Goal: Communication & Community: Answer question/provide support

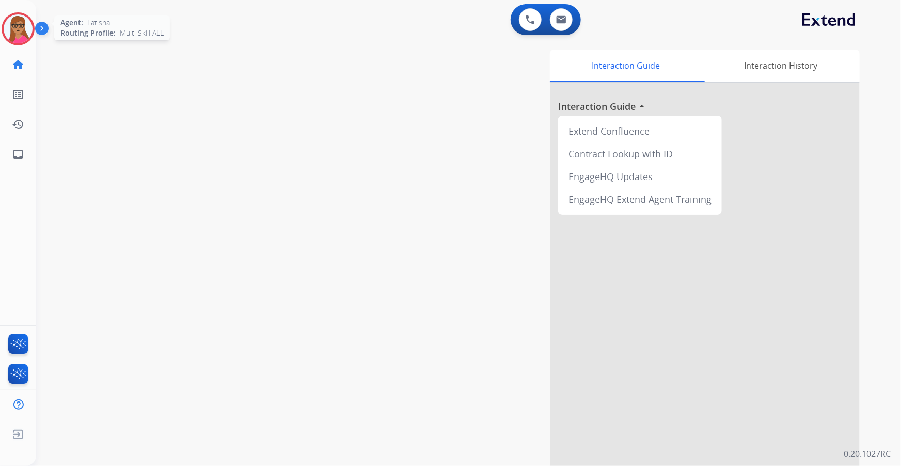
click at [16, 19] on img at bounding box center [18, 28] width 29 height 29
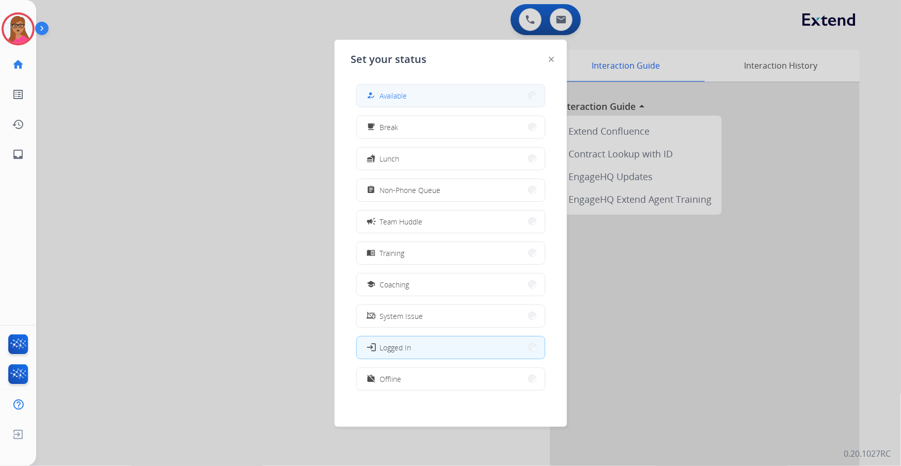
click at [449, 94] on button "how_to_reg Available" at bounding box center [451, 96] width 188 height 22
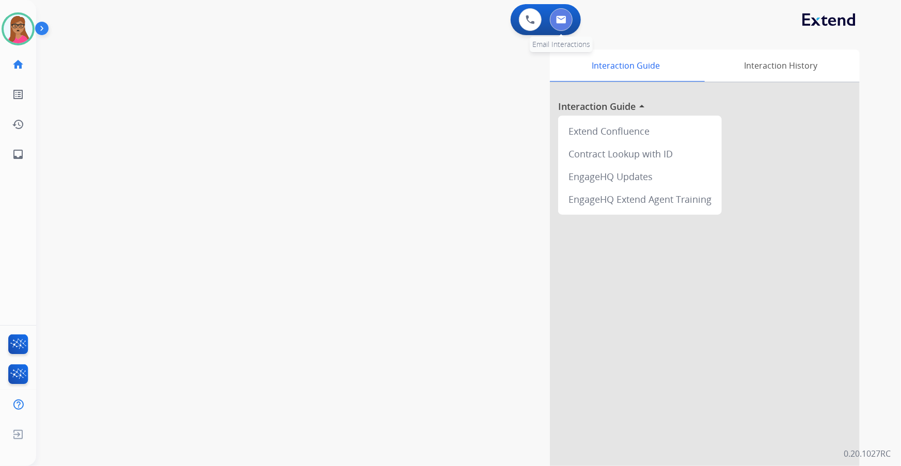
click at [565, 22] on img at bounding box center [561, 19] width 10 height 8
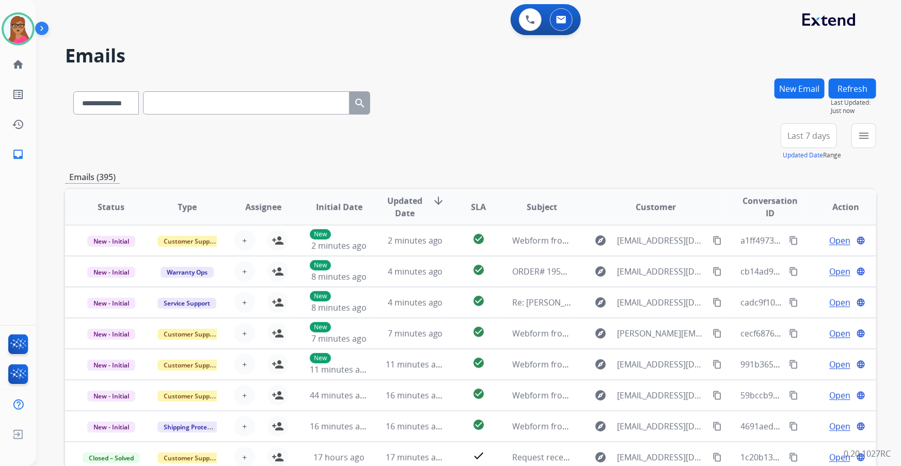
click at [592, 135] on span "Last 7 days" at bounding box center [808, 136] width 43 height 4
click at [592, 262] on div "Last 90 days" at bounding box center [805, 260] width 57 height 15
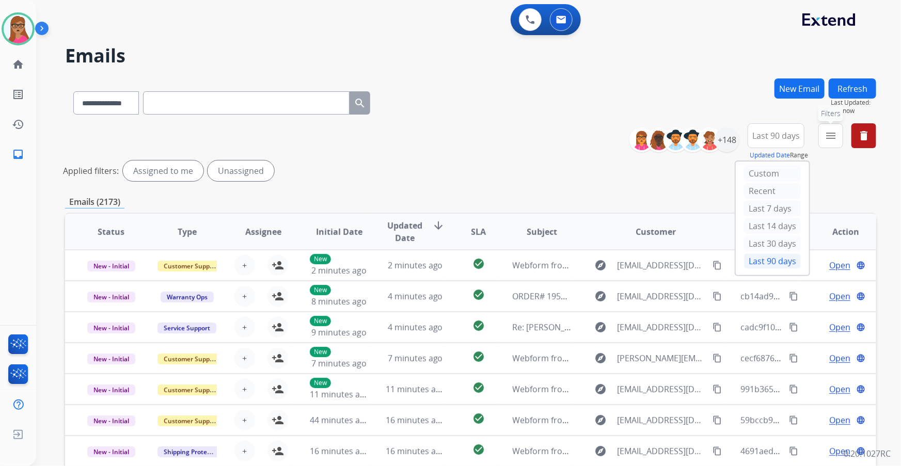
click at [592, 132] on mat-icon "menu" at bounding box center [830, 136] width 12 height 12
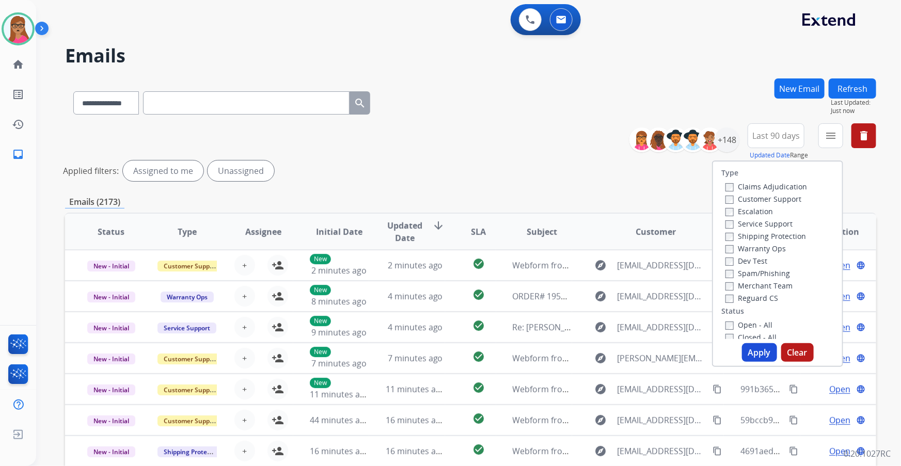
drag, startPoint x: 790, startPoint y: 199, endPoint x: 791, endPoint y: 206, distance: 7.8
click at [592, 199] on label "Customer Support" at bounding box center [763, 199] width 76 height 10
click at [592, 238] on label "Shipping Protection" at bounding box center [765, 236] width 81 height 10
click at [592, 266] on label "Reguard CS" at bounding box center [751, 298] width 53 height 10
click at [592, 266] on label "Open - All" at bounding box center [748, 325] width 47 height 10
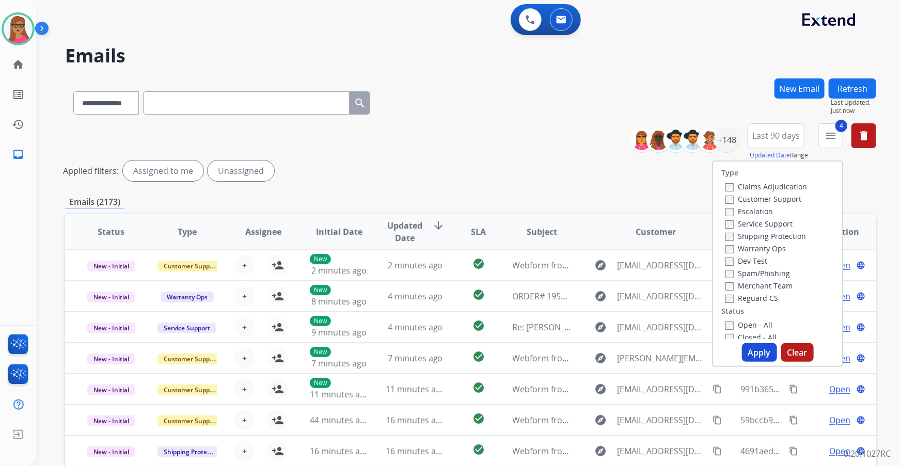
click at [592, 266] on button "Apply" at bounding box center [759, 352] width 35 height 19
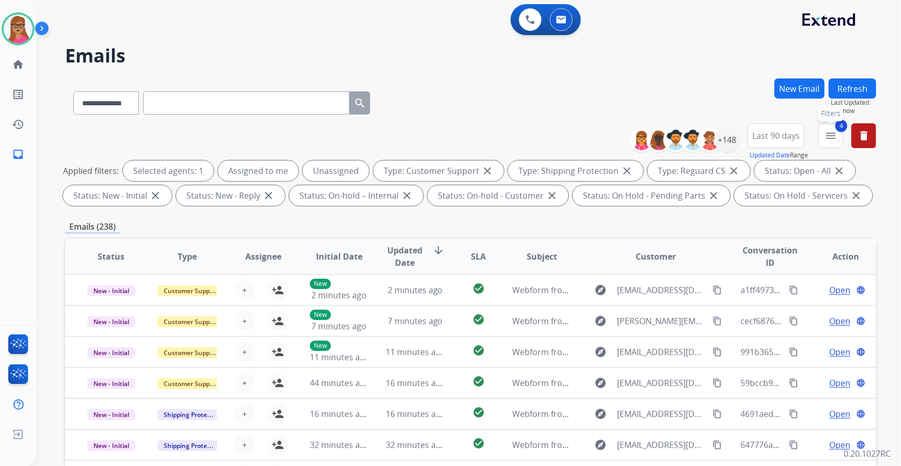
click at [592, 136] on mat-icon "menu" at bounding box center [830, 136] width 12 height 12
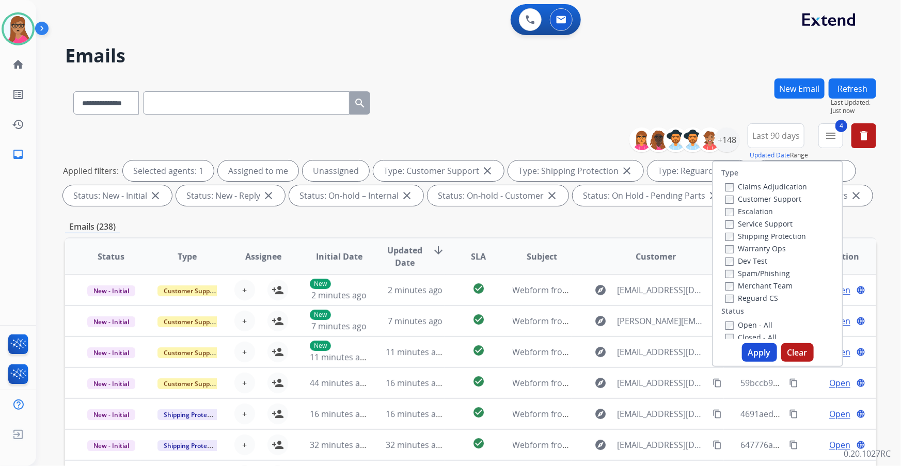
click at [592, 75] on div "**********" at bounding box center [456, 270] width 840 height 466
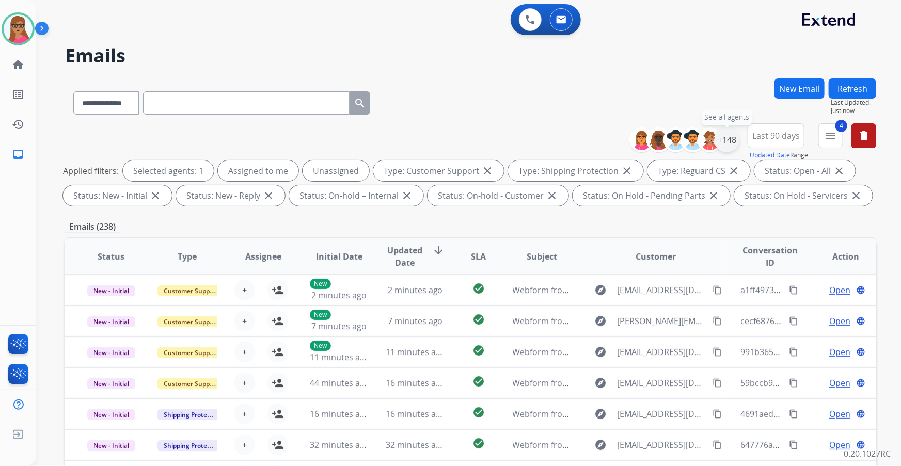
click at [592, 138] on div "+148" at bounding box center [726, 140] width 25 height 25
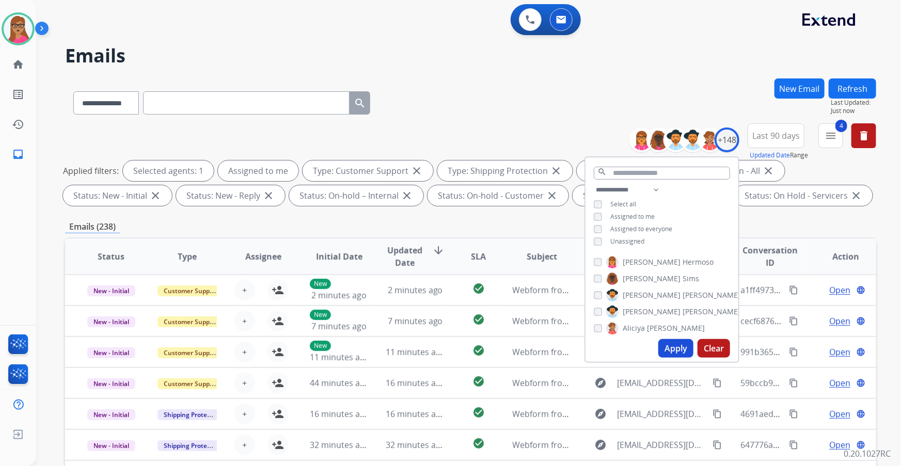
click at [592, 266] on button "Apply" at bounding box center [675, 348] width 35 height 19
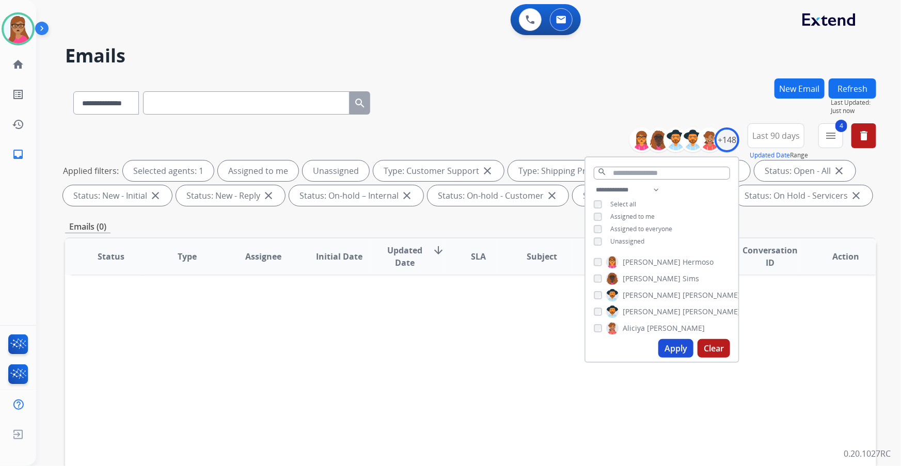
click at [592, 266] on button "Apply" at bounding box center [675, 348] width 35 height 19
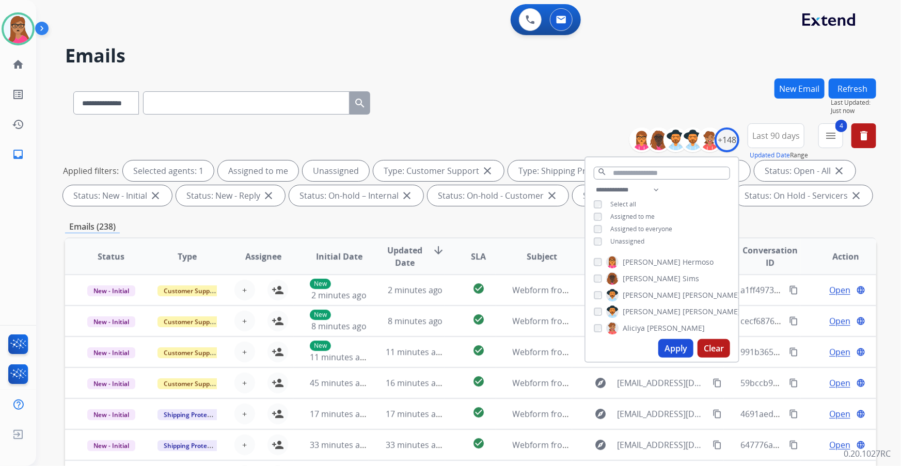
click at [592, 221] on div "Emails (238)" at bounding box center [470, 226] width 811 height 13
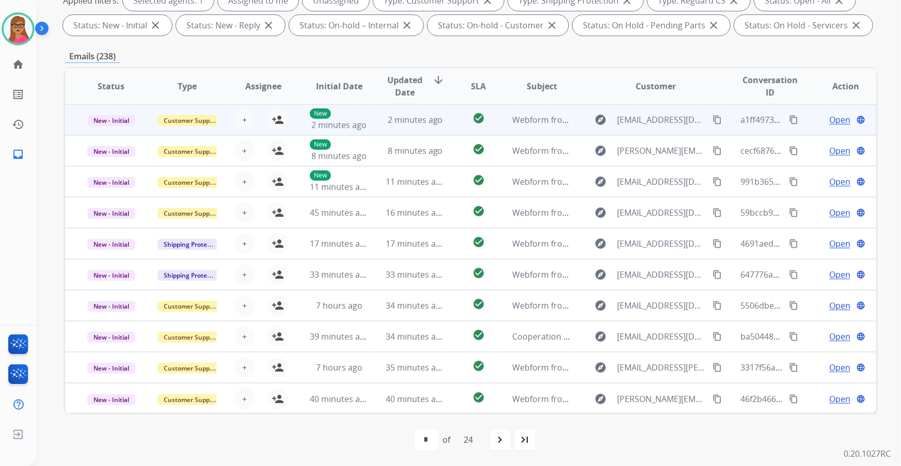
click at [109, 131] on td "New - Initial" at bounding box center [103, 119] width 76 height 31
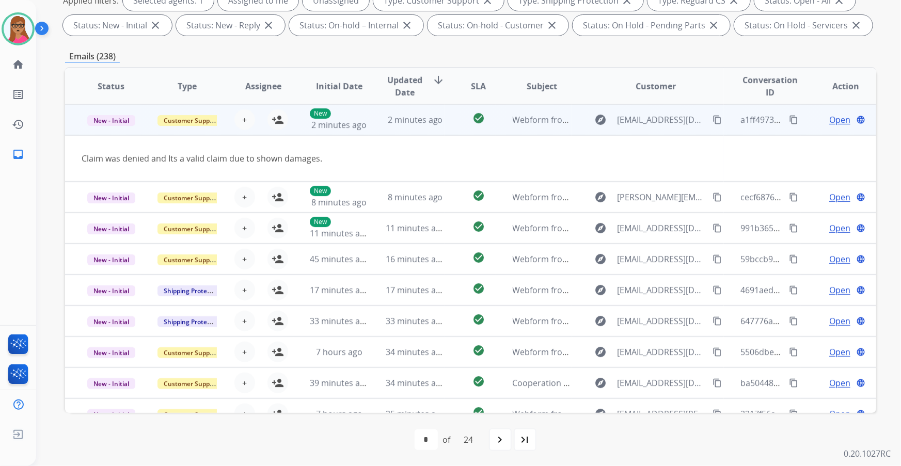
click at [592, 120] on mat-icon "content_copy" at bounding box center [716, 119] width 9 height 9
click at [113, 132] on td "New - Initial" at bounding box center [103, 119] width 76 height 31
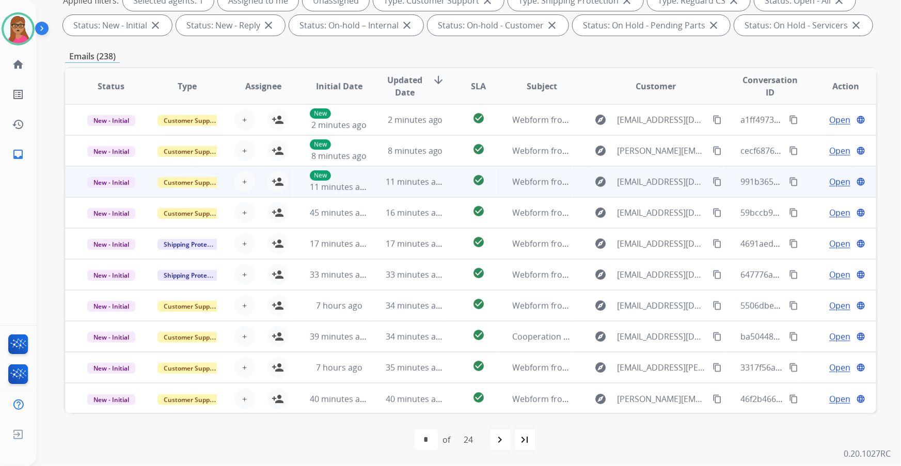
click at [102, 166] on td "New - Initial" at bounding box center [103, 181] width 76 height 31
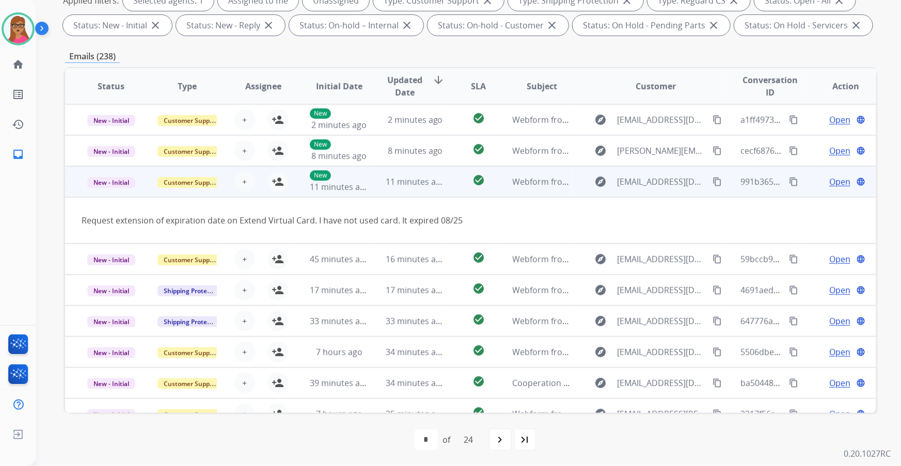
scroll to position [47, 0]
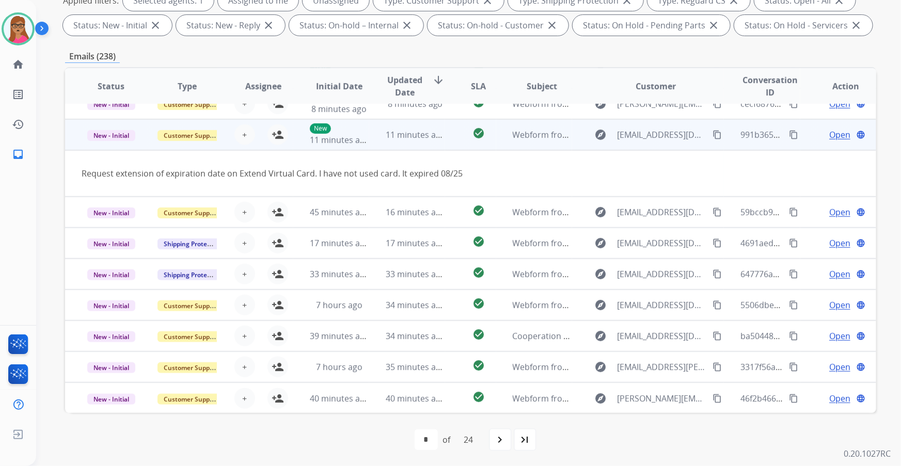
click at [103, 150] on td "Request extension of expiration date on Extend Virtual Card. I have not used ca…" at bounding box center [394, 173] width 659 height 46
click at [106, 148] on td "New - Initial" at bounding box center [103, 134] width 76 height 31
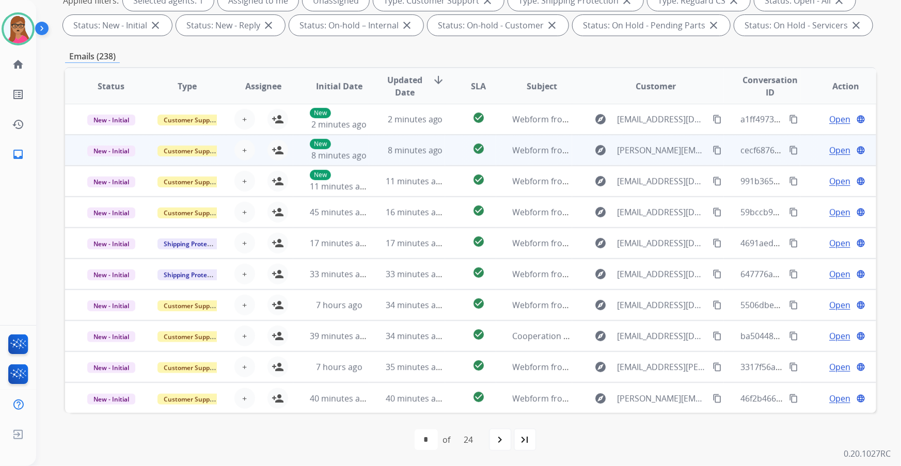
click at [116, 161] on td "New - Initial" at bounding box center [103, 150] width 76 height 31
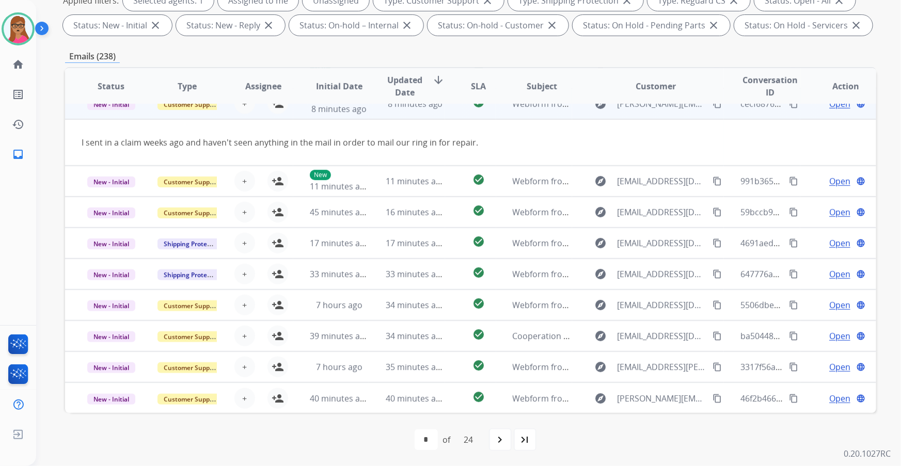
scroll to position [31, 0]
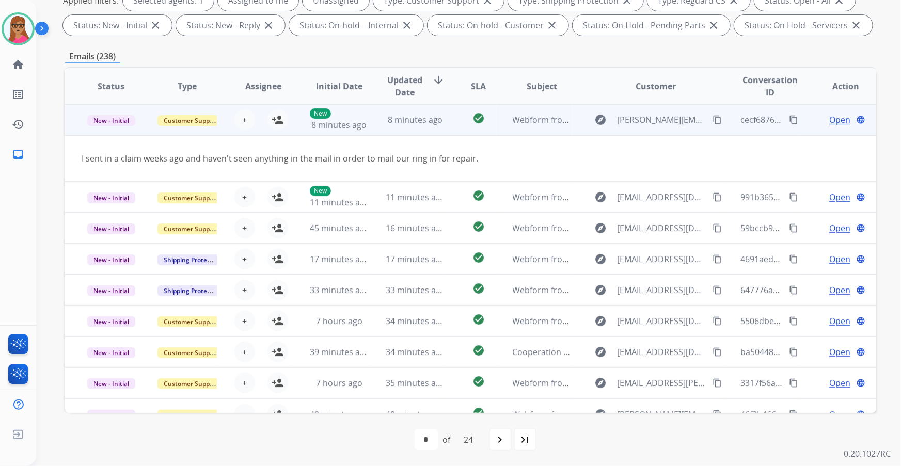
click at [113, 127] on td "New - Initial" at bounding box center [103, 119] width 76 height 31
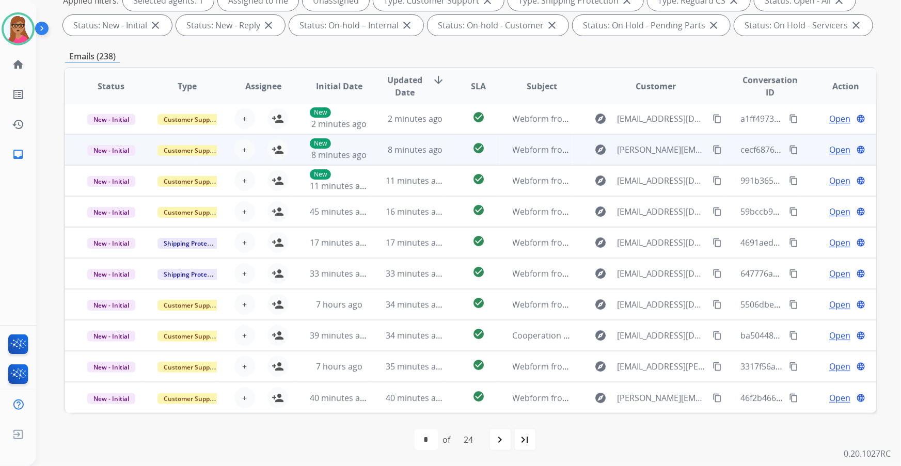
scroll to position [1, 0]
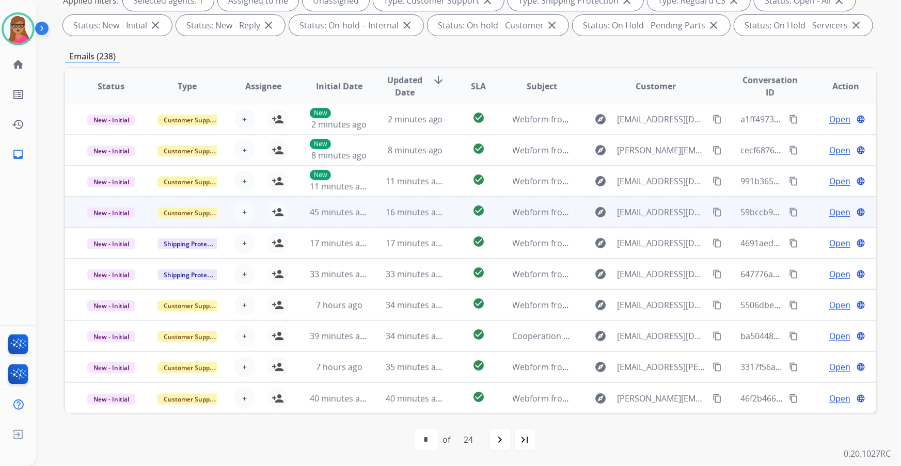
click at [107, 221] on td "New - Initial" at bounding box center [103, 212] width 76 height 31
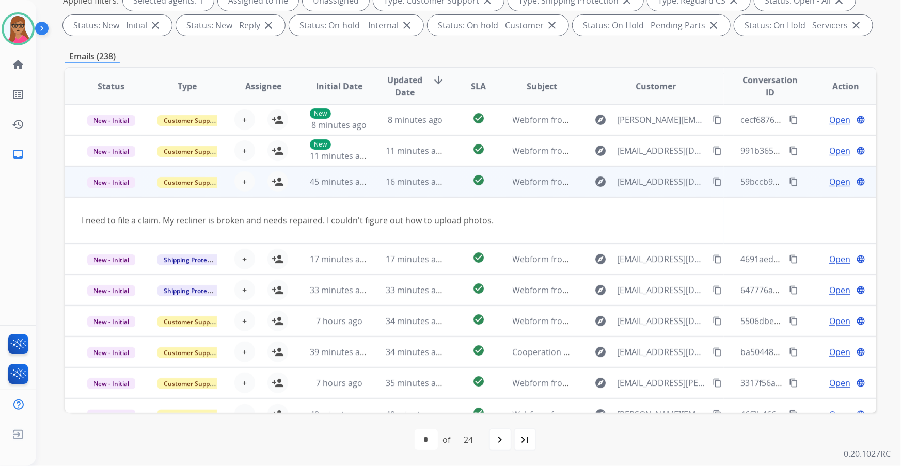
scroll to position [47, 0]
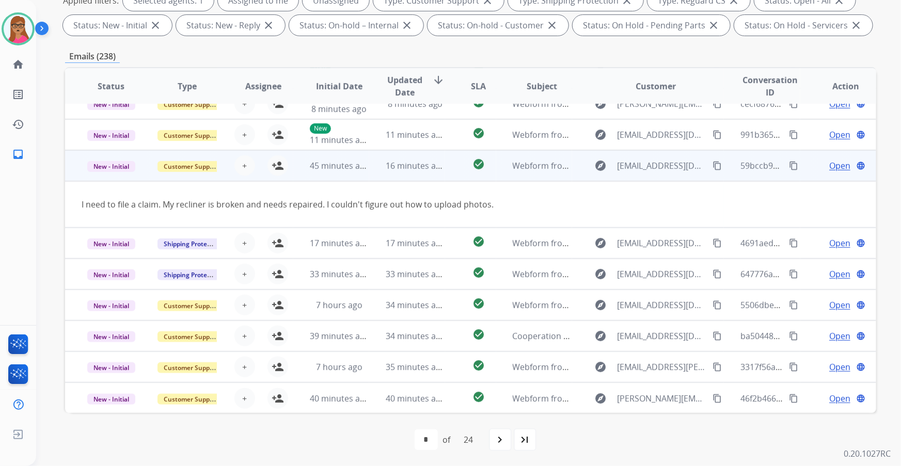
click at [109, 178] on td "New - Initial" at bounding box center [103, 165] width 76 height 31
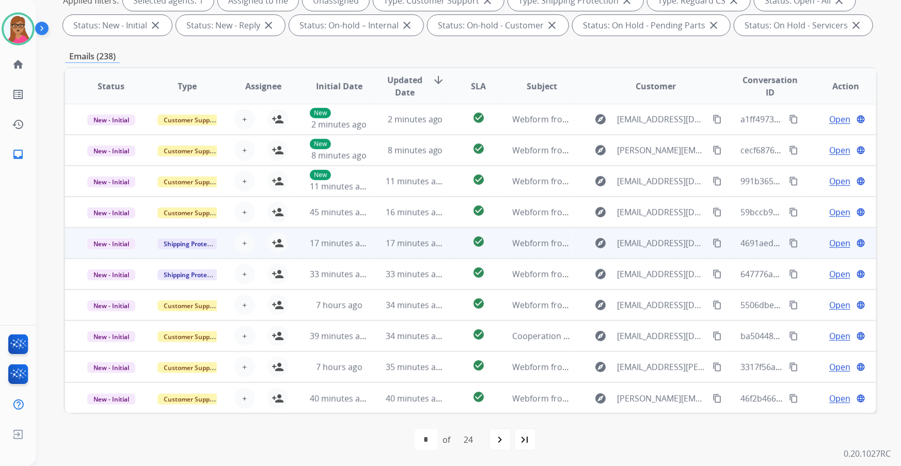
click at [107, 256] on td "New - Initial" at bounding box center [103, 243] width 76 height 31
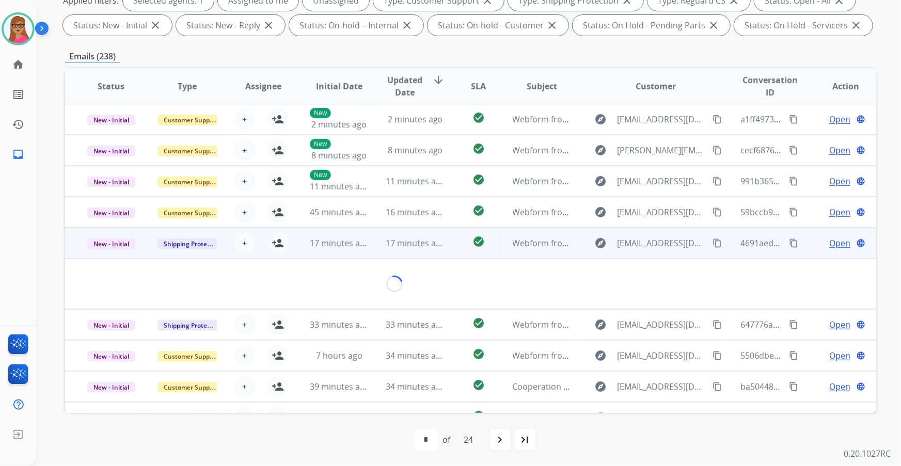
scroll to position [47, 0]
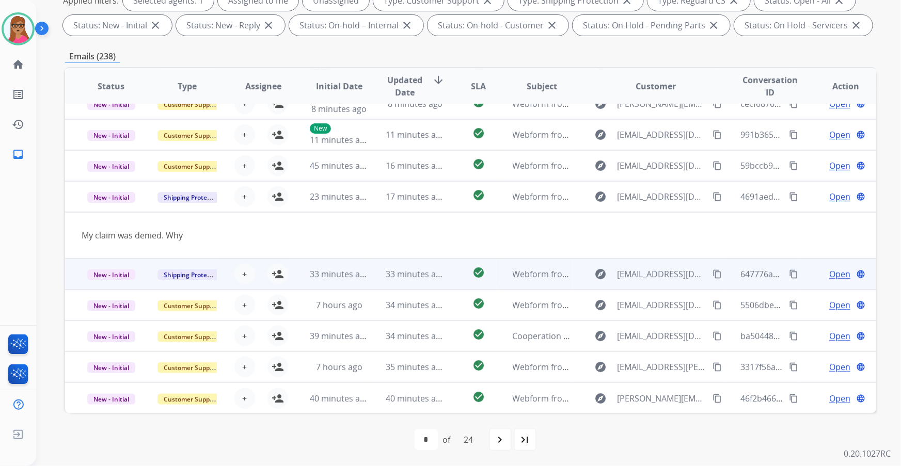
click at [109, 266] on td "New - Initial" at bounding box center [103, 274] width 76 height 31
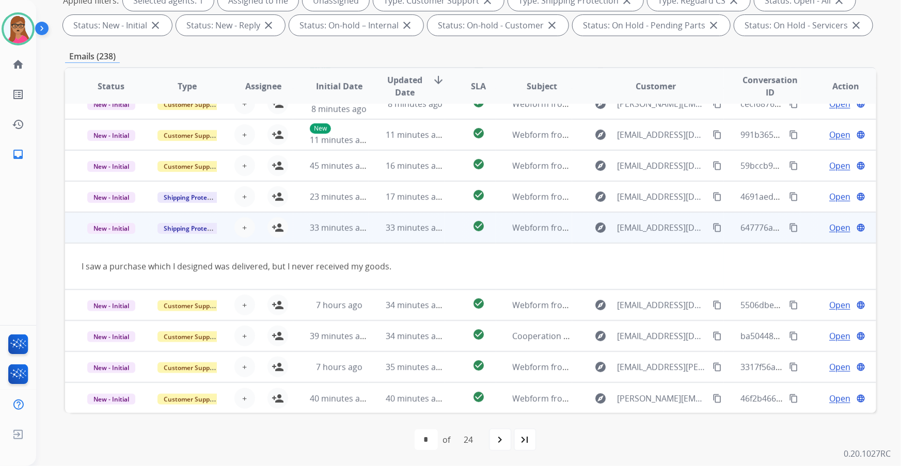
click at [592, 229] on mat-icon "content_copy" at bounding box center [716, 227] width 9 height 9
click at [592, 226] on mat-icon "content_copy" at bounding box center [716, 227] width 9 height 9
click at [592, 226] on span "Open" at bounding box center [839, 227] width 21 height 12
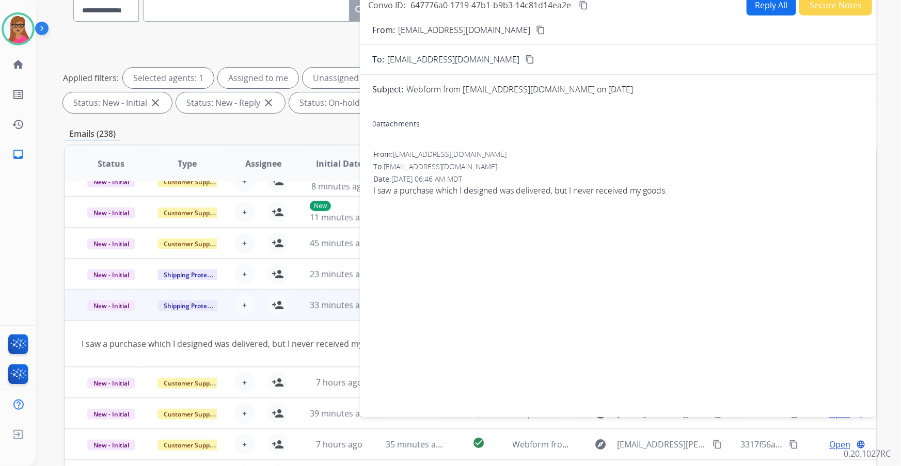
scroll to position [0, 0]
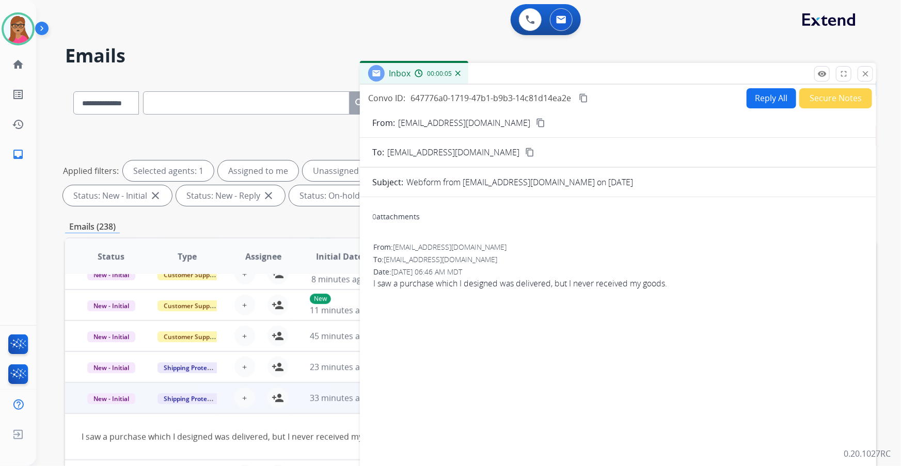
click at [592, 94] on button "Reply All" at bounding box center [771, 98] width 50 height 20
select select "**********"
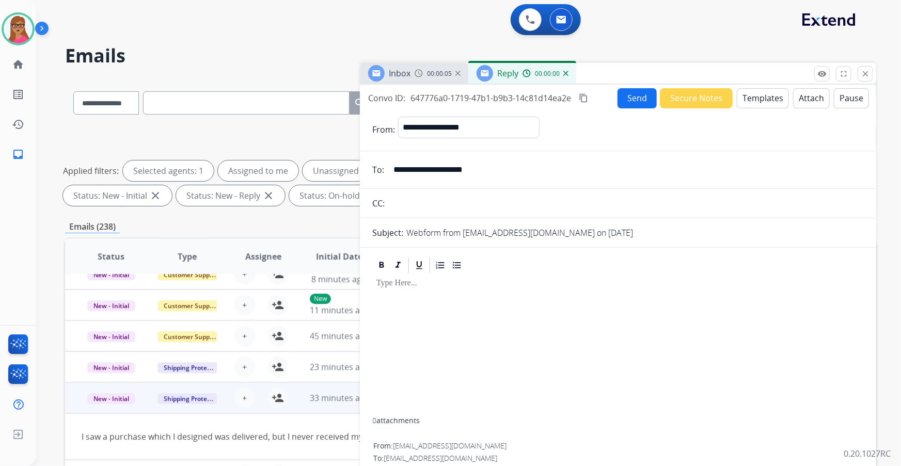
click at [592, 94] on button "Templates" at bounding box center [763, 98] width 52 height 20
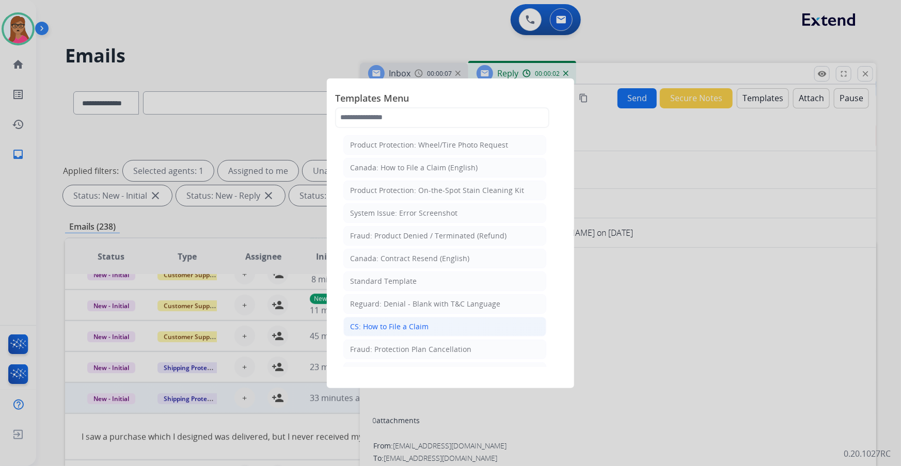
click at [386, 266] on div "CS: How to File a Claim" at bounding box center [389, 327] width 78 height 10
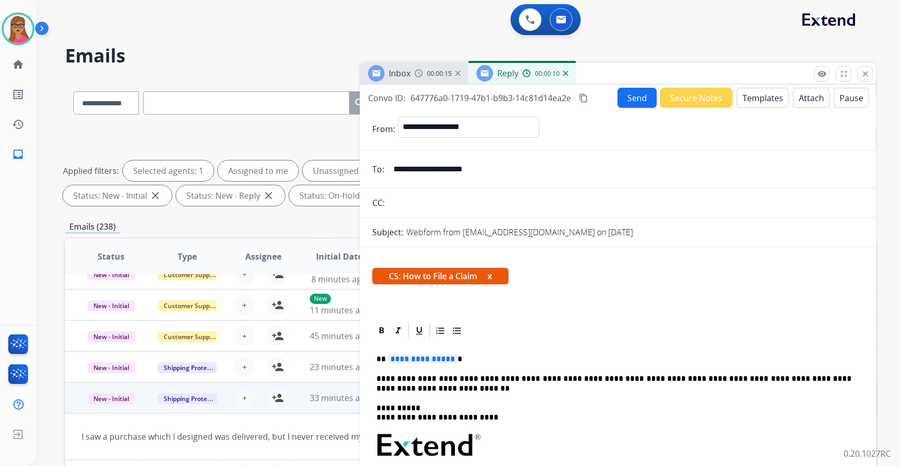
click at [427, 266] on span "**********" at bounding box center [423, 359] width 70 height 9
click at [592, 97] on button "Send" at bounding box center [636, 98] width 39 height 20
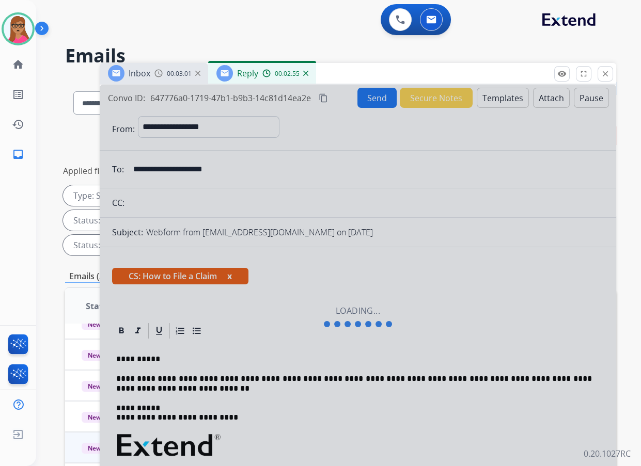
click at [592, 37] on div "**********" at bounding box center [338, 233] width 604 height 466
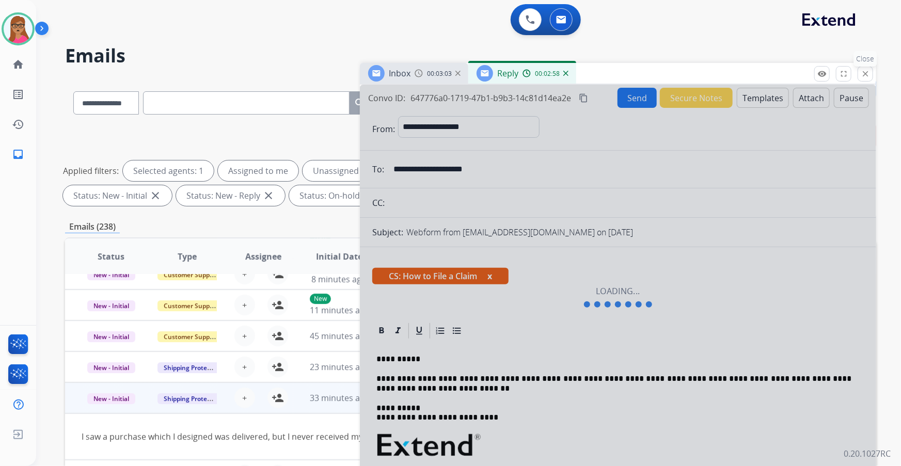
click at [592, 70] on mat-icon "close" at bounding box center [865, 73] width 9 height 9
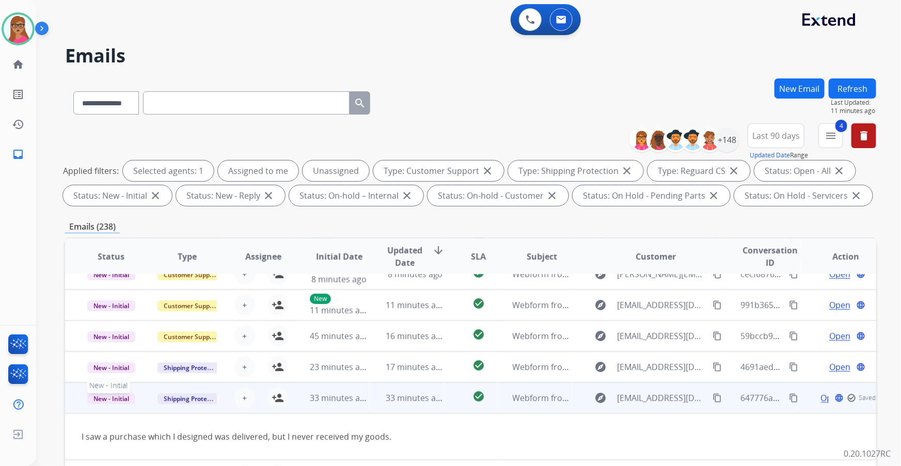
click at [110, 266] on span "New - Initial" at bounding box center [111, 398] width 48 height 11
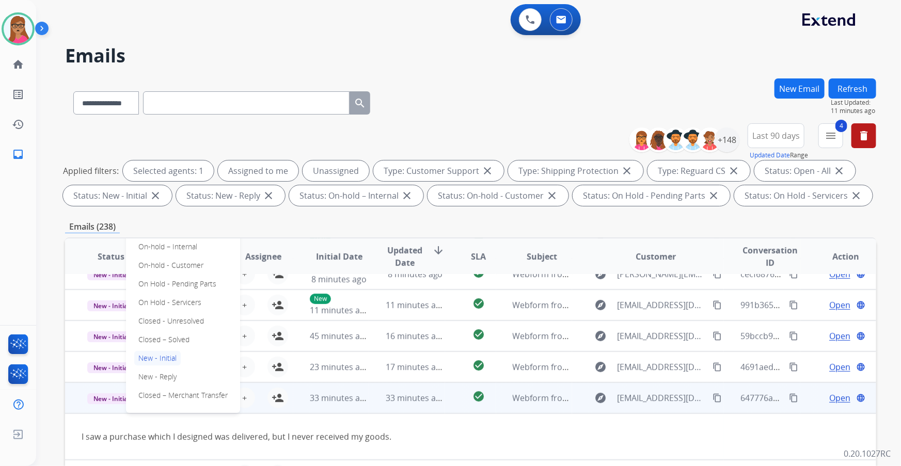
click at [110, 266] on td "I saw a purchase which I designed was delivered, but I never received my goods." at bounding box center [394, 436] width 659 height 46
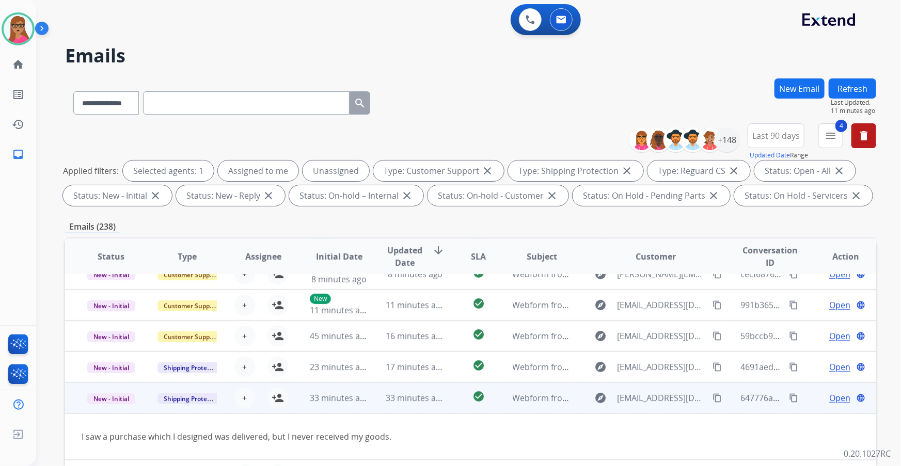
click at [99, 266] on td "New - Initial" at bounding box center [103, 398] width 76 height 31
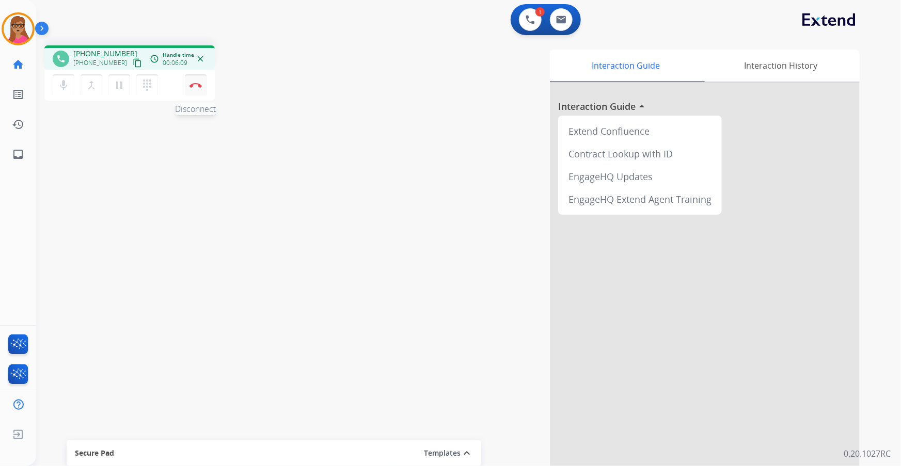
click at [196, 83] on img at bounding box center [195, 85] width 12 height 5
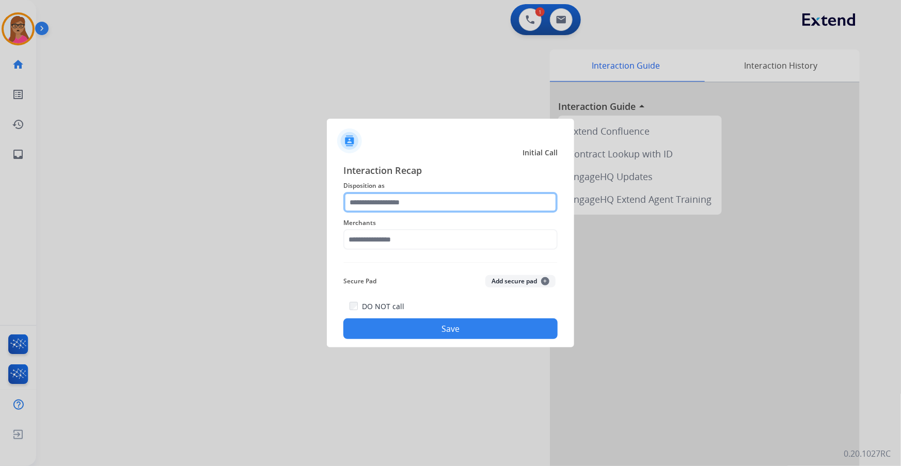
click at [411, 207] on input "text" at bounding box center [450, 202] width 214 height 21
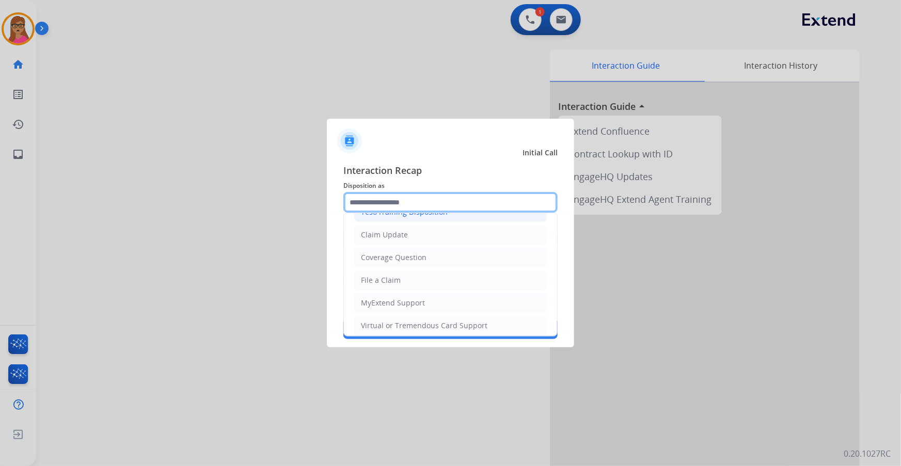
scroll to position [93, 0]
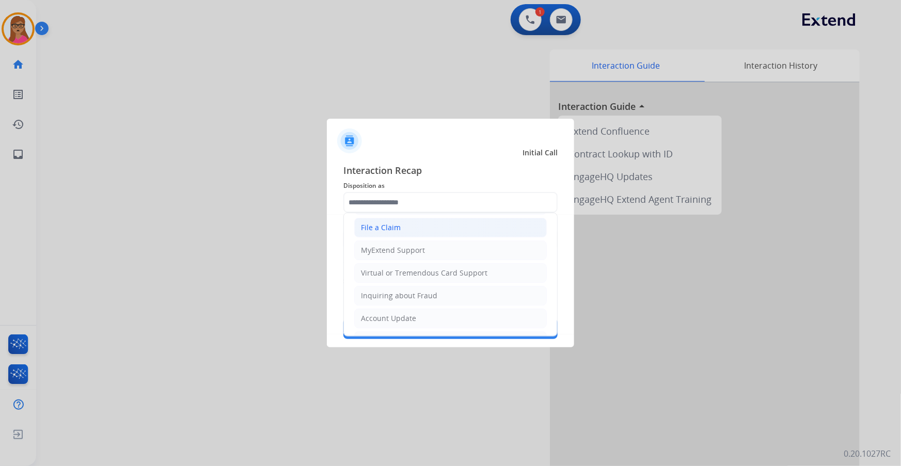
click at [415, 229] on li "File a Claim" at bounding box center [450, 228] width 193 height 20
type input "**********"
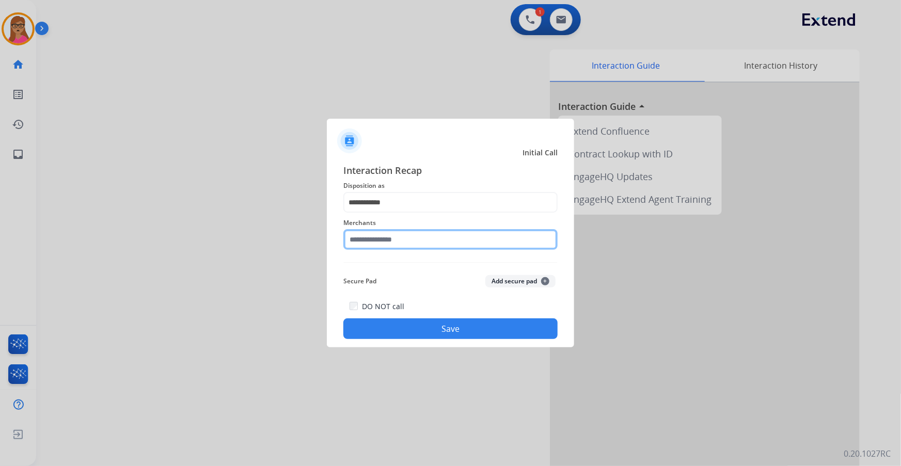
click at [393, 241] on input "text" at bounding box center [450, 239] width 214 height 21
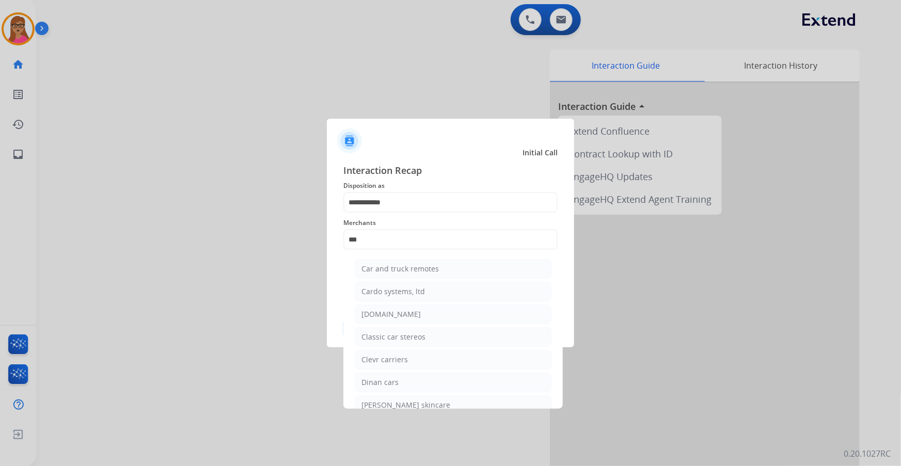
click at [374, 266] on div "[DOMAIN_NAME]" at bounding box center [390, 314] width 59 height 10
type input "**********"
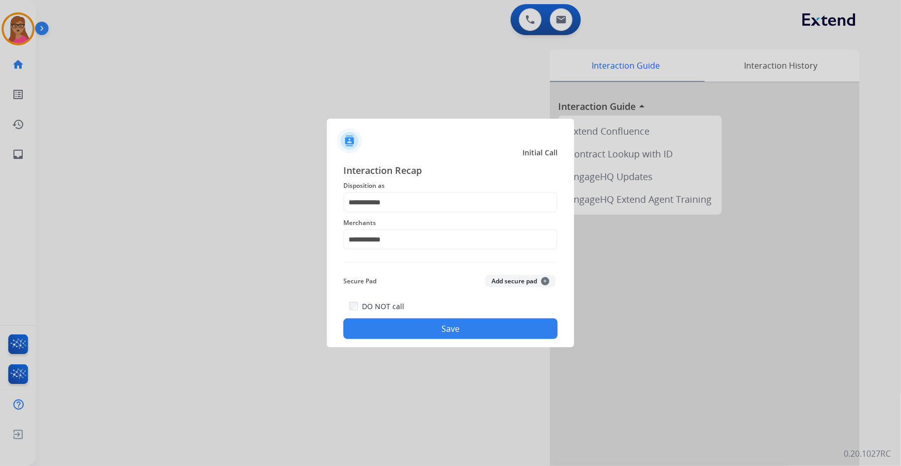
click at [469, 266] on button "Save" at bounding box center [450, 329] width 214 height 21
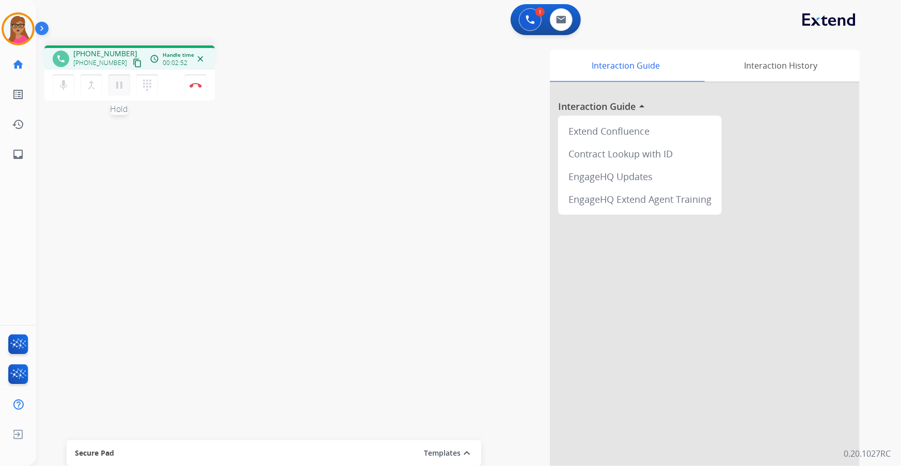
click at [118, 88] on mat-icon "pause" at bounding box center [119, 85] width 12 height 12
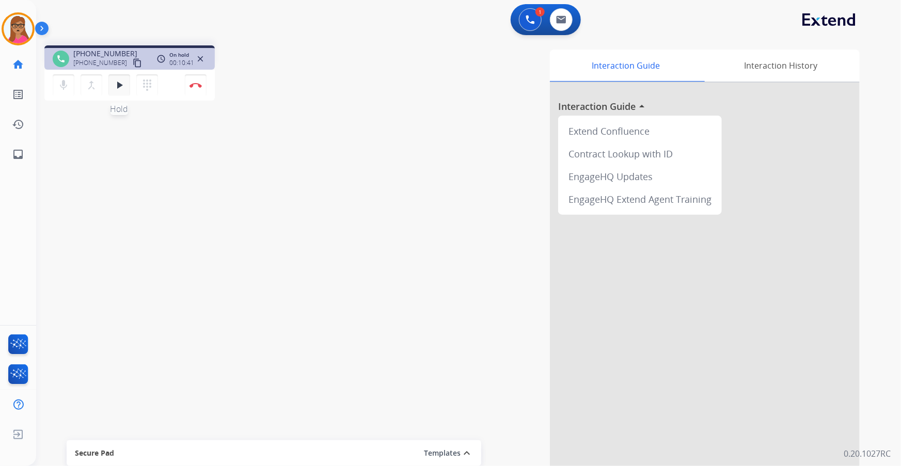
click at [119, 87] on mat-icon "play_arrow" at bounding box center [119, 85] width 12 height 12
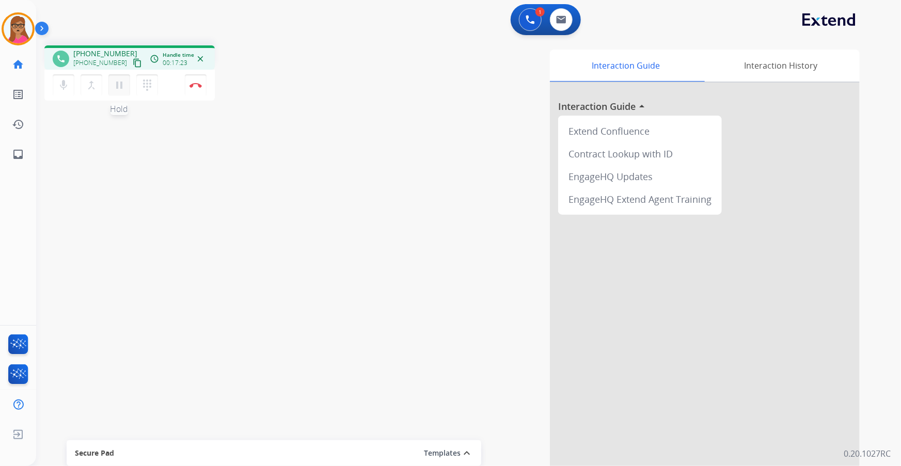
click at [124, 83] on mat-icon "pause" at bounding box center [119, 85] width 12 height 12
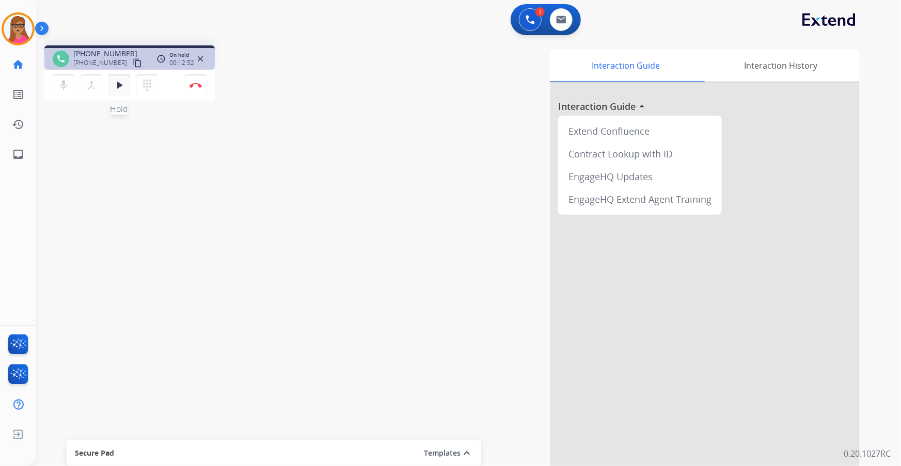
click at [118, 89] on mat-icon "play_arrow" at bounding box center [119, 85] width 12 height 12
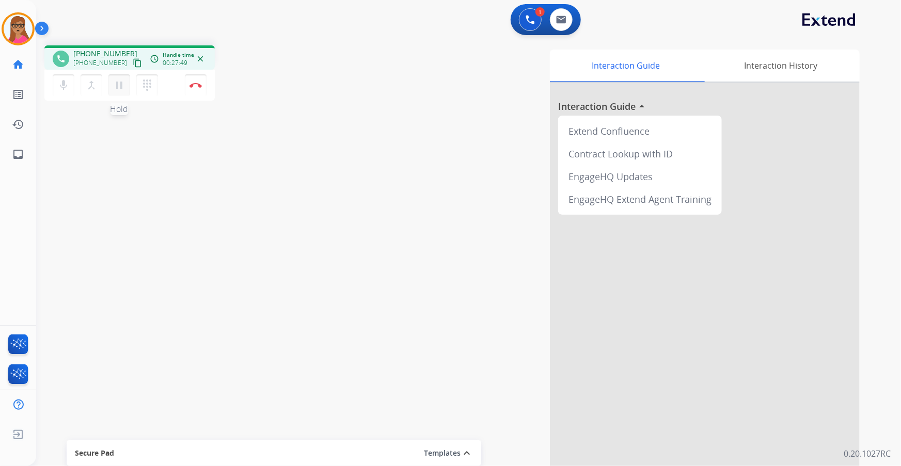
click at [118, 92] on button "pause Hold" at bounding box center [119, 85] width 22 height 22
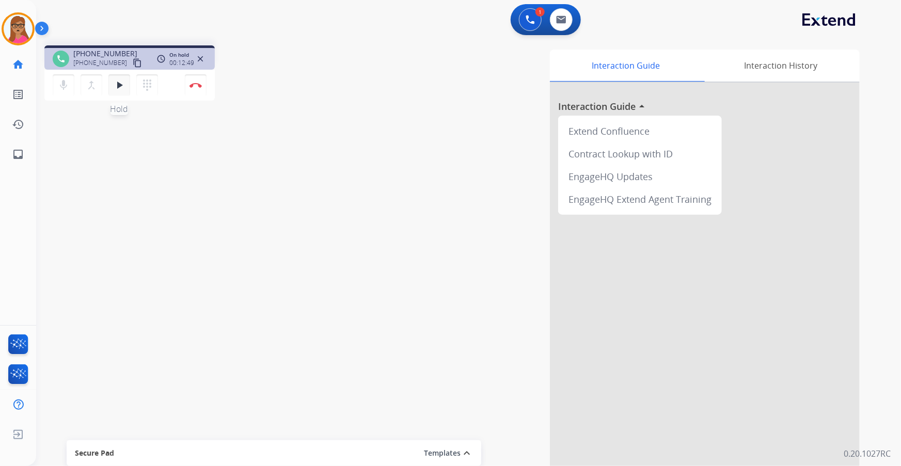
click at [114, 87] on mat-icon "play_arrow" at bounding box center [119, 85] width 12 height 12
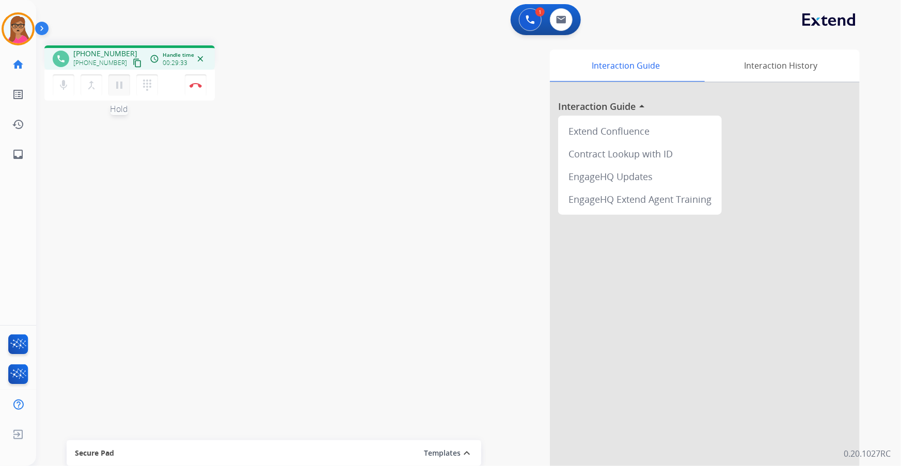
click at [119, 84] on mat-icon "pause" at bounding box center [119, 85] width 12 height 12
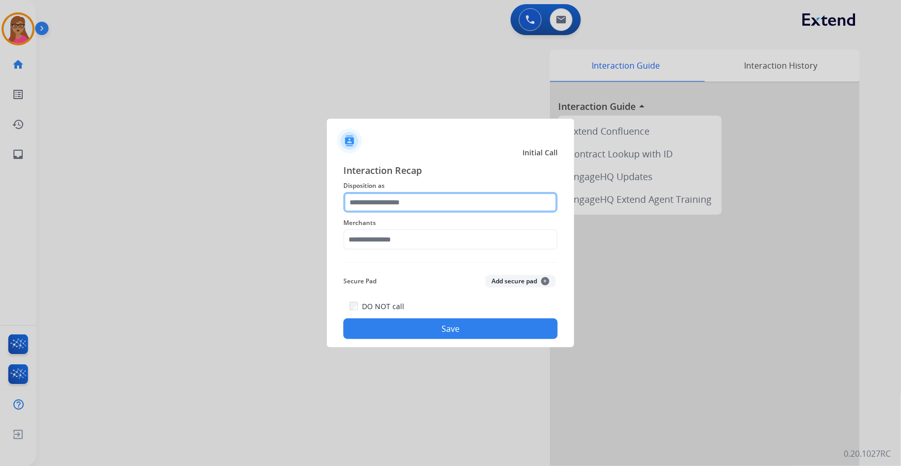
click at [404, 210] on input "text" at bounding box center [450, 202] width 214 height 21
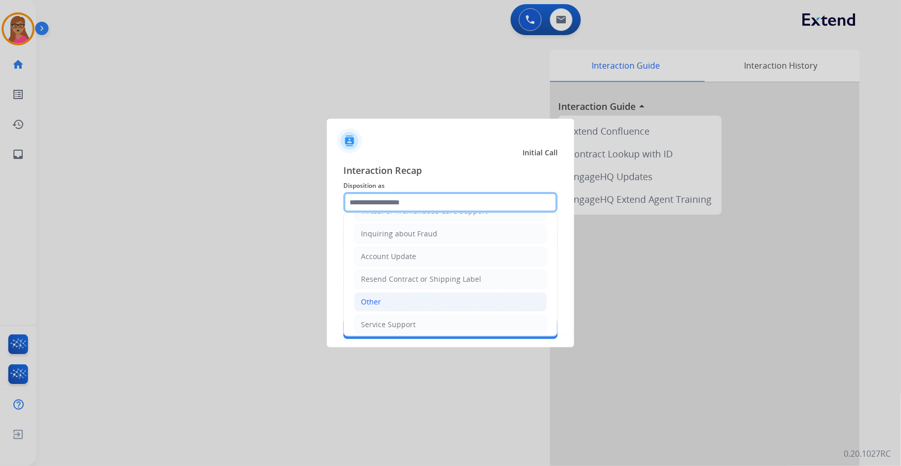
scroll to position [160, 0]
click at [409, 266] on li "Other" at bounding box center [450, 298] width 193 height 20
type input "*****"
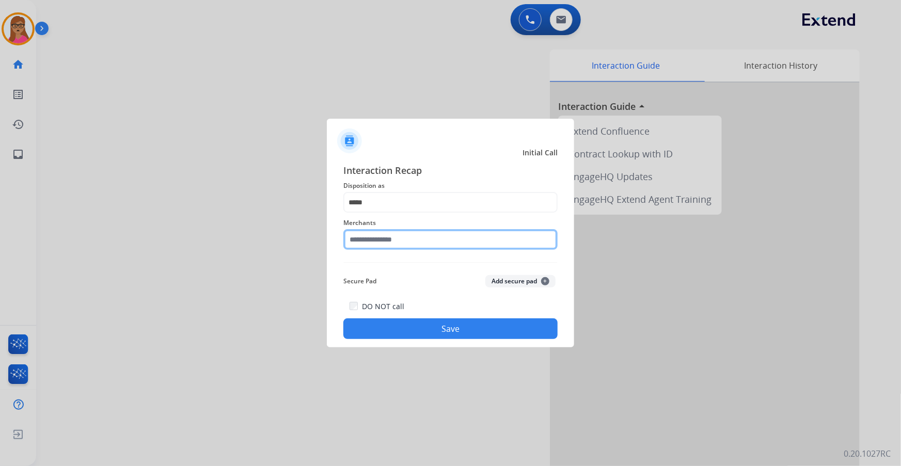
click at [403, 242] on input "text" at bounding box center [450, 239] width 214 height 21
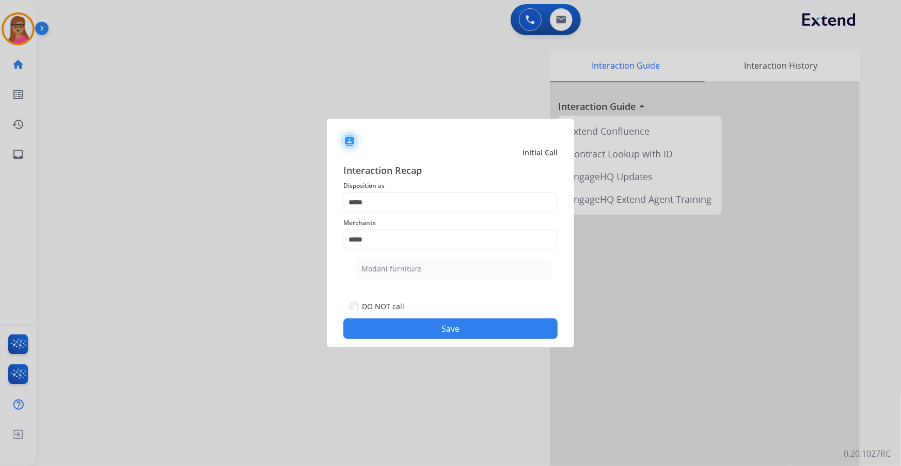
click at [380, 266] on div "Modani furniture" at bounding box center [391, 269] width 60 height 10
type input "**********"
click at [434, 266] on button "Save" at bounding box center [450, 329] width 214 height 21
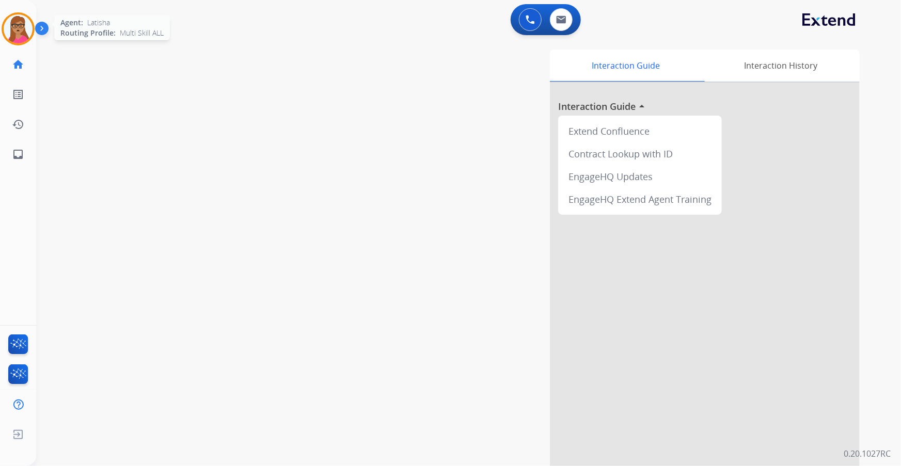
click at [7, 17] on div at bounding box center [18, 28] width 33 height 33
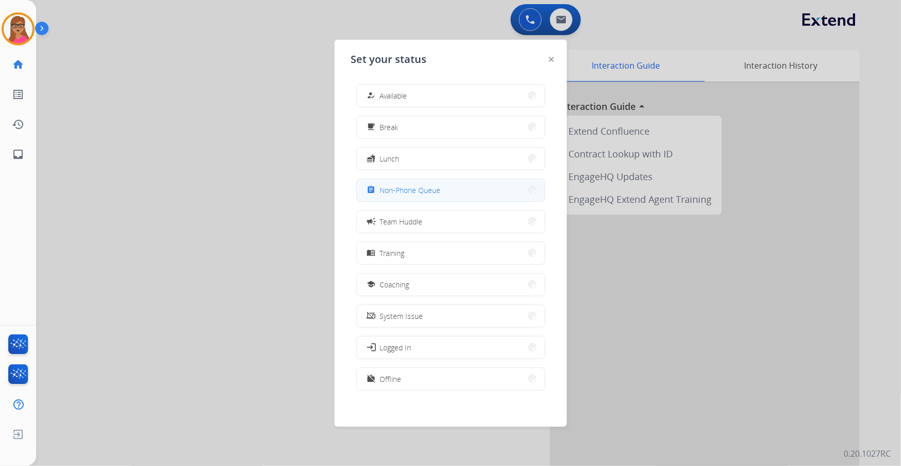
click at [439, 197] on button "assignment Non-Phone Queue" at bounding box center [451, 190] width 188 height 22
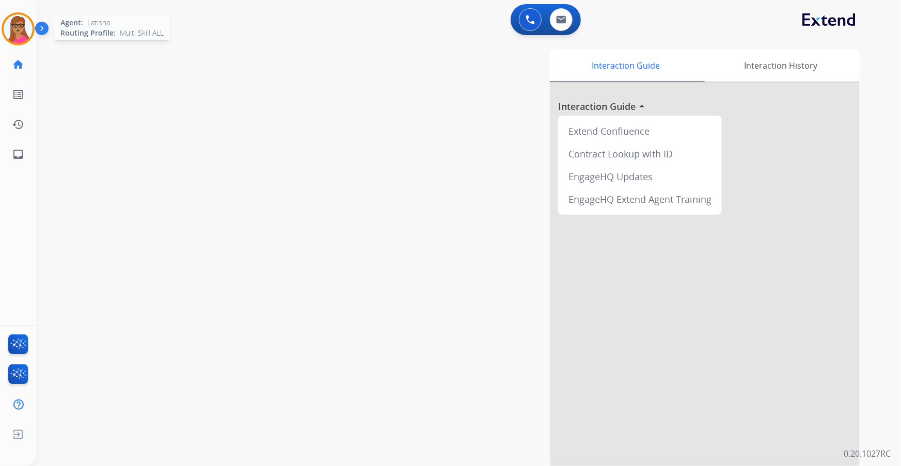
click at [13, 29] on img at bounding box center [18, 28] width 29 height 29
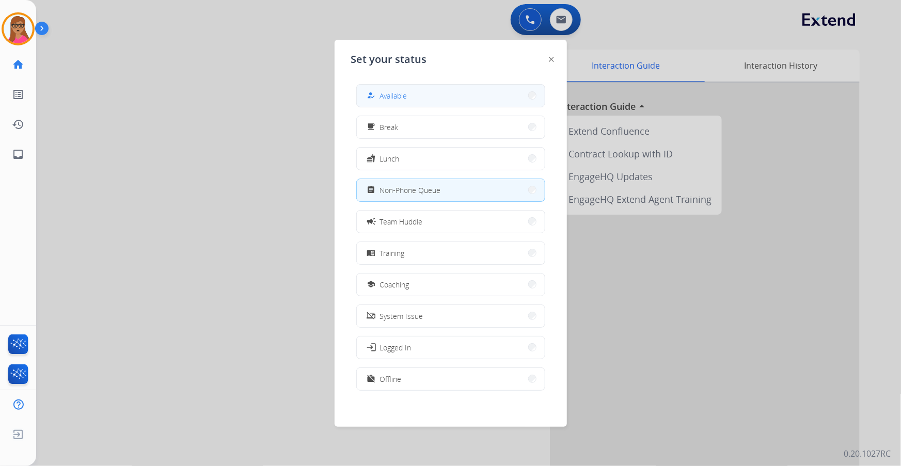
drag, startPoint x: 393, startPoint y: 95, endPoint x: 397, endPoint y: 89, distance: 7.0
click at [393, 94] on span "Available" at bounding box center [393, 95] width 27 height 11
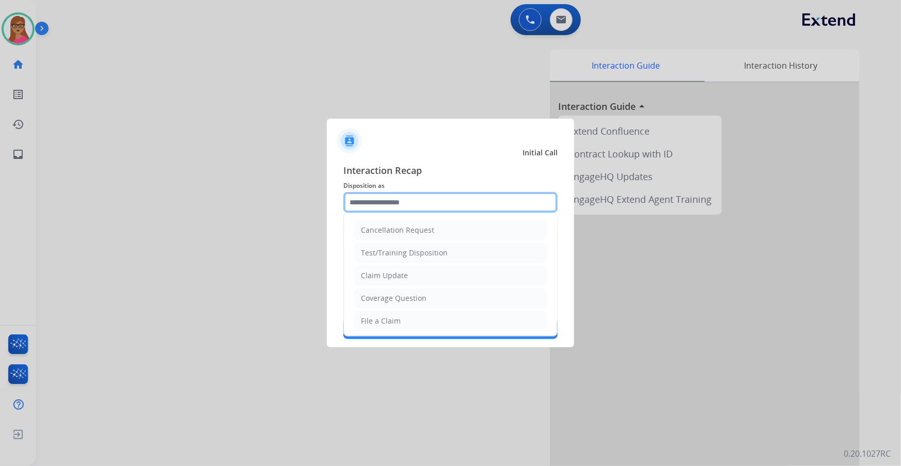
click at [374, 204] on input "text" at bounding box center [450, 202] width 214 height 21
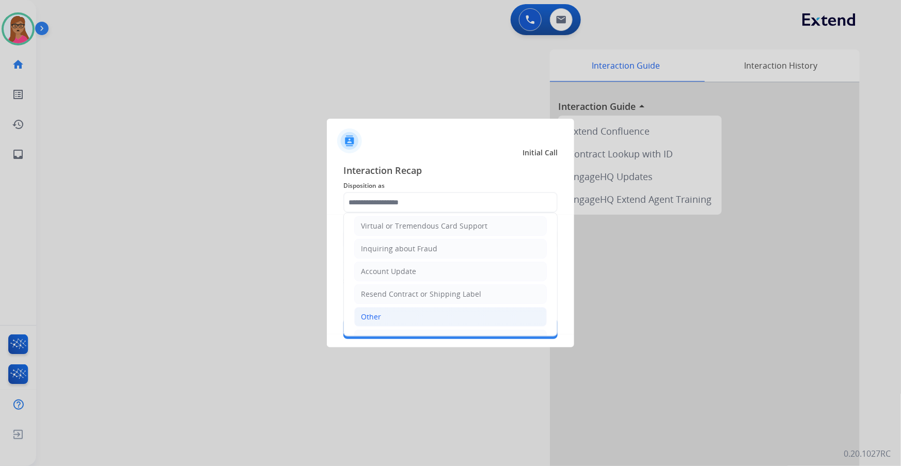
click at [368, 266] on div "Other" at bounding box center [371, 317] width 20 height 10
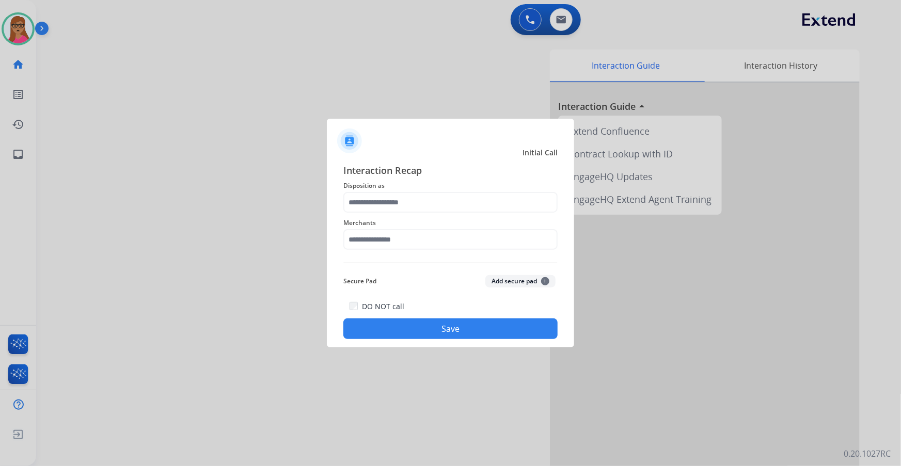
type input "*****"
click at [416, 232] on input "text" at bounding box center [450, 239] width 214 height 21
click at [387, 266] on div "Not found" at bounding box center [378, 269] width 35 height 10
type input "*********"
click at [409, 266] on button "Save" at bounding box center [450, 329] width 214 height 21
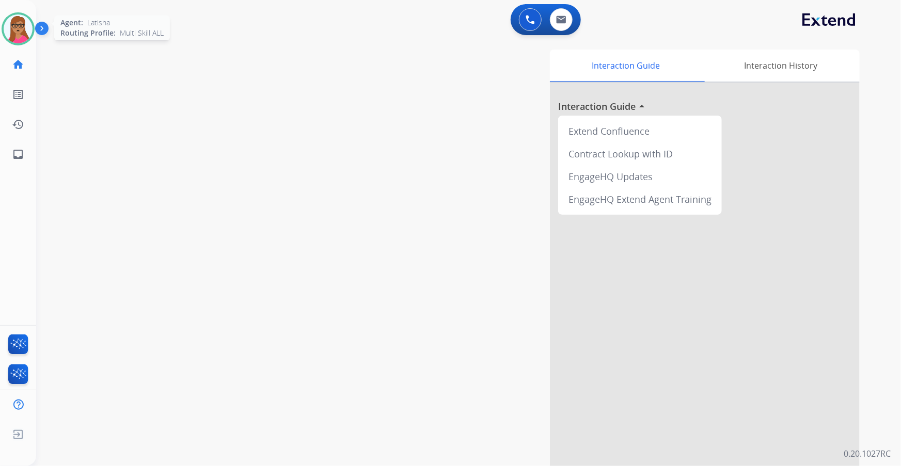
click at [10, 35] on img at bounding box center [18, 28] width 29 height 29
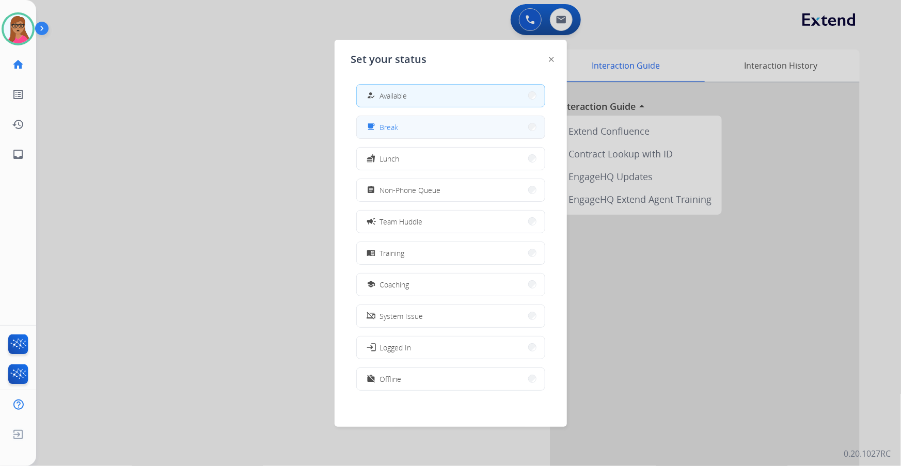
click at [417, 127] on button "free_breakfast Break" at bounding box center [451, 127] width 188 height 22
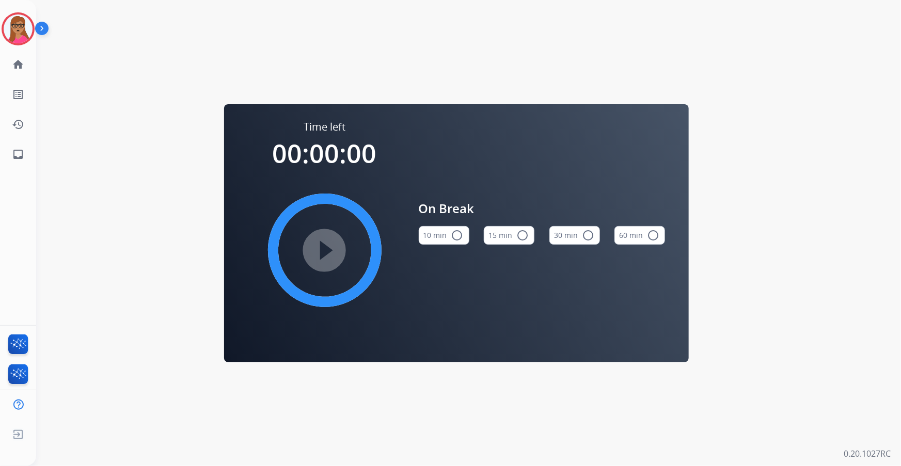
click at [510, 238] on button "15 min radio_button_unchecked" at bounding box center [509, 235] width 51 height 19
click at [328, 244] on mat-icon "play_circle_filled" at bounding box center [325, 250] width 12 height 12
click at [0, 30] on div "[PERSON_NAME] Break Edit Avatar Agent: [PERSON_NAME] Profile: Multi Skill ALL" at bounding box center [18, 28] width 36 height 33
drag, startPoint x: 13, startPoint y: 29, endPoint x: 22, endPoint y: 29, distance: 9.3
click at [14, 29] on img at bounding box center [18, 28] width 29 height 29
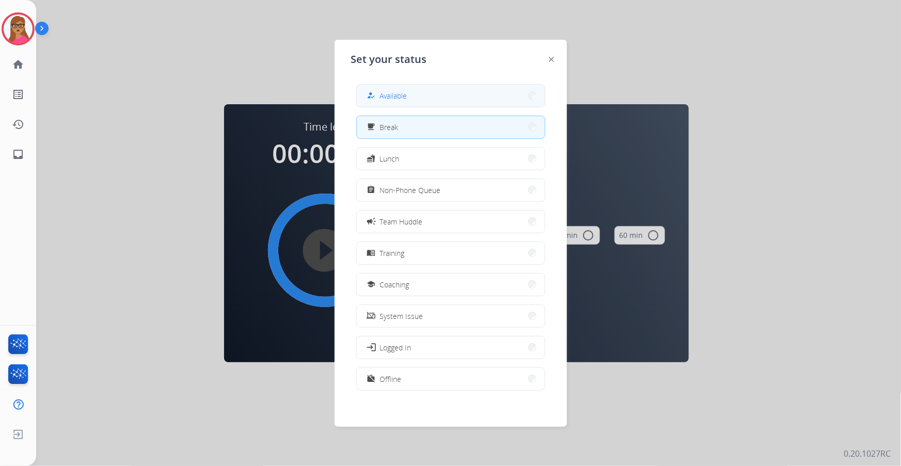
click at [404, 100] on span "Available" at bounding box center [393, 95] width 27 height 11
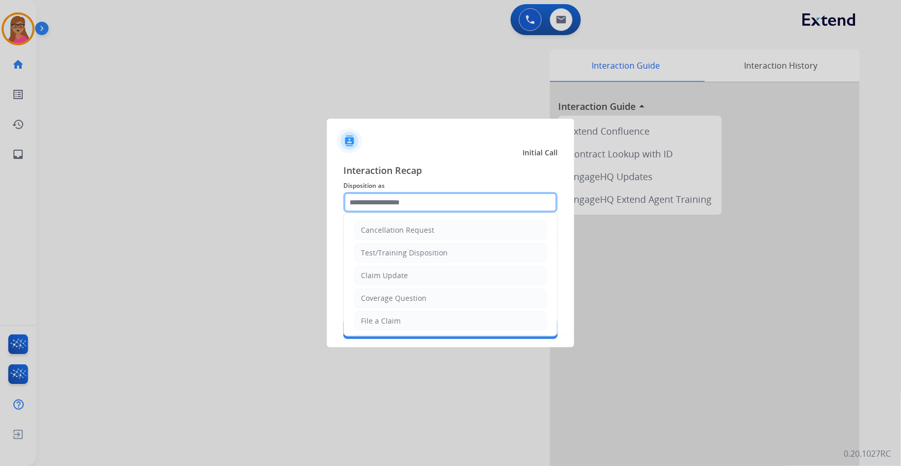
click at [377, 200] on input "text" at bounding box center [450, 202] width 214 height 21
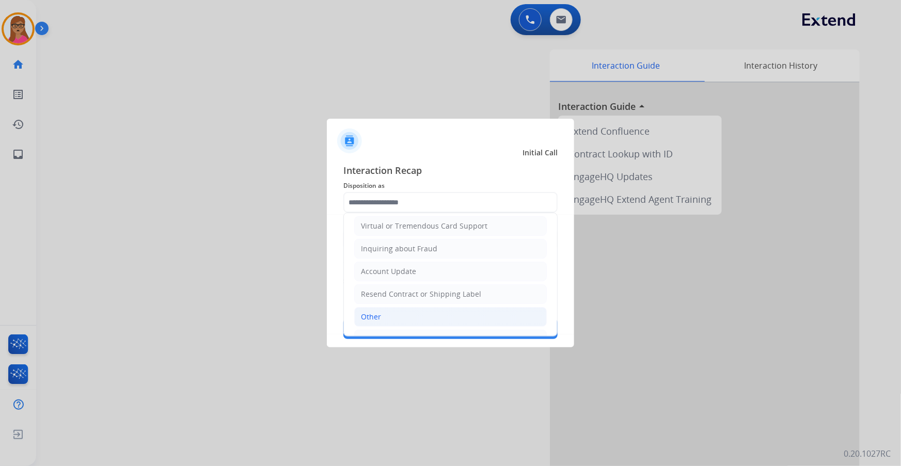
click at [373, 266] on div "Other" at bounding box center [371, 317] width 20 height 10
type input "*****"
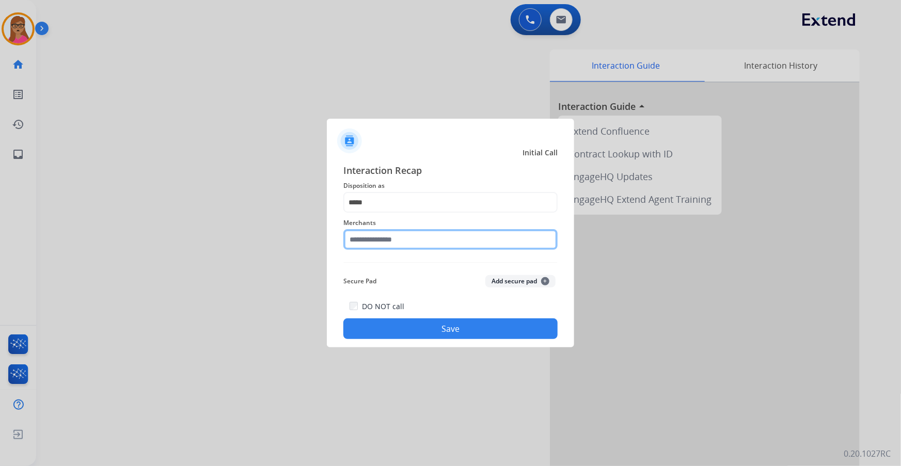
click at [415, 242] on input "text" at bounding box center [450, 239] width 214 height 21
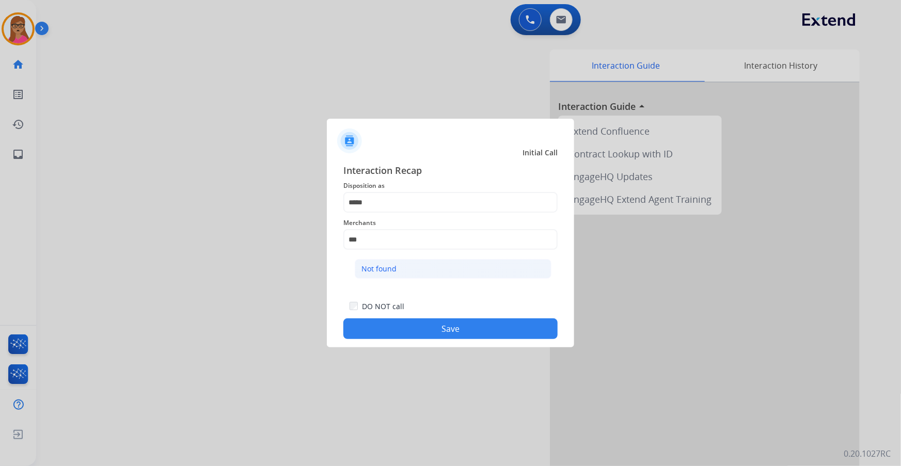
drag, startPoint x: 388, startPoint y: 273, endPoint x: 377, endPoint y: 268, distance: 11.8
click at [387, 266] on div "Not found" at bounding box center [378, 269] width 35 height 10
type input "*********"
drag, startPoint x: 439, startPoint y: 330, endPoint x: 242, endPoint y: 265, distance: 207.2
click at [440, 266] on button "Save" at bounding box center [450, 329] width 214 height 21
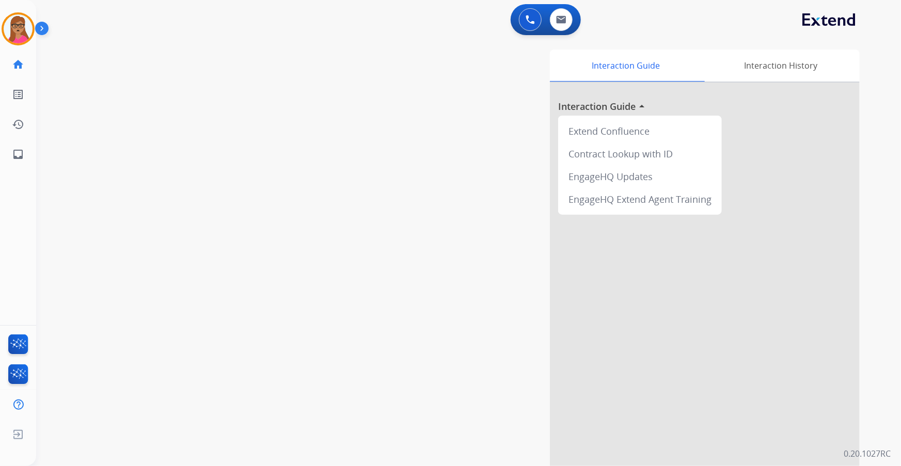
click at [161, 247] on div "swap_horiz Break voice bridge close_fullscreen Connect 3-Way Call merge_type Se…" at bounding box center [456, 252] width 840 height 431
click at [17, 36] on img at bounding box center [18, 28] width 29 height 29
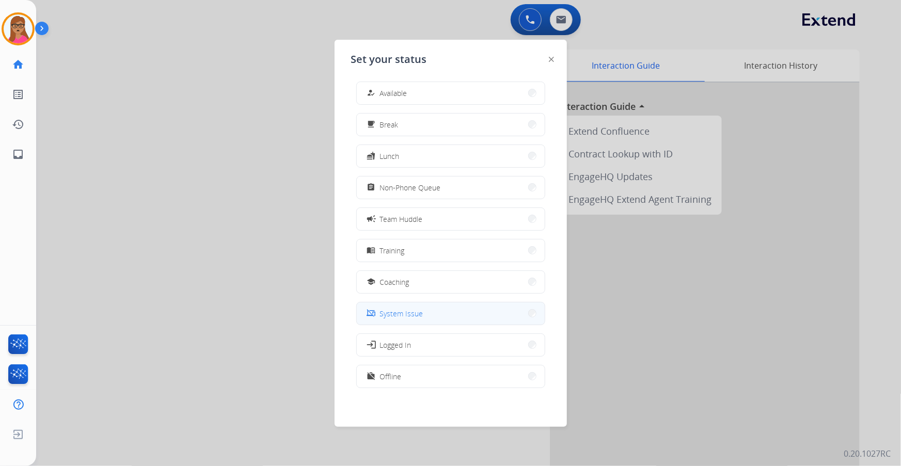
scroll to position [0, 0]
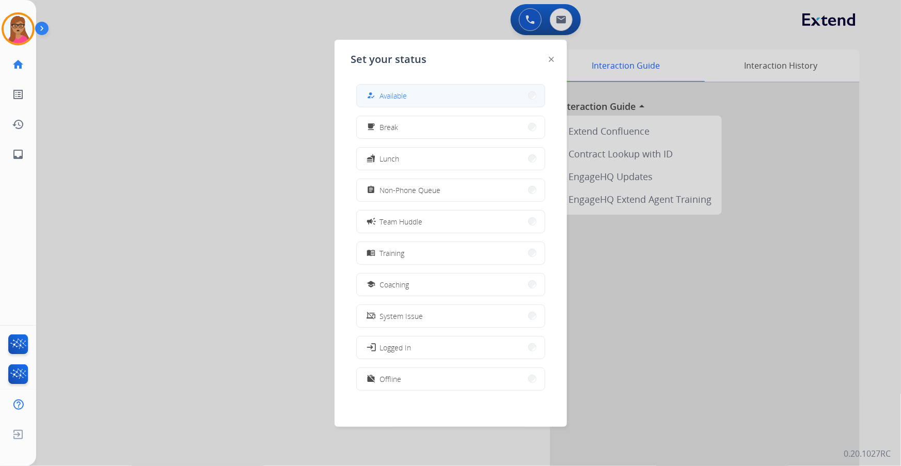
click at [477, 102] on button "how_to_reg Available" at bounding box center [451, 96] width 188 height 22
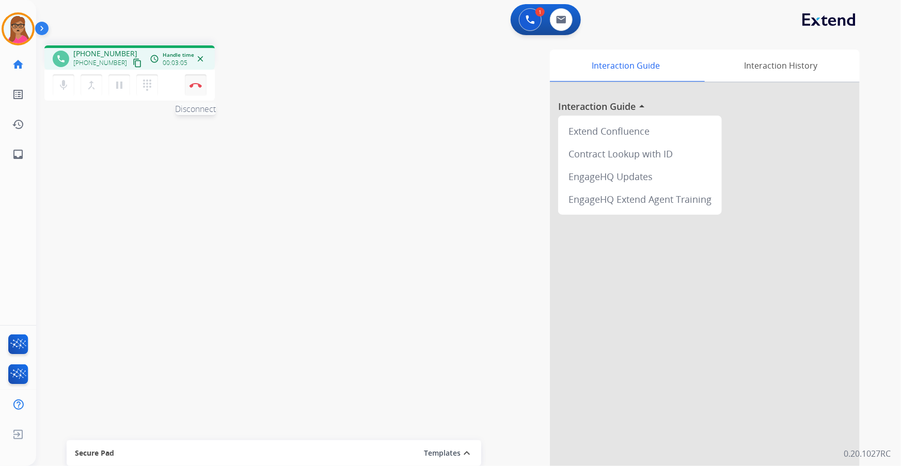
click at [193, 86] on img at bounding box center [195, 85] width 12 height 5
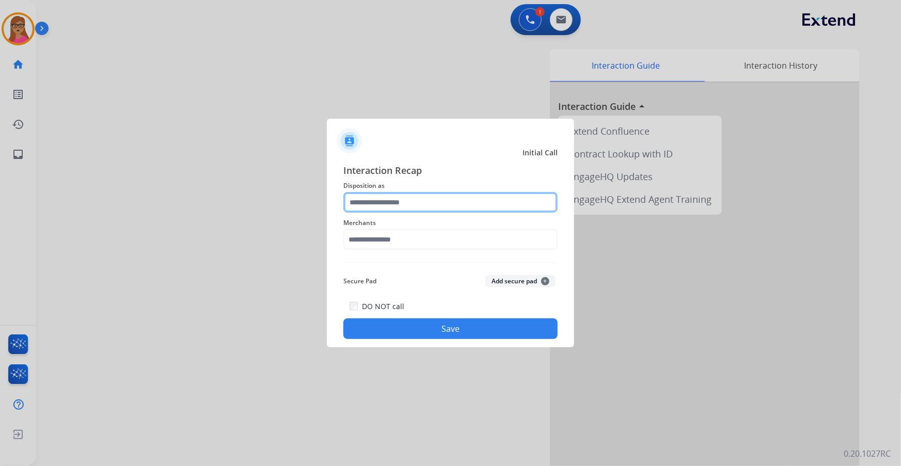
click at [412, 201] on input "text" at bounding box center [450, 202] width 214 height 21
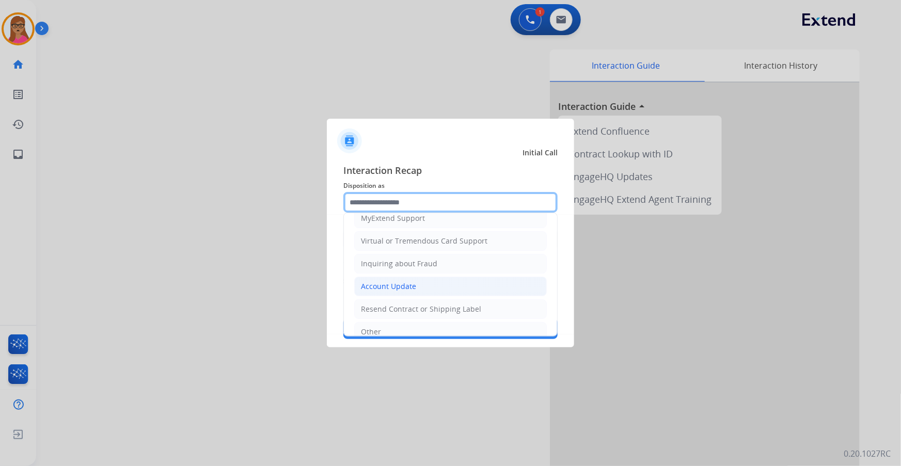
scroll to position [160, 0]
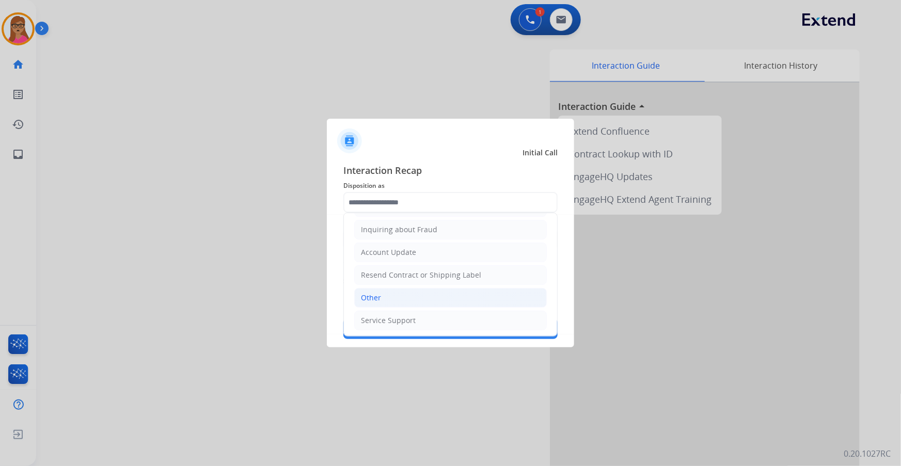
click at [384, 266] on li "Other" at bounding box center [450, 298] width 193 height 20
type input "*****"
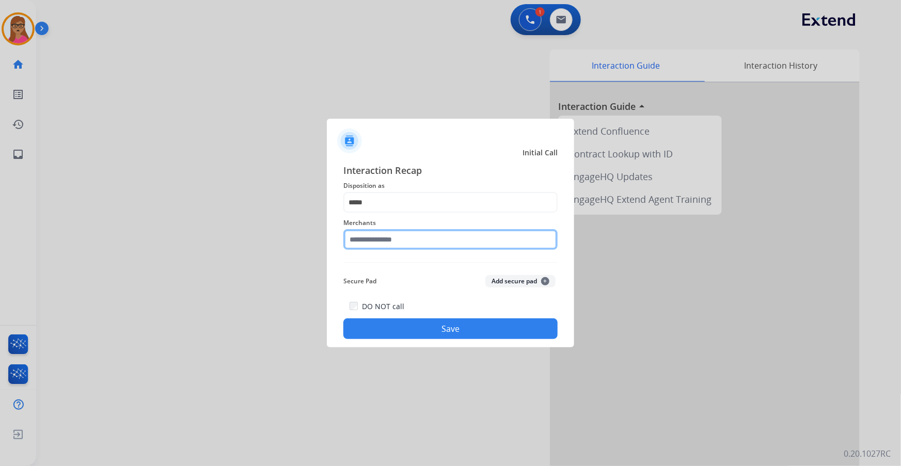
click at [377, 232] on input "text" at bounding box center [450, 239] width 214 height 21
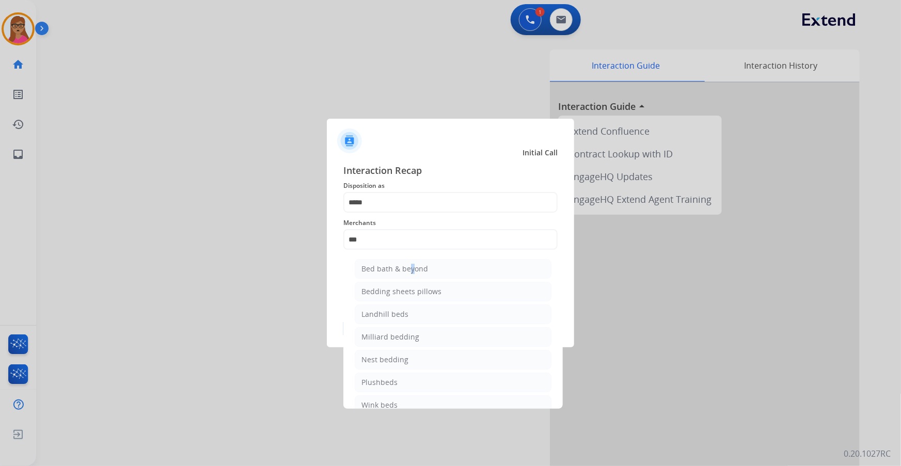
click at [407, 266] on div "Bed bath & beyond" at bounding box center [394, 269] width 67 height 10
type input "**********"
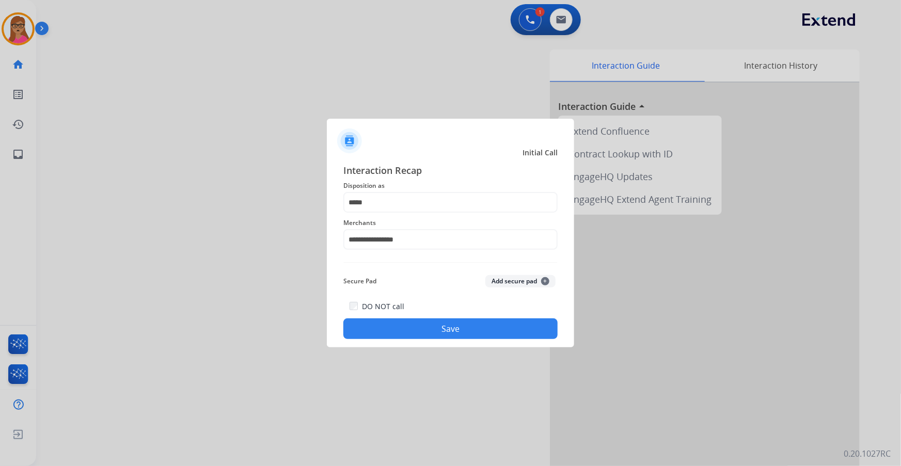
click at [449, 266] on div "**********" at bounding box center [450, 251] width 247 height 193
drag, startPoint x: 456, startPoint y: 322, endPoint x: 436, endPoint y: 323, distance: 20.7
click at [456, 266] on button "Save" at bounding box center [450, 329] width 214 height 21
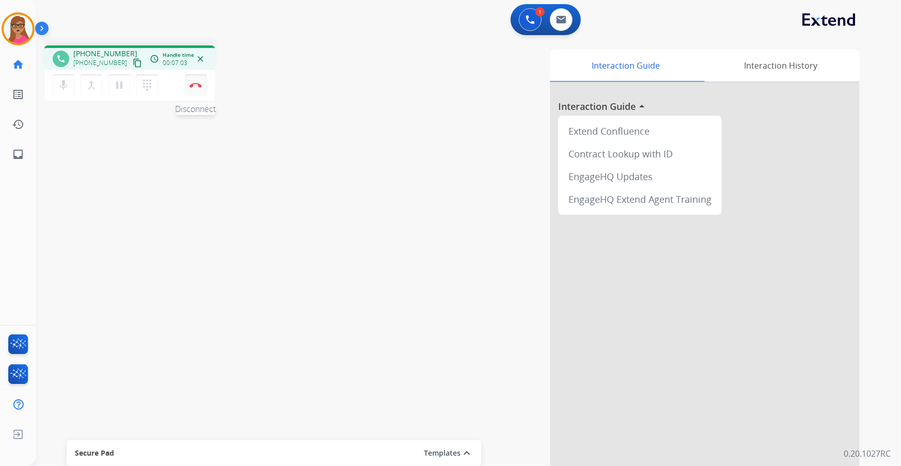
click at [196, 86] on img at bounding box center [195, 85] width 12 height 5
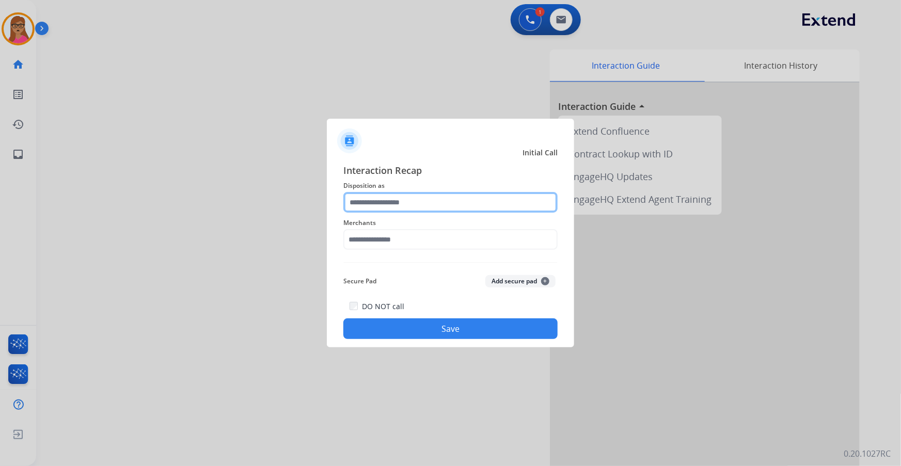
click at [416, 206] on input "text" at bounding box center [450, 202] width 214 height 21
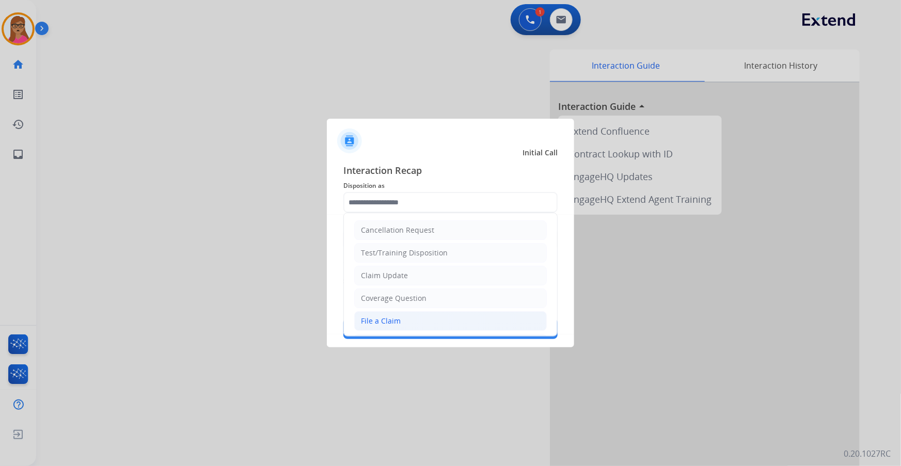
click at [387, 266] on div "File a Claim" at bounding box center [381, 321] width 40 height 10
type input "**********"
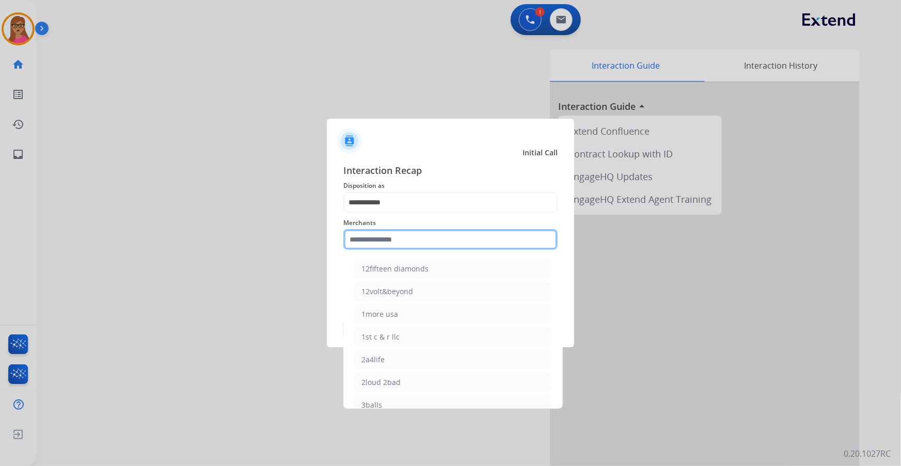
click at [440, 240] on input "text" at bounding box center [450, 239] width 214 height 21
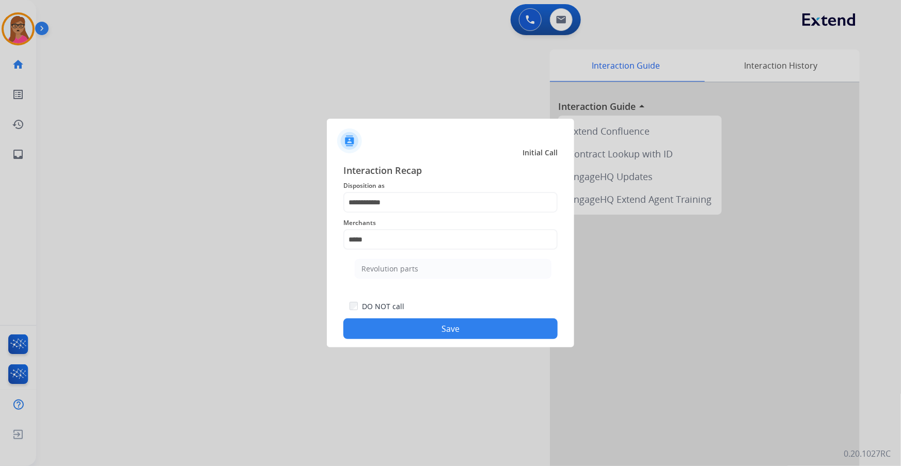
click at [413, 266] on div "Revolution parts" at bounding box center [389, 269] width 57 height 10
type input "**********"
click at [443, 266] on button "Save" at bounding box center [450, 329] width 214 height 21
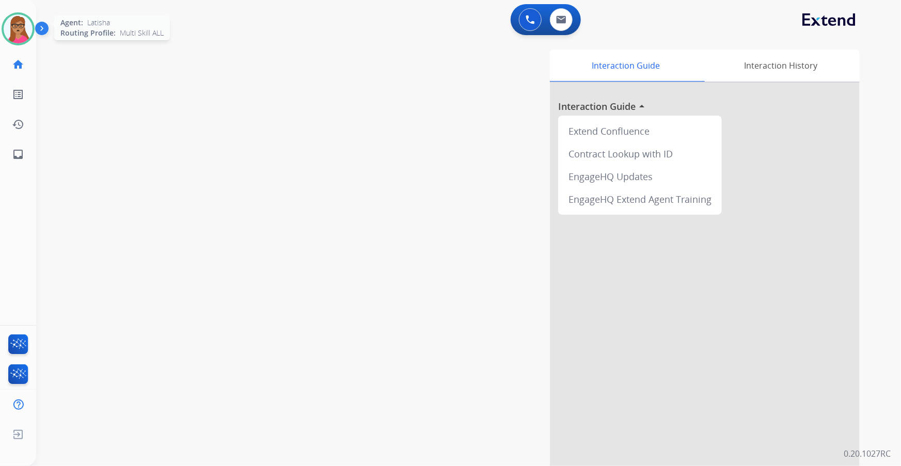
click at [21, 24] on img at bounding box center [18, 28] width 29 height 29
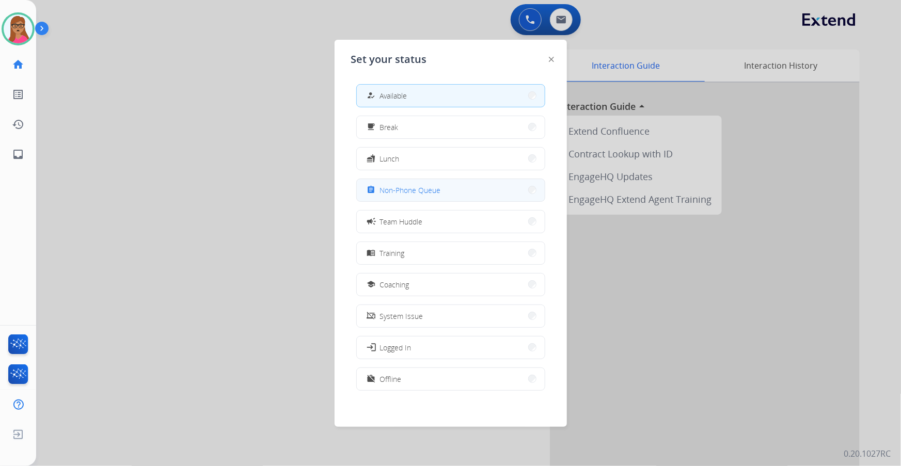
click at [438, 186] on span "Non-Phone Queue" at bounding box center [410, 190] width 61 height 11
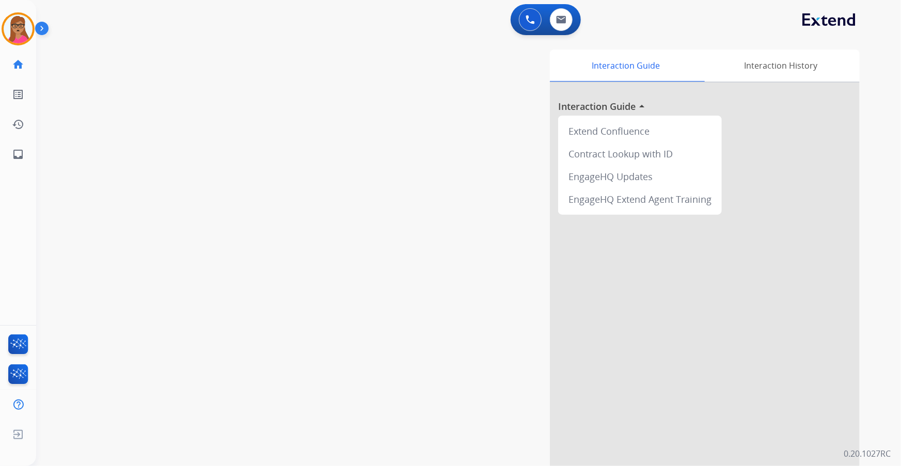
click at [559, 30] on div "0 Voice Interactions 0 Email Interactions" at bounding box center [546, 19] width 70 height 31
click at [560, 27] on button at bounding box center [561, 19] width 23 height 23
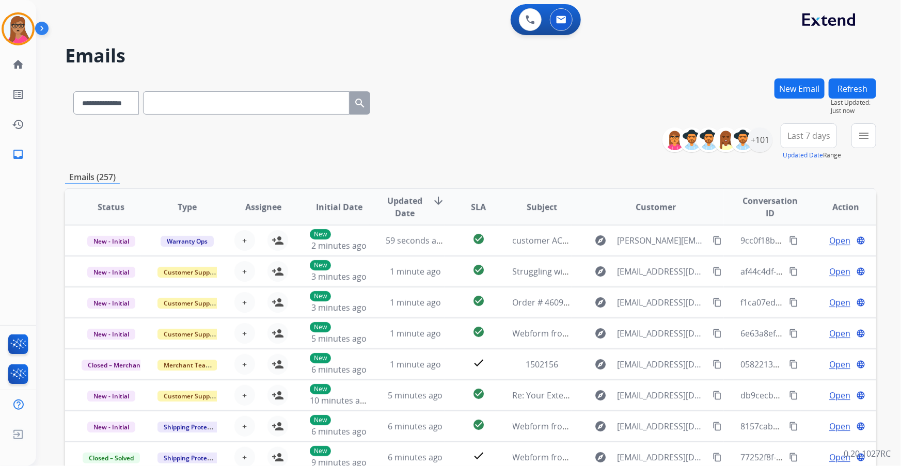
click at [592, 85] on button "New Email" at bounding box center [799, 88] width 50 height 20
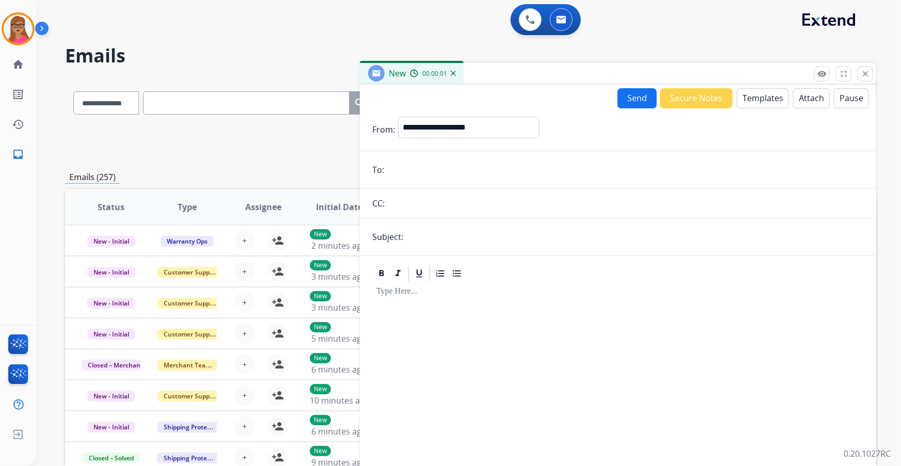
paste input "**********"
type input "**********"
click at [448, 125] on select "**********" at bounding box center [468, 127] width 140 height 21
select select "**********"
click at [398, 117] on select "**********" at bounding box center [468, 127] width 140 height 21
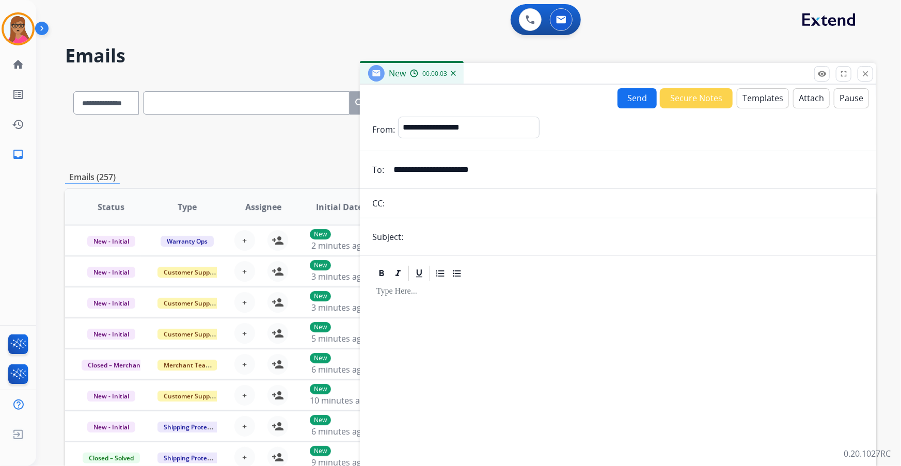
click at [471, 232] on input "text" at bounding box center [634, 237] width 457 height 21
type input "**********"
click at [446, 266] on div at bounding box center [617, 371] width 491 height 177
click at [592, 104] on button "Templates" at bounding box center [763, 98] width 52 height 20
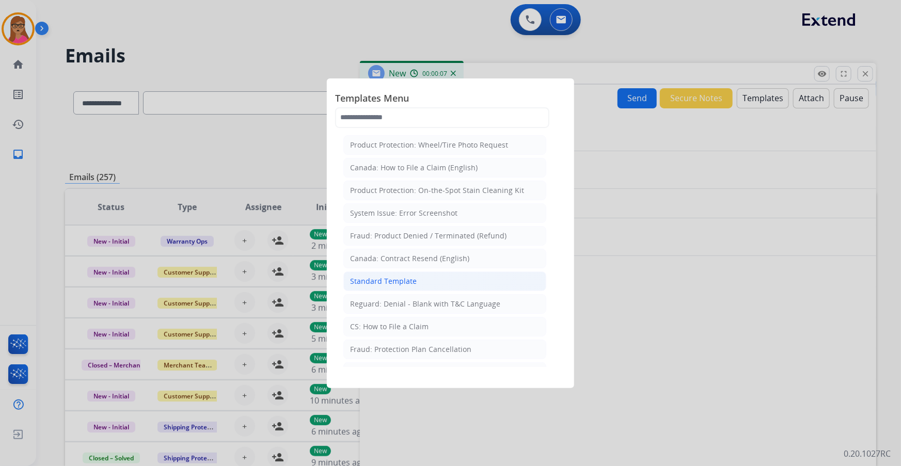
click at [390, 266] on div "Standard Template" at bounding box center [383, 281] width 67 height 10
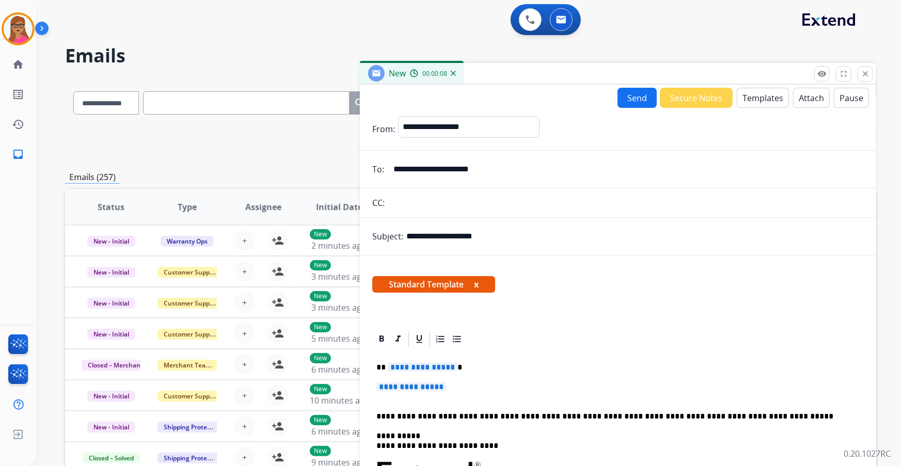
click at [420, 266] on span "**********" at bounding box center [423, 367] width 70 height 9
click at [429, 266] on span "**********" at bounding box center [411, 387] width 70 height 9
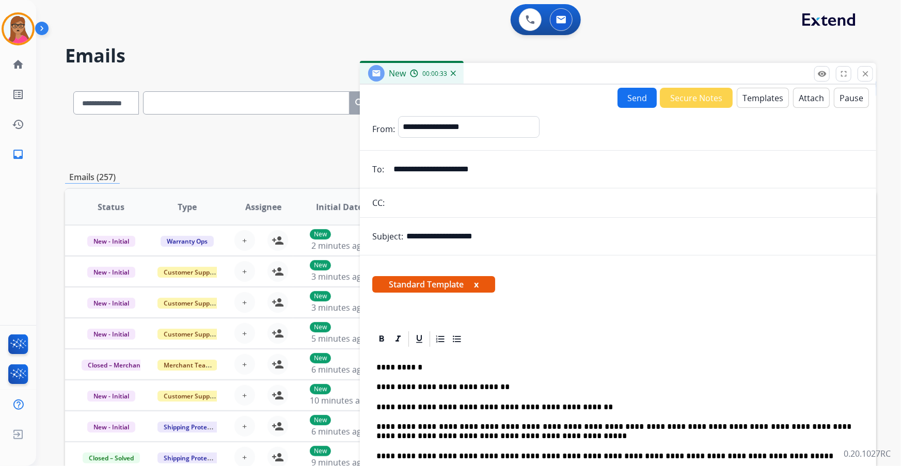
click at [592, 93] on button "Send" at bounding box center [636, 98] width 39 height 20
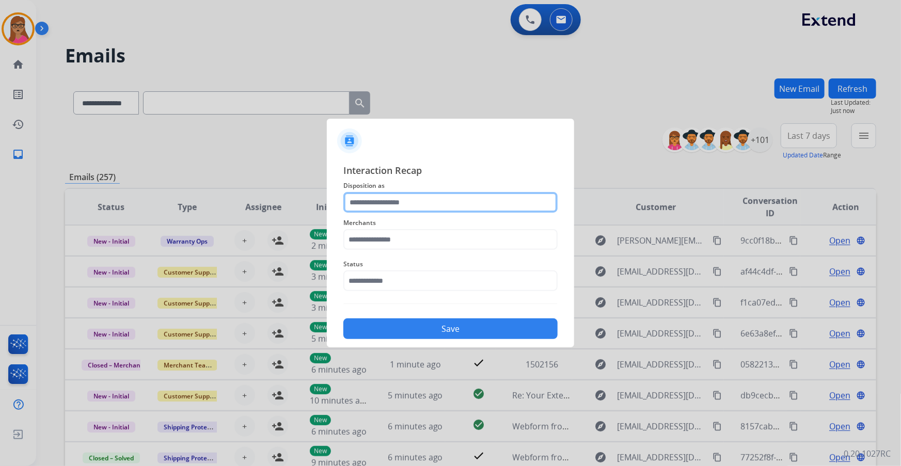
click at [428, 206] on input "text" at bounding box center [450, 202] width 214 height 21
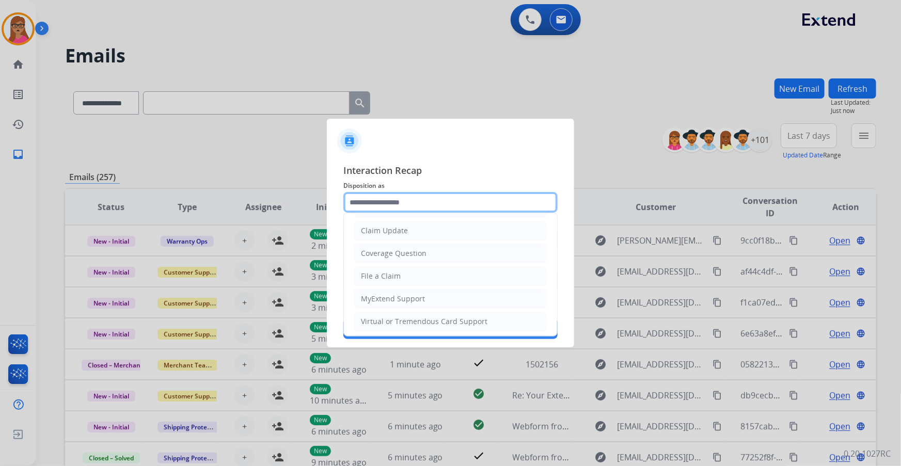
scroll to position [160, 0]
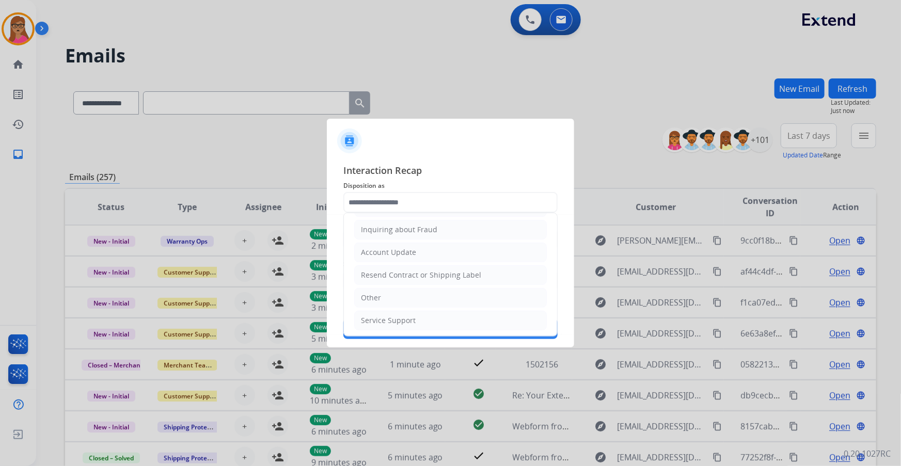
click at [374, 266] on div "Other" at bounding box center [371, 298] width 20 height 10
type input "*****"
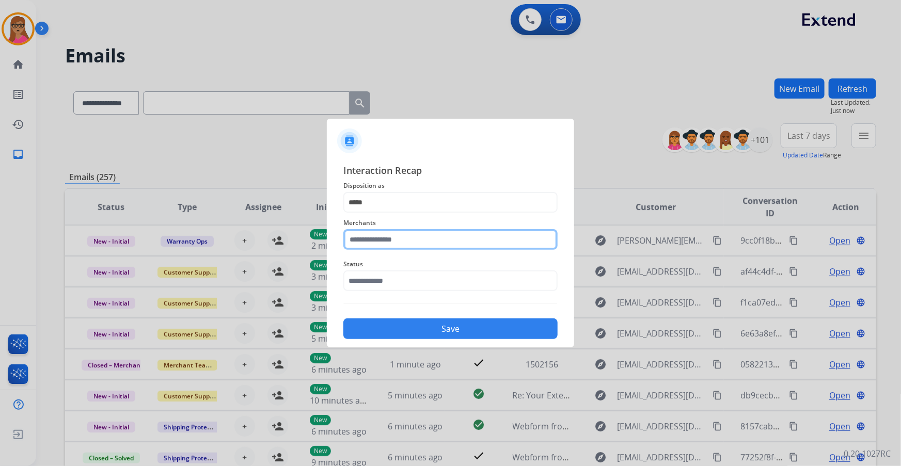
click at [397, 237] on input "text" at bounding box center [450, 239] width 214 height 21
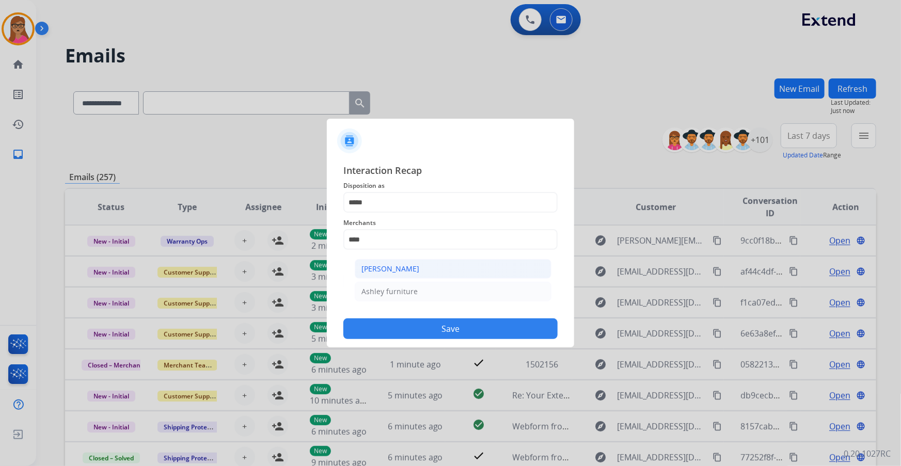
click at [420, 266] on li "[PERSON_NAME]" at bounding box center [453, 269] width 197 height 20
type input "**********"
click at [408, 266] on input "text" at bounding box center [450, 280] width 214 height 21
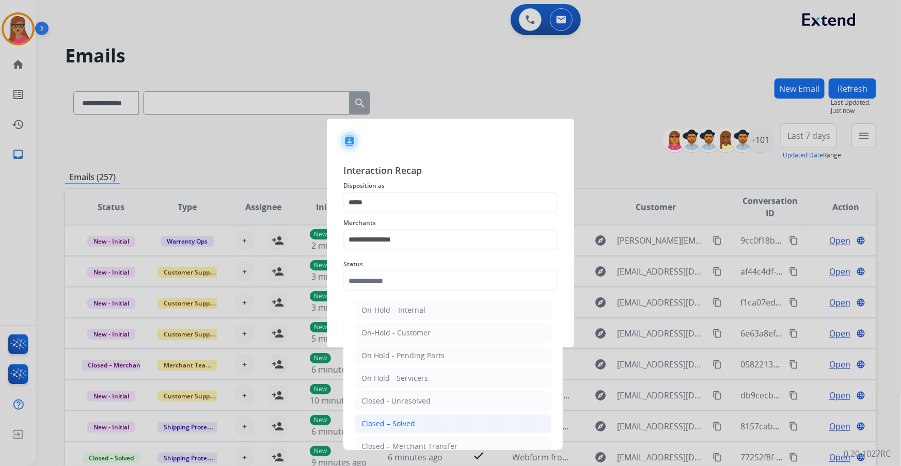
click at [401, 266] on li "Closed – Solved" at bounding box center [453, 424] width 197 height 20
type input "**********"
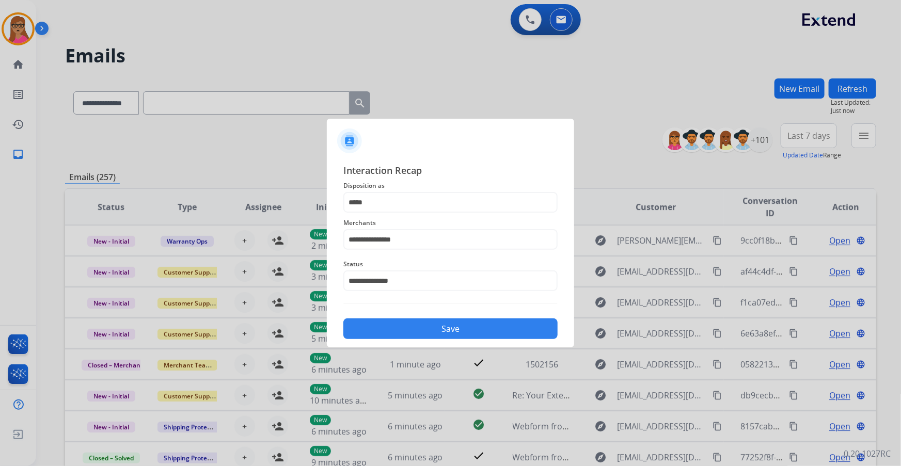
click at [439, 266] on button "Save" at bounding box center [450, 329] width 214 height 21
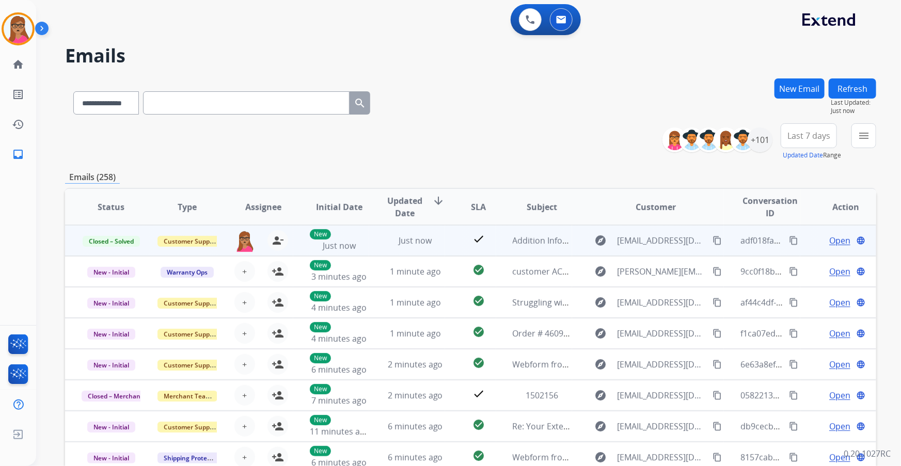
click at [592, 242] on mat-icon "content_copy" at bounding box center [793, 240] width 9 height 9
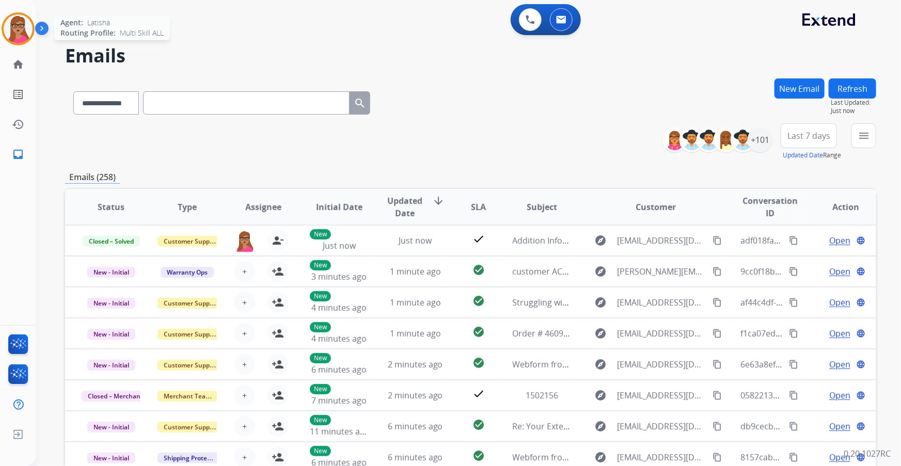
click at [23, 41] on img at bounding box center [18, 28] width 29 height 29
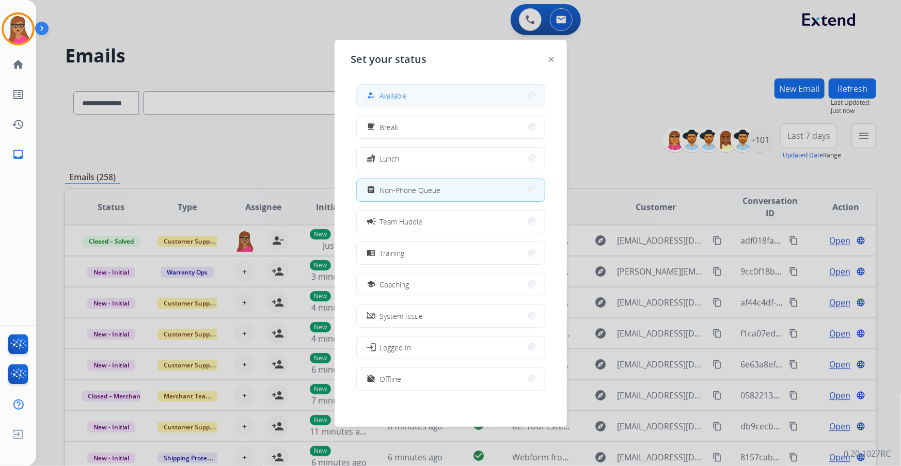
click at [397, 97] on span "Available" at bounding box center [393, 95] width 27 height 11
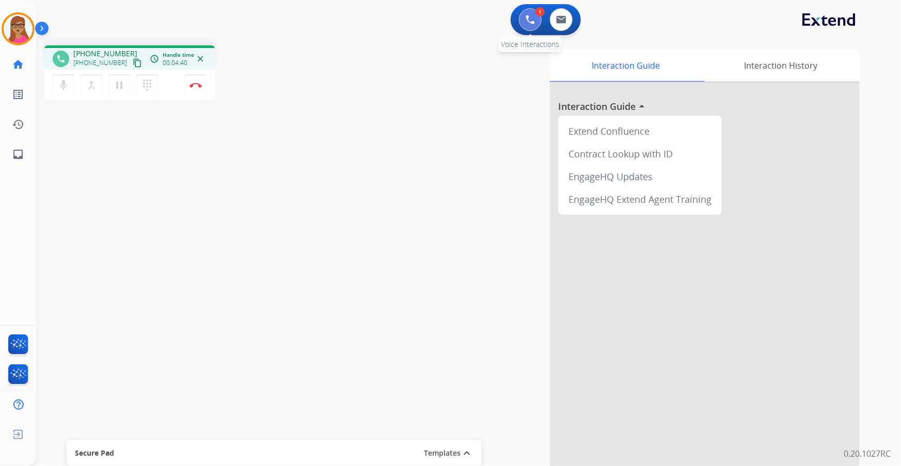
click at [530, 15] on img at bounding box center [530, 19] width 9 height 9
click at [526, 22] on img at bounding box center [530, 19] width 9 height 9
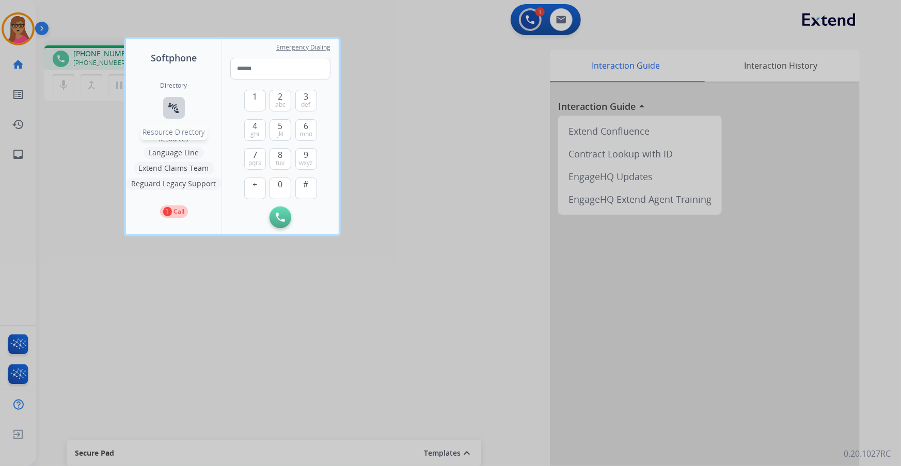
click at [177, 114] on button "connect_without_contact Resource Directory" at bounding box center [174, 108] width 22 height 22
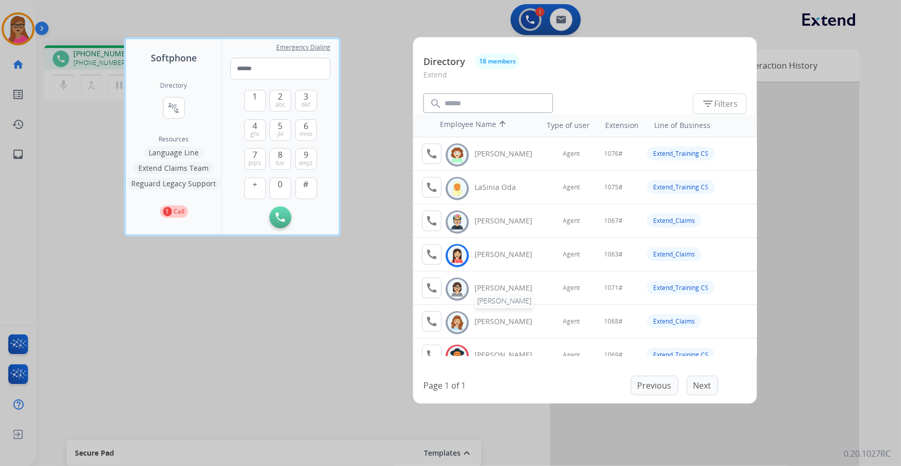
scroll to position [140, 0]
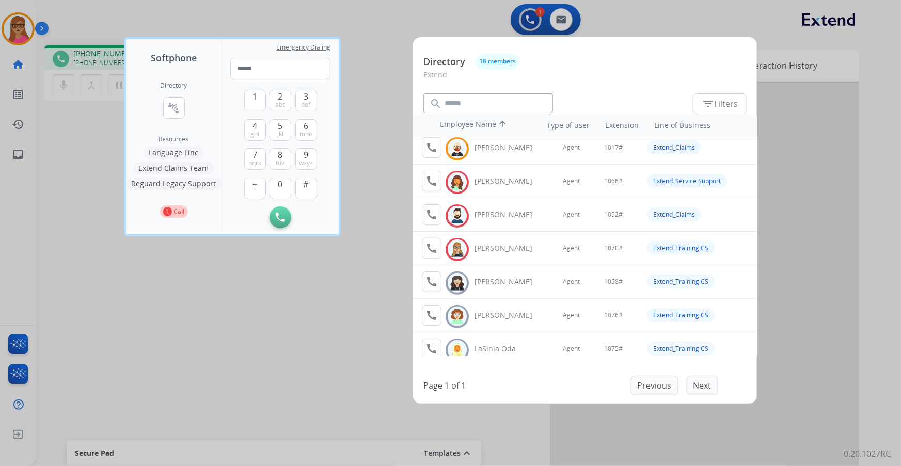
drag, startPoint x: 391, startPoint y: 31, endPoint x: 407, endPoint y: 3, distance: 33.0
click at [391, 30] on div at bounding box center [450, 233] width 901 height 466
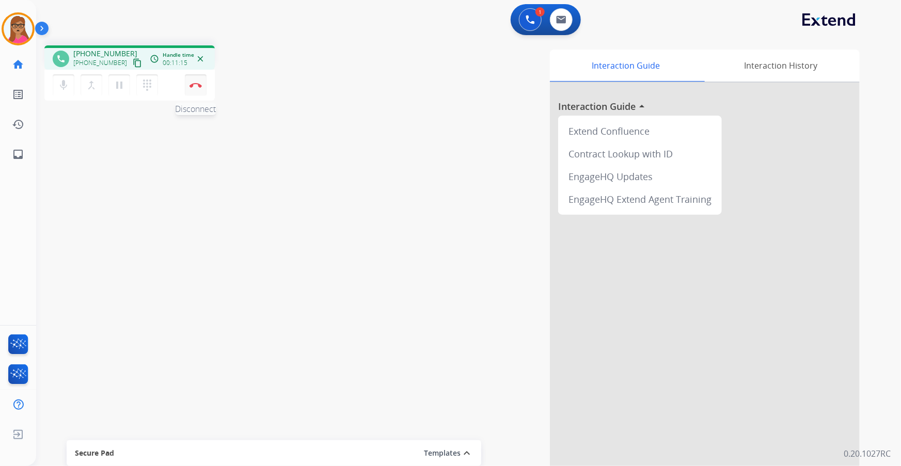
click at [195, 82] on button "Disconnect" at bounding box center [196, 85] width 22 height 22
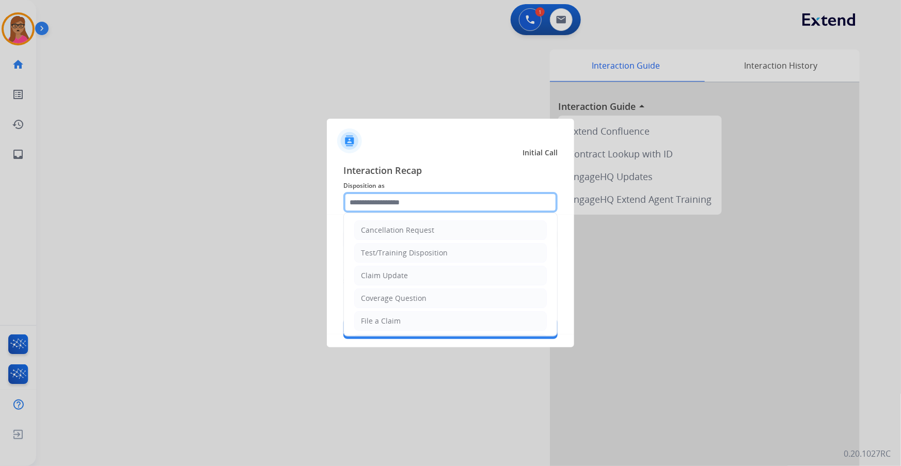
click at [392, 196] on input "text" at bounding box center [450, 202] width 214 height 21
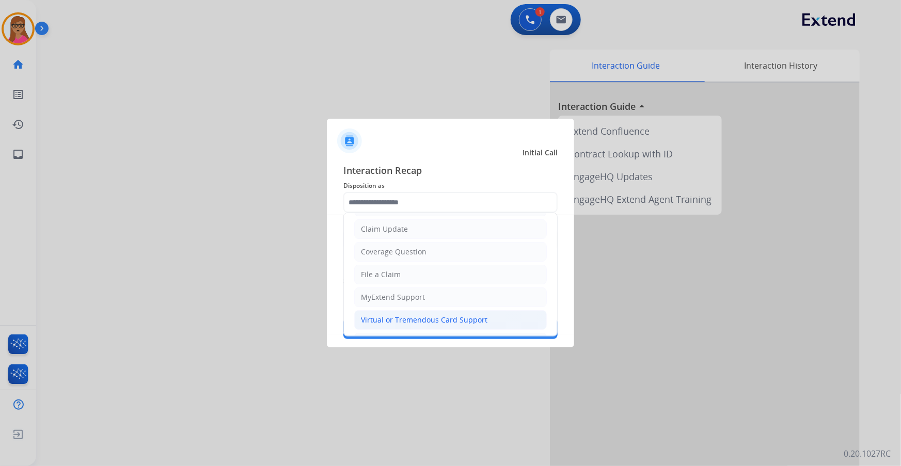
click at [428, 266] on div "Virtual or Tremendous Card Support" at bounding box center [424, 320] width 126 height 10
type input "**********"
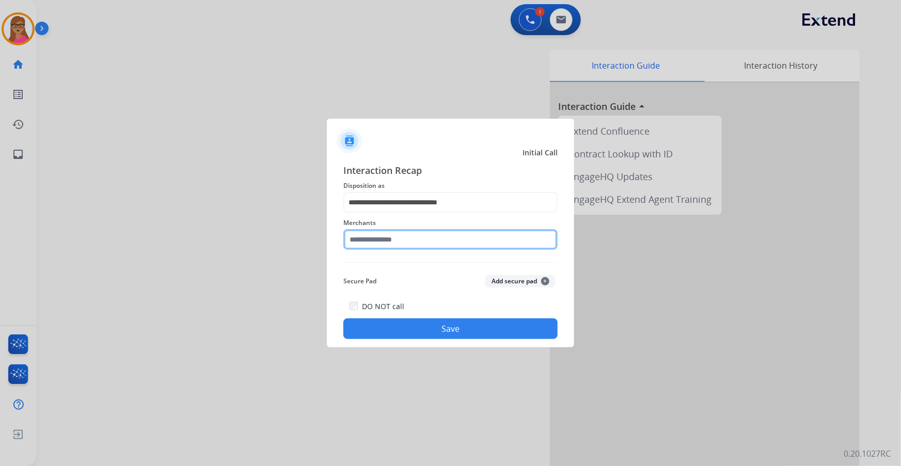
click at [402, 233] on input "text" at bounding box center [450, 239] width 214 height 21
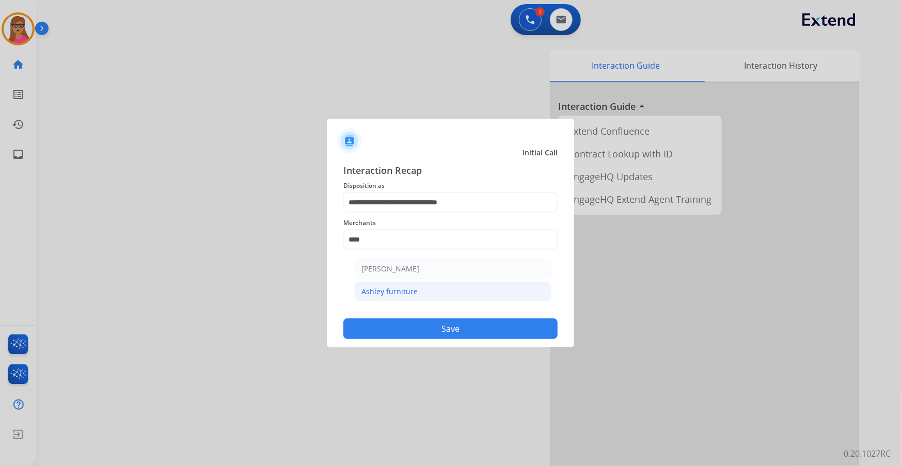
click at [401, 266] on li "Ashley furniture" at bounding box center [453, 292] width 197 height 20
type input "**********"
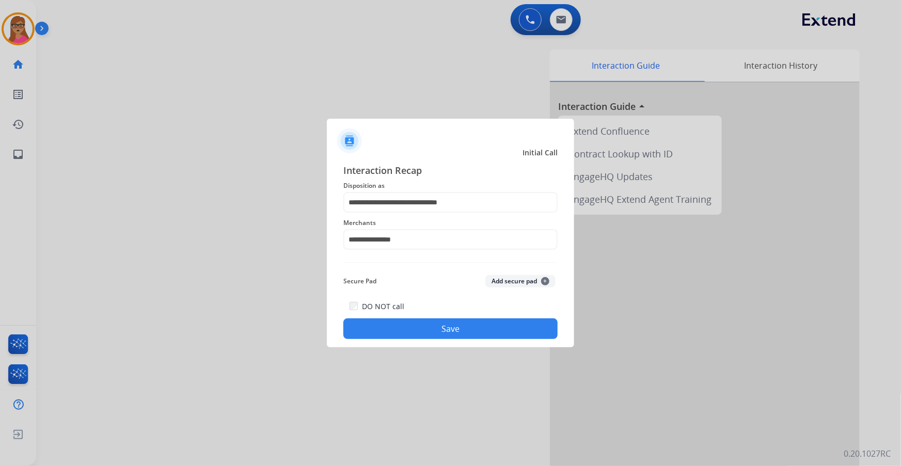
click at [456, 266] on button "Save" at bounding box center [450, 329] width 214 height 21
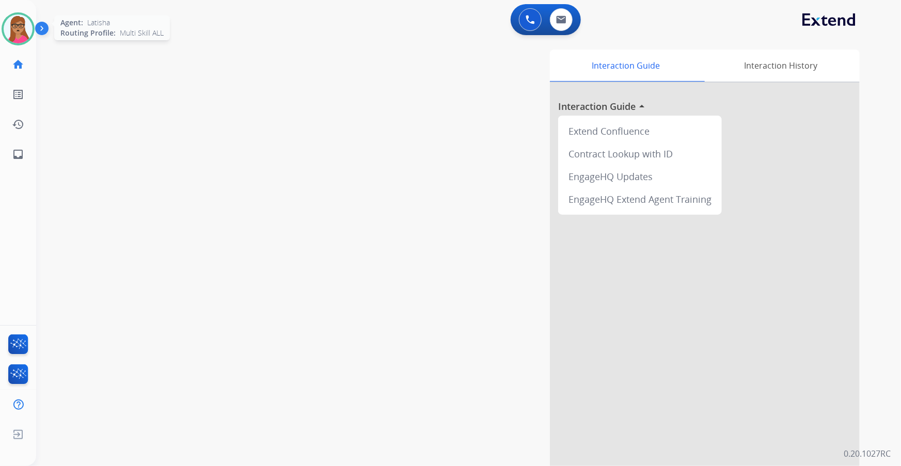
click at [27, 25] on img at bounding box center [18, 28] width 29 height 29
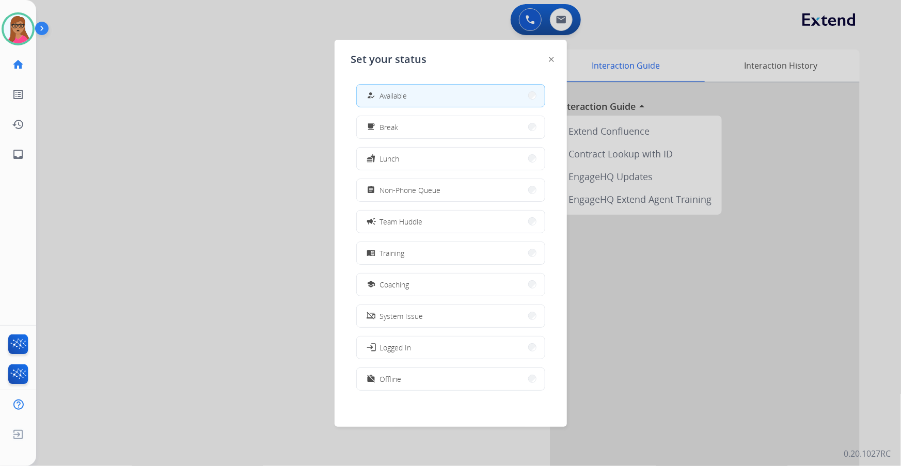
click at [209, 166] on div at bounding box center [450, 233] width 901 height 466
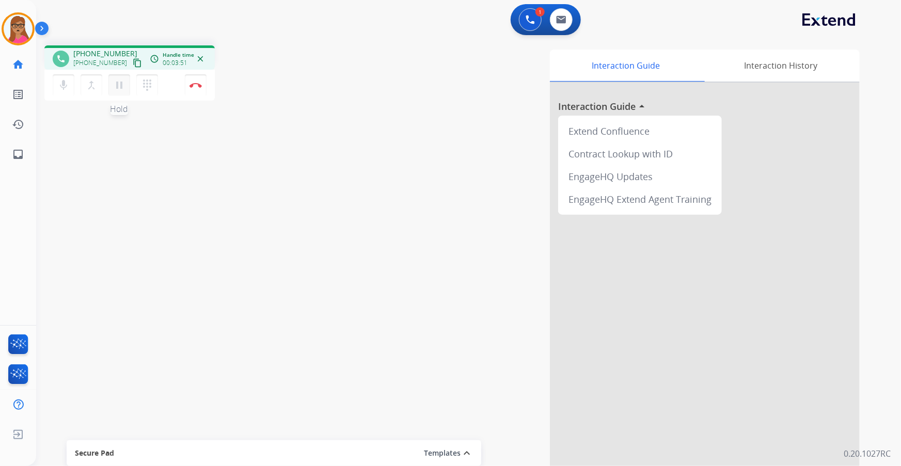
click at [124, 87] on mat-icon "pause" at bounding box center [119, 85] width 12 height 12
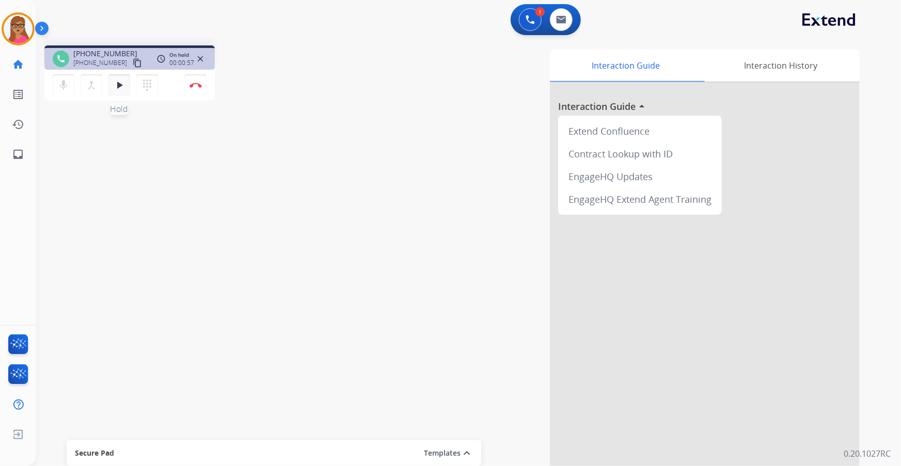
click at [113, 80] on mat-icon "play_arrow" at bounding box center [119, 85] width 12 height 12
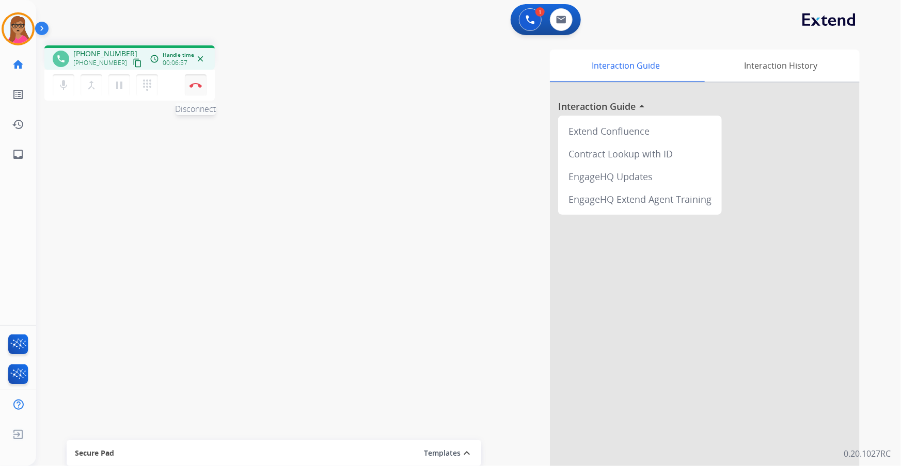
click at [193, 85] on img at bounding box center [195, 85] width 12 height 5
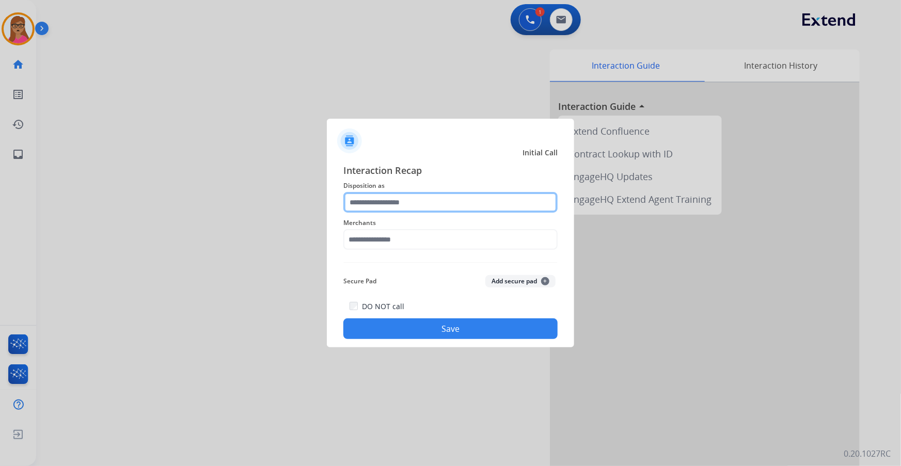
click at [401, 196] on input "text" at bounding box center [450, 202] width 214 height 21
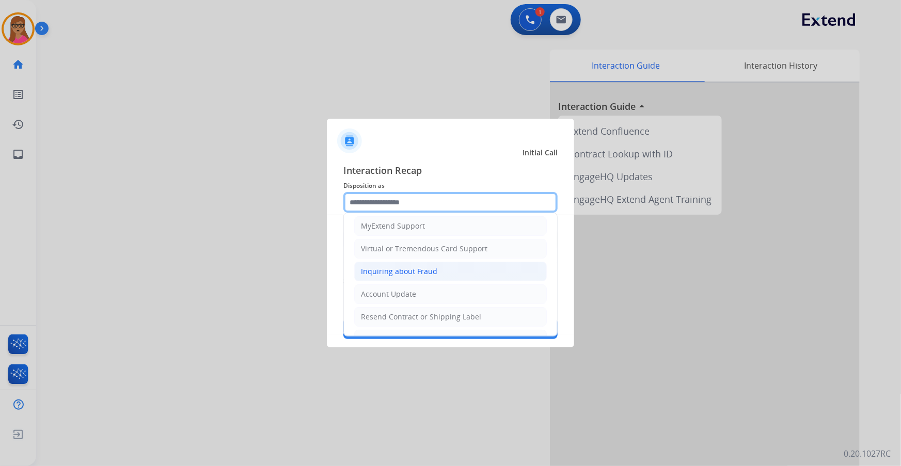
scroll to position [160, 0]
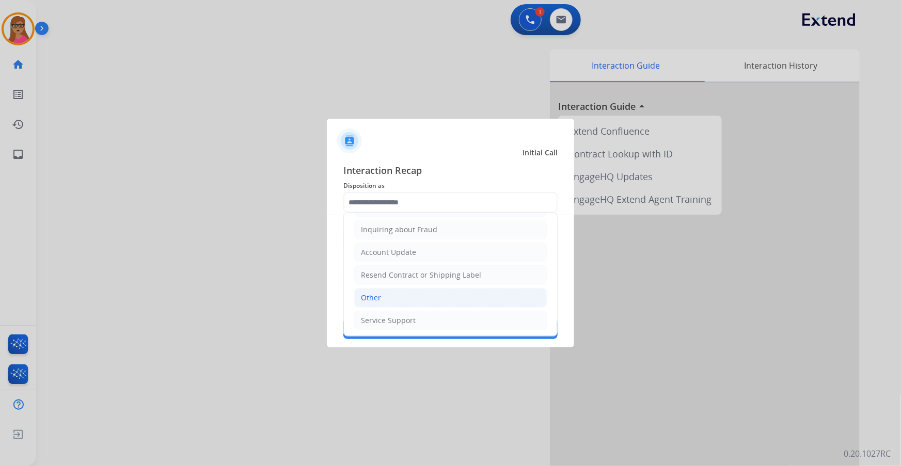
click at [372, 266] on div "Other" at bounding box center [371, 298] width 20 height 10
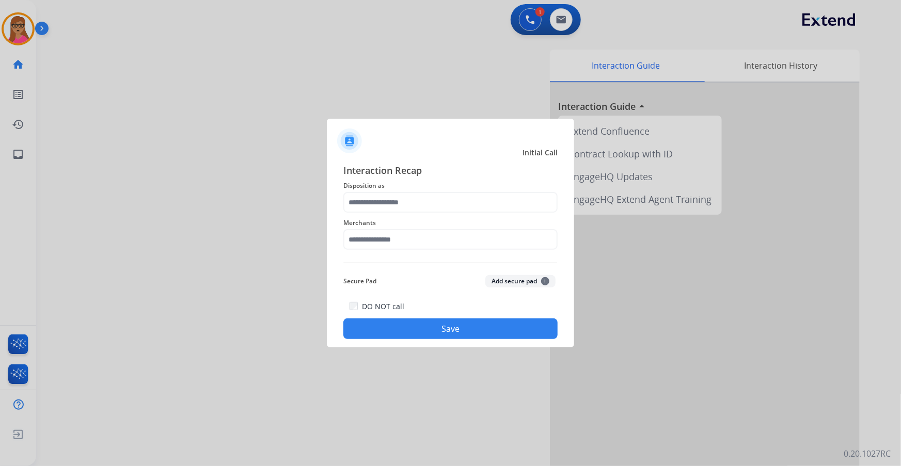
type input "*****"
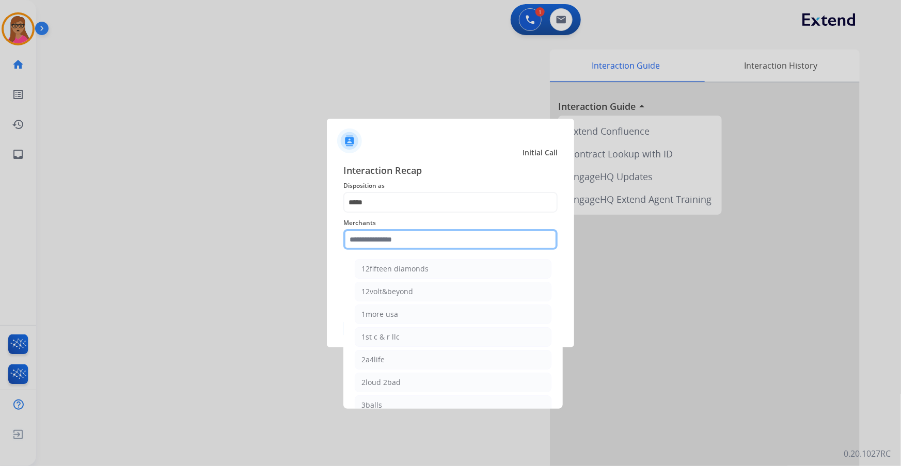
click at [388, 239] on input "text" at bounding box center [450, 239] width 214 height 21
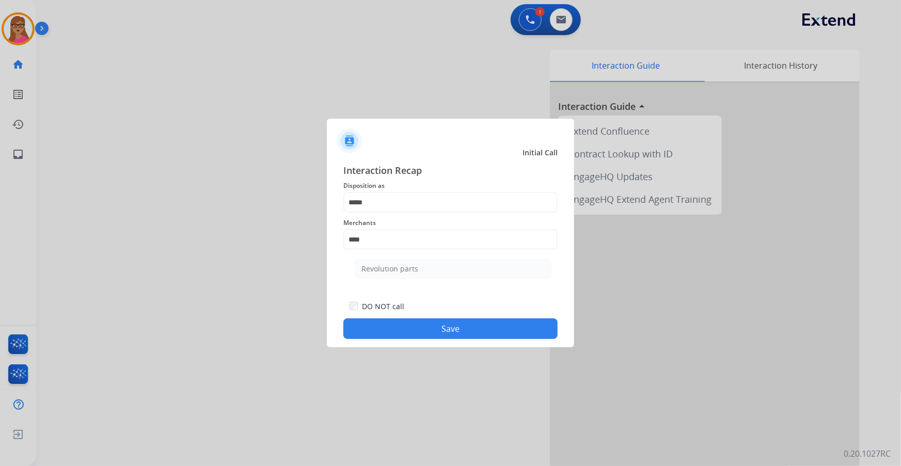
drag, startPoint x: 399, startPoint y: 267, endPoint x: 418, endPoint y: 293, distance: 31.4
click at [399, 266] on div "Revolution parts" at bounding box center [389, 269] width 57 height 10
type input "**********"
click at [443, 266] on button "Save" at bounding box center [450, 329] width 214 height 21
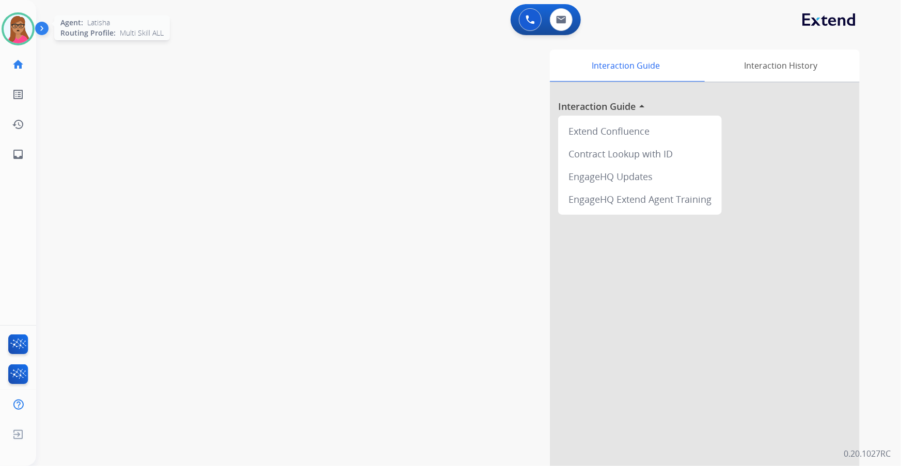
click at [26, 30] on img at bounding box center [18, 28] width 29 height 29
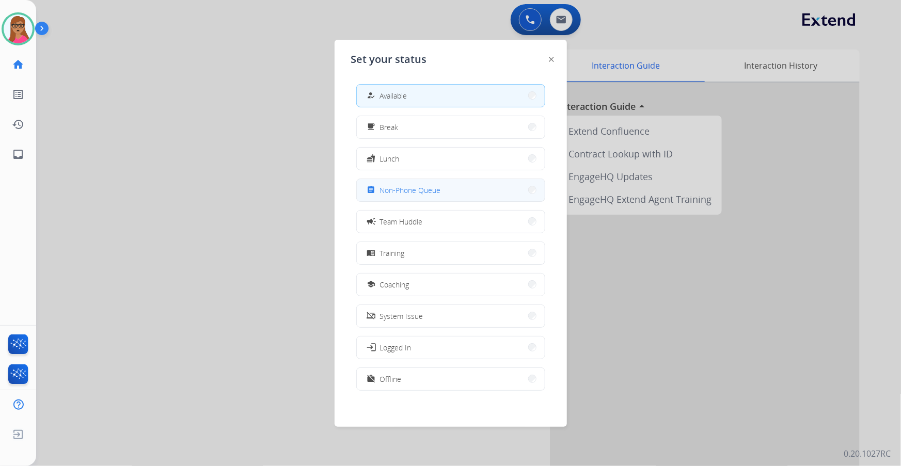
click at [421, 186] on span "Non-Phone Queue" at bounding box center [410, 190] width 61 height 11
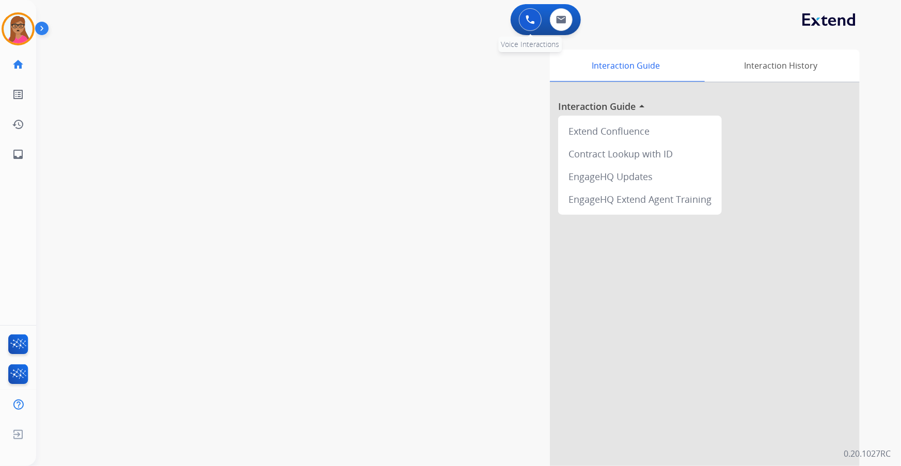
click at [526, 24] on button at bounding box center [530, 19] width 23 height 23
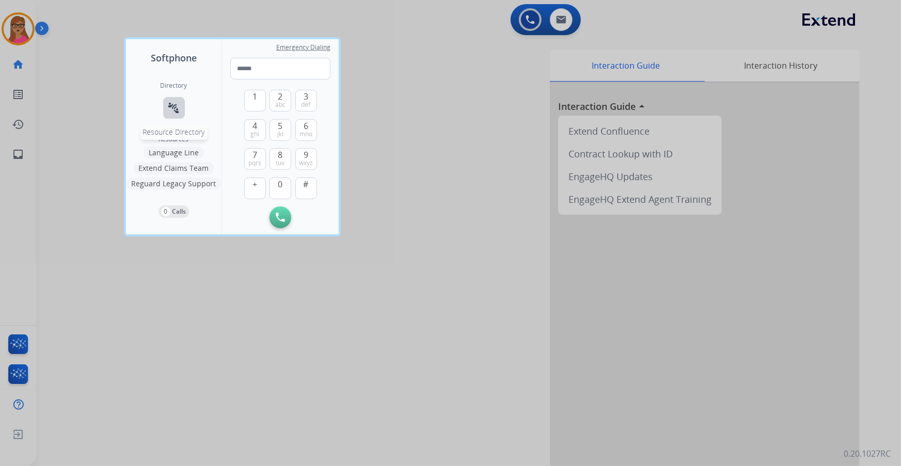
click at [173, 103] on mat-icon "connect_without_contact" at bounding box center [174, 108] width 12 height 12
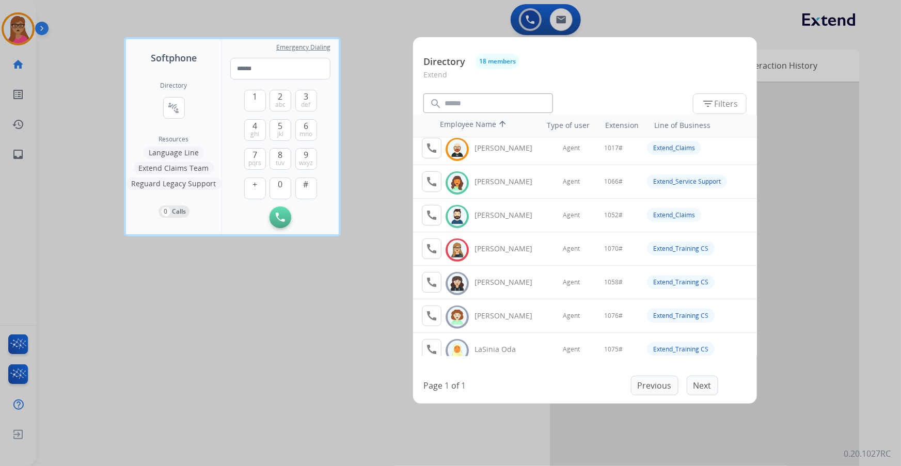
scroll to position [140, 0]
click at [428, 215] on mat-icon "call" at bounding box center [431, 215] width 12 height 12
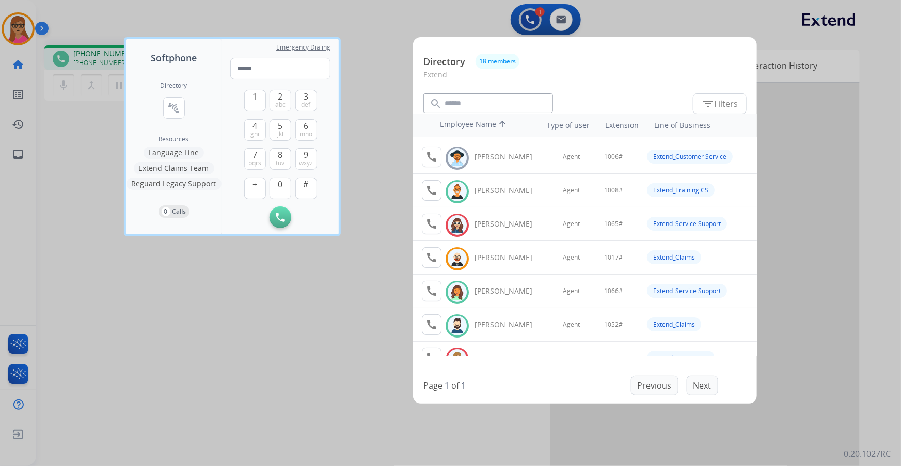
scroll to position [46, 0]
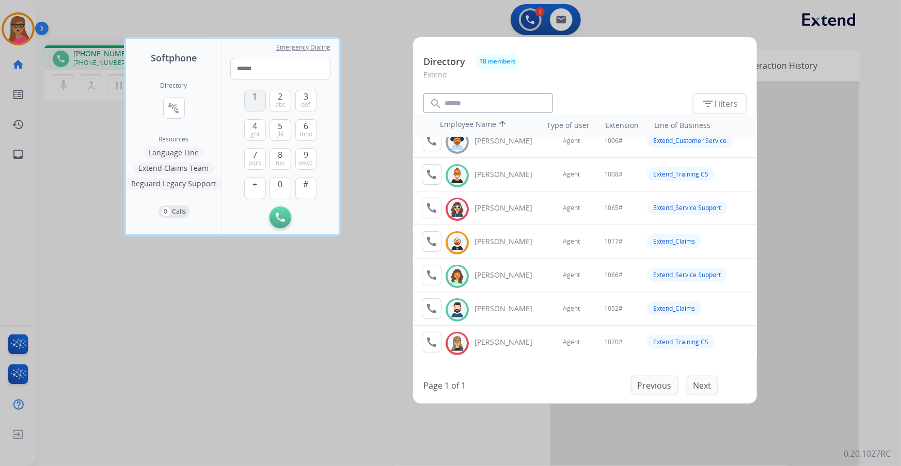
click at [253, 96] on span "1" at bounding box center [254, 96] width 5 height 12
drag, startPoint x: 281, startPoint y: 190, endPoint x: 272, endPoint y: 128, distance: 63.1
click at [281, 189] on button "0" at bounding box center [280, 189] width 22 height 22
click at [274, 121] on button "5 jkl" at bounding box center [280, 130] width 22 height 22
click at [283, 101] on span "abc" at bounding box center [280, 105] width 10 height 8
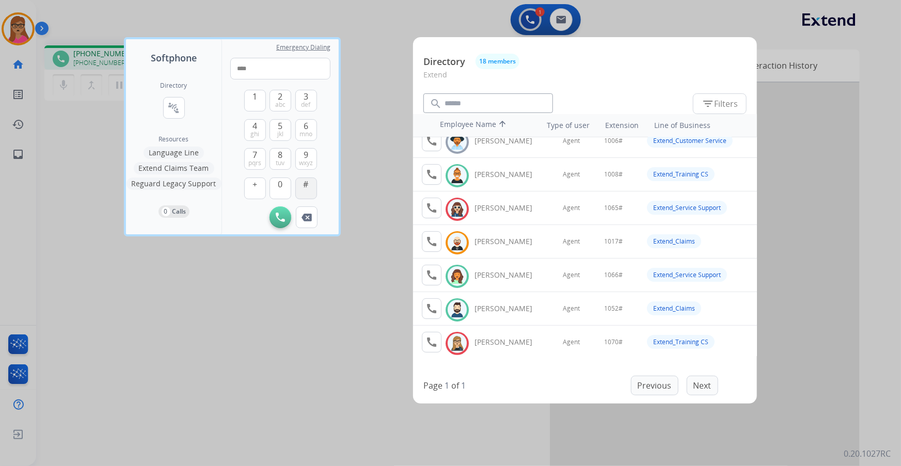
click at [309, 187] on button "#" at bounding box center [306, 189] width 22 height 22
type input "*****"
click at [365, 140] on div at bounding box center [450, 233] width 901 height 466
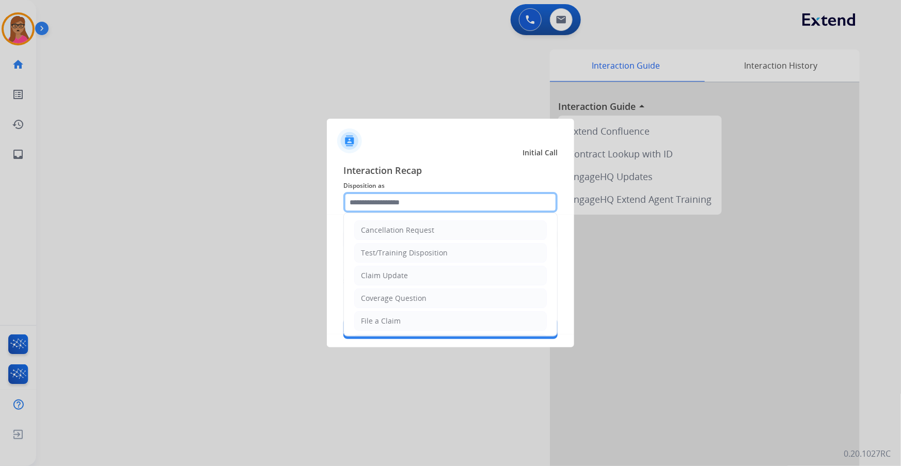
click at [413, 196] on input "text" at bounding box center [450, 202] width 214 height 21
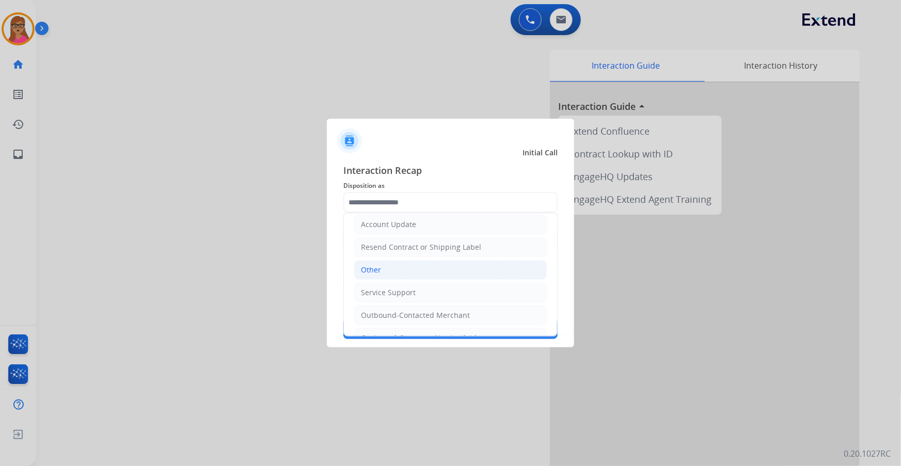
click at [390, 266] on li "Other" at bounding box center [450, 270] width 193 height 20
type input "*****"
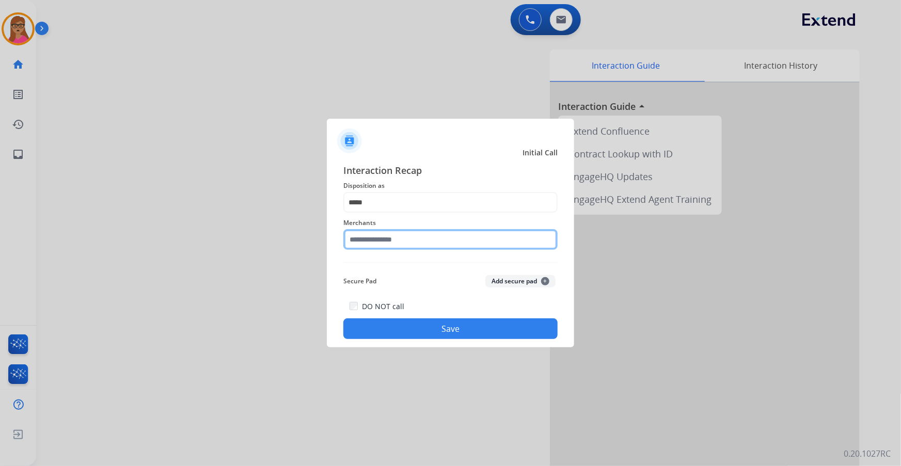
click at [400, 235] on input "text" at bounding box center [450, 239] width 214 height 21
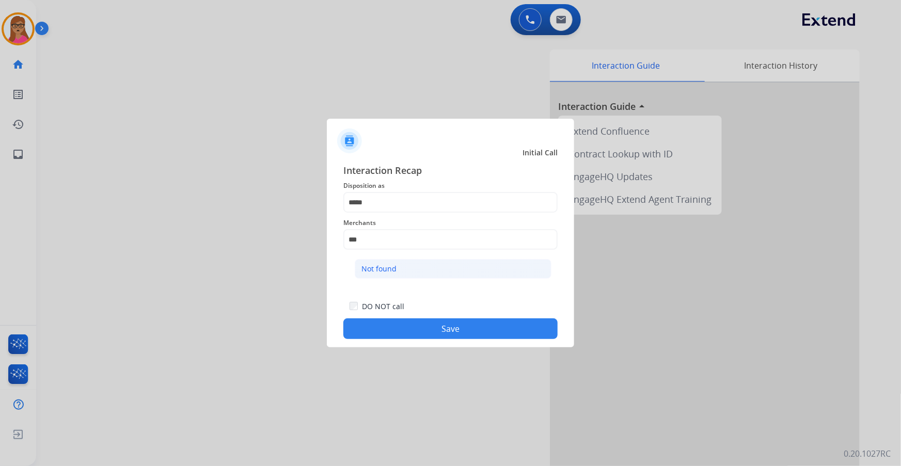
click at [375, 266] on div "Not found" at bounding box center [378, 269] width 35 height 10
type input "*********"
click at [461, 266] on button "Save" at bounding box center [450, 329] width 214 height 21
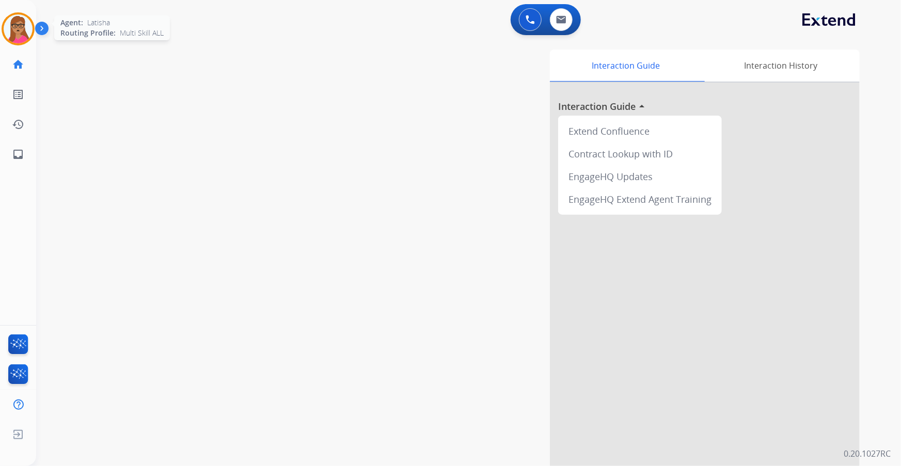
click at [20, 34] on img at bounding box center [18, 28] width 29 height 29
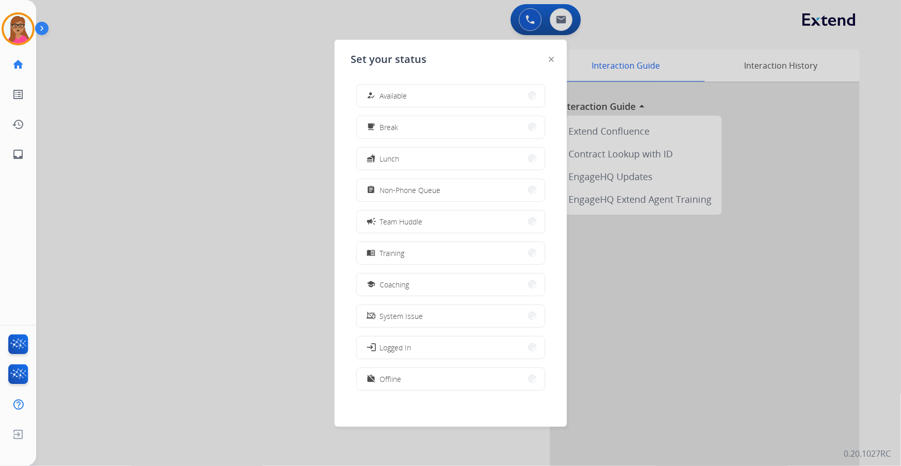
drag, startPoint x: 412, startPoint y: 99, endPoint x: 470, endPoint y: 51, distance: 75.1
click at [412, 98] on button "how_to_reg Available" at bounding box center [451, 96] width 188 height 22
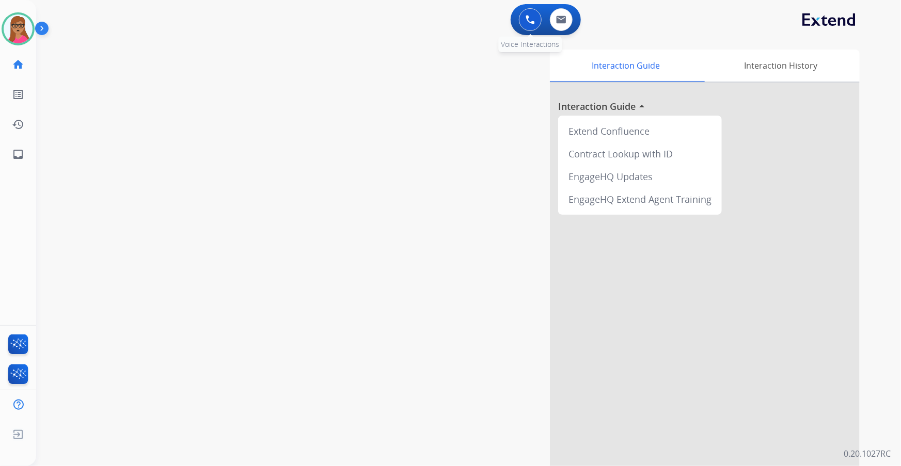
click at [528, 20] on img at bounding box center [530, 19] width 9 height 9
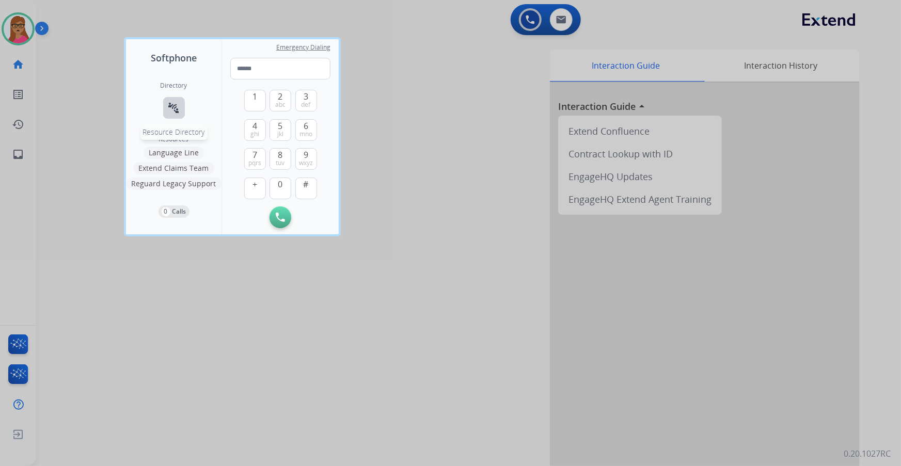
click at [179, 114] on button "connect_without_contact Resource Directory" at bounding box center [174, 108] width 22 height 22
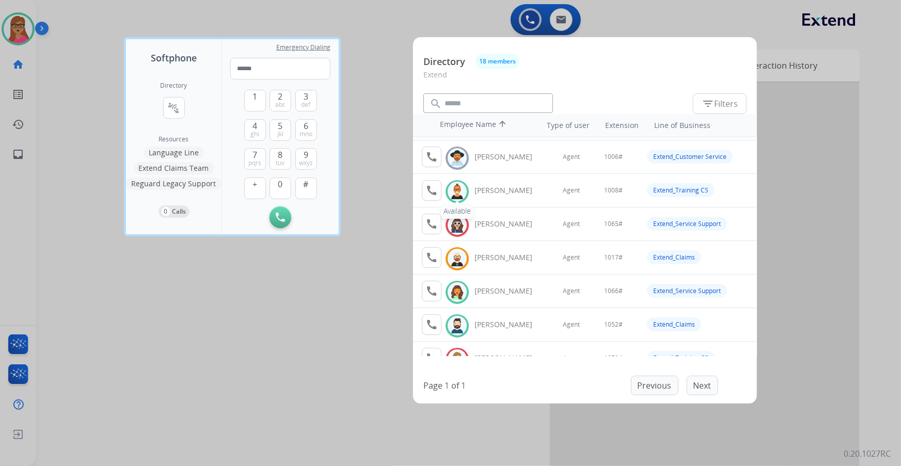
scroll to position [46, 0]
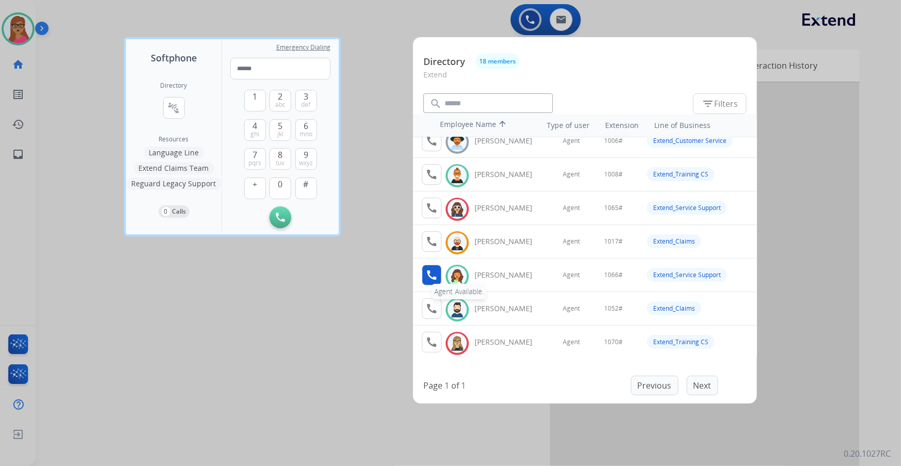
click at [427, 266] on mat-icon "call" at bounding box center [431, 275] width 12 height 12
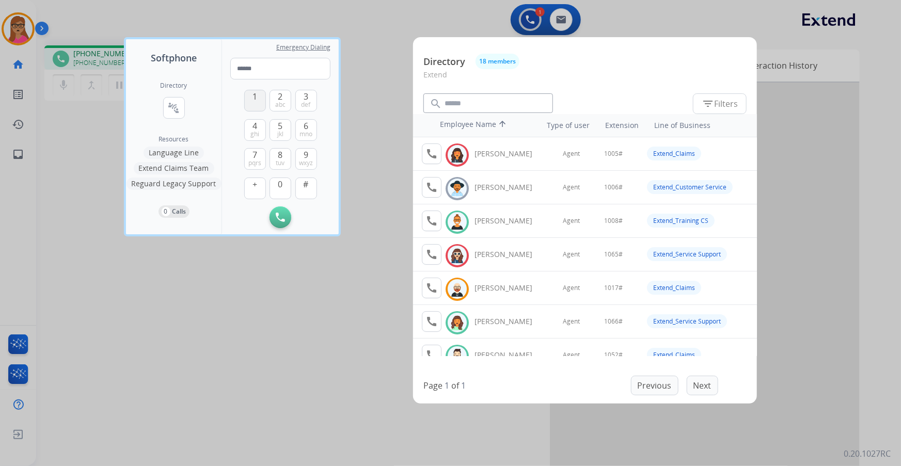
click at [256, 102] on span "1" at bounding box center [254, 96] width 5 height 12
click at [278, 183] on span "0" at bounding box center [280, 184] width 5 height 12
click at [307, 129] on span "6" at bounding box center [306, 126] width 5 height 12
click at [306, 189] on span "#" at bounding box center [306, 184] width 5 height 12
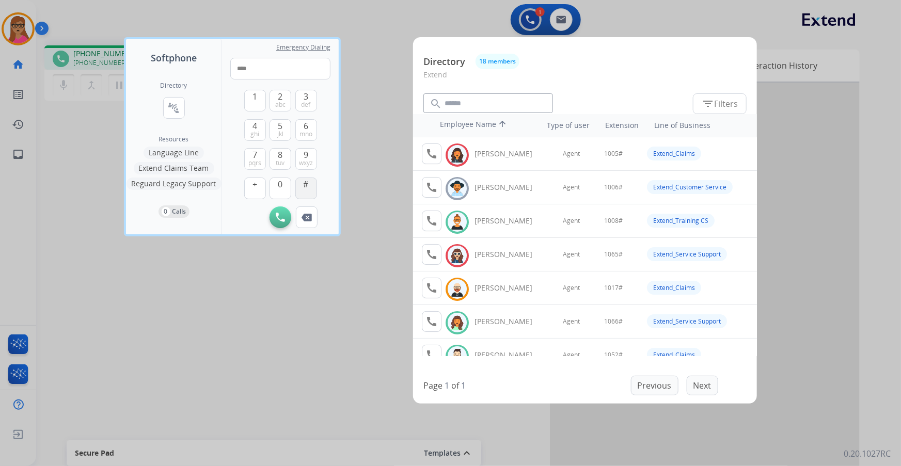
type input "*****"
click at [367, 225] on div at bounding box center [450, 233] width 901 height 466
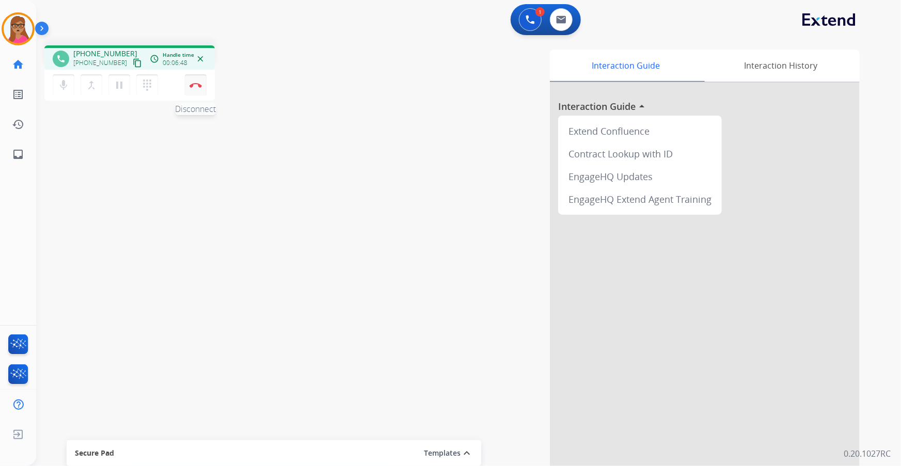
click at [194, 87] on img at bounding box center [195, 85] width 12 height 5
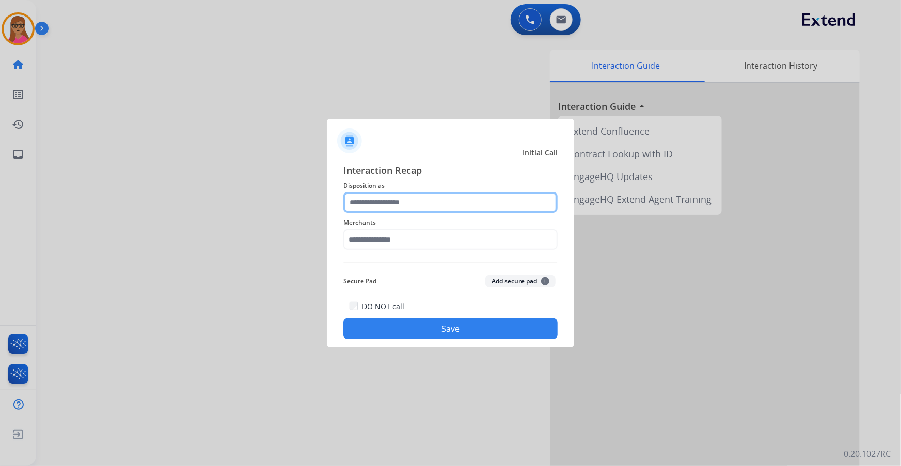
click at [416, 201] on input "text" at bounding box center [450, 202] width 214 height 21
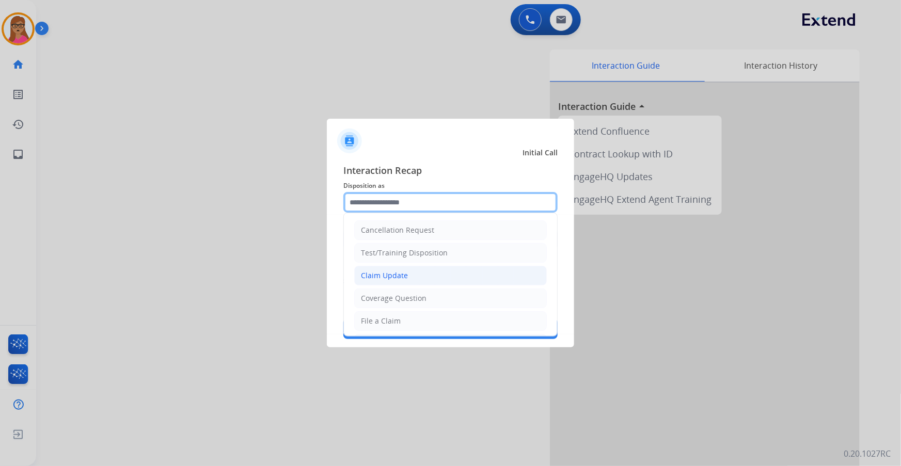
scroll to position [187, 0]
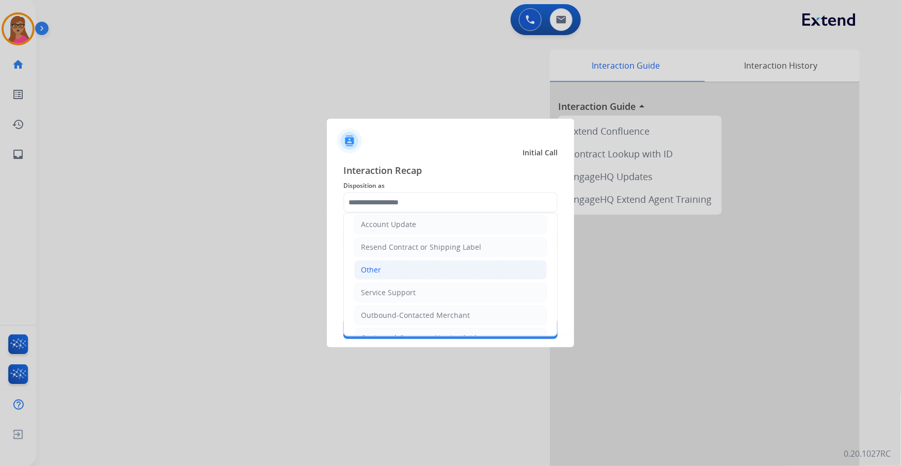
click at [376, 266] on div "Other" at bounding box center [371, 270] width 20 height 10
type input "*****"
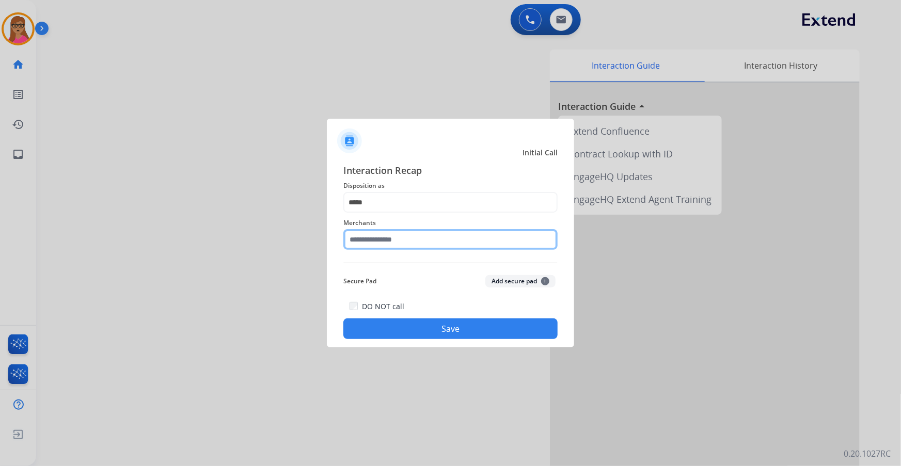
click at [418, 238] on input "text" at bounding box center [450, 239] width 214 height 21
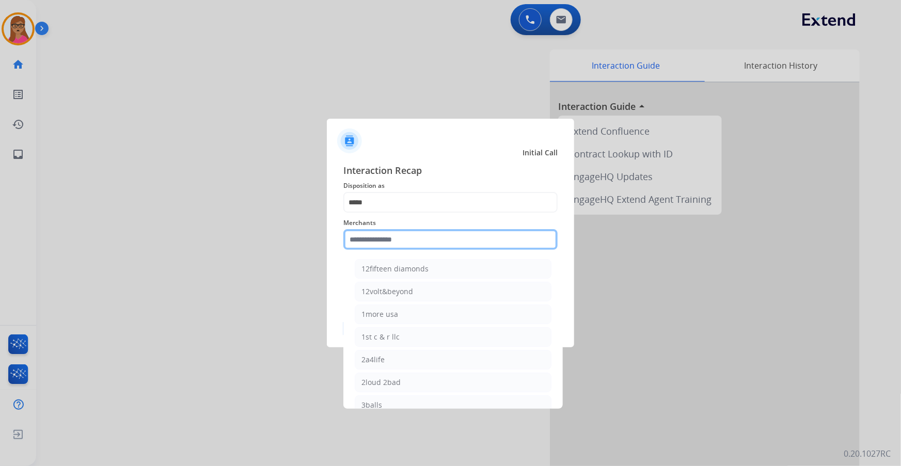
type input "*"
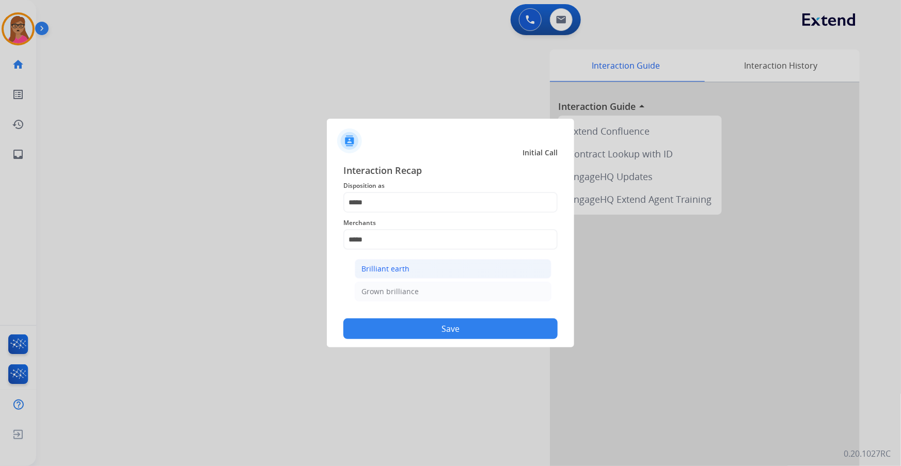
click at [419, 265] on li "Brilliant earth" at bounding box center [453, 269] width 197 height 20
type input "**********"
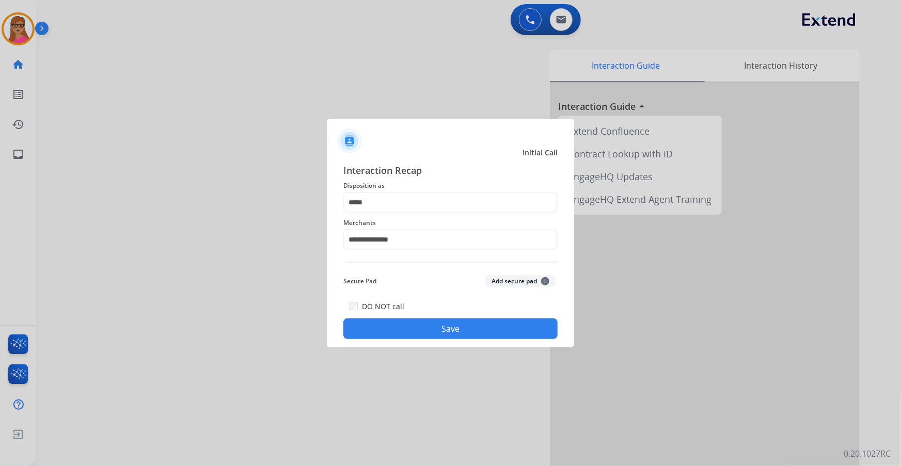
click at [461, 266] on button "Save" at bounding box center [450, 329] width 214 height 21
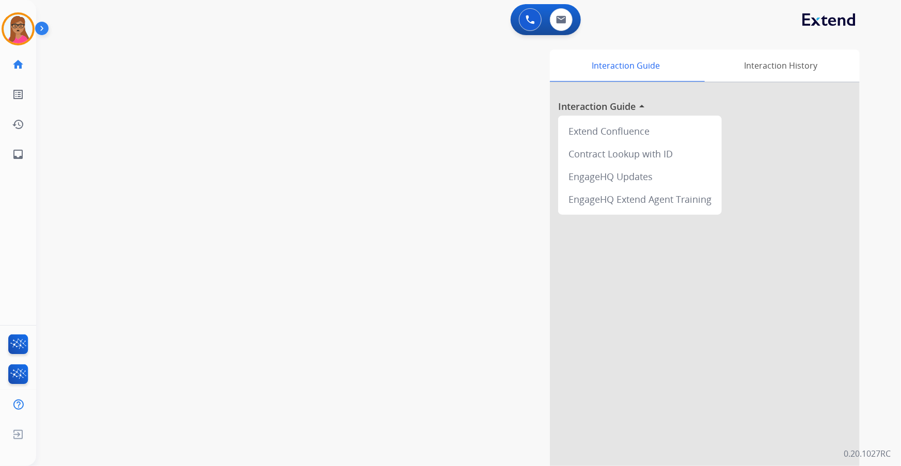
drag, startPoint x: 197, startPoint y: 249, endPoint x: 399, endPoint y: 7, distance: 315.9
click at [206, 233] on div "swap_horiz Break voice bridge close_fullscreen Connect 3-Way Call merge_type Se…" at bounding box center [456, 252] width 840 height 431
click at [29, 25] on img at bounding box center [18, 28] width 29 height 29
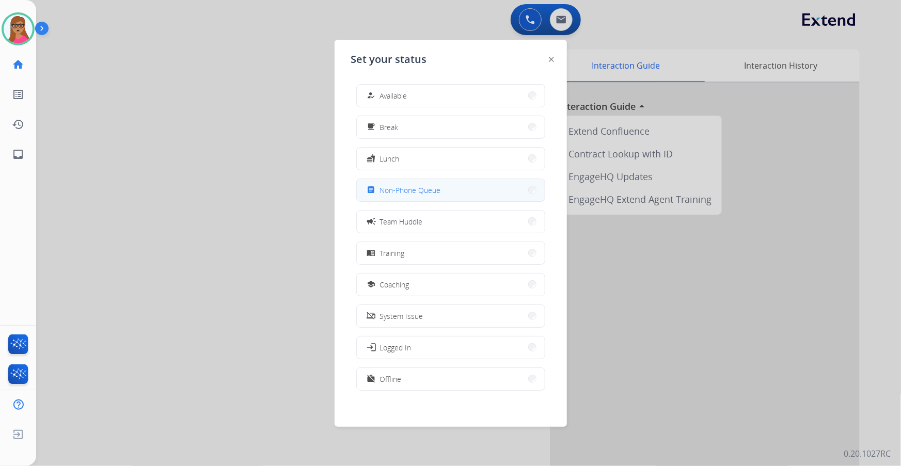
click at [427, 187] on span "Non-Phone Queue" at bounding box center [410, 190] width 61 height 11
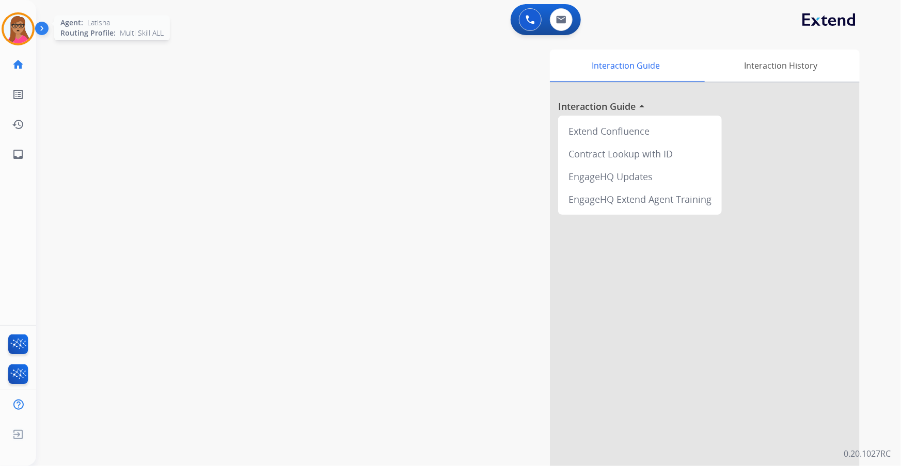
click at [19, 35] on img at bounding box center [18, 28] width 29 height 29
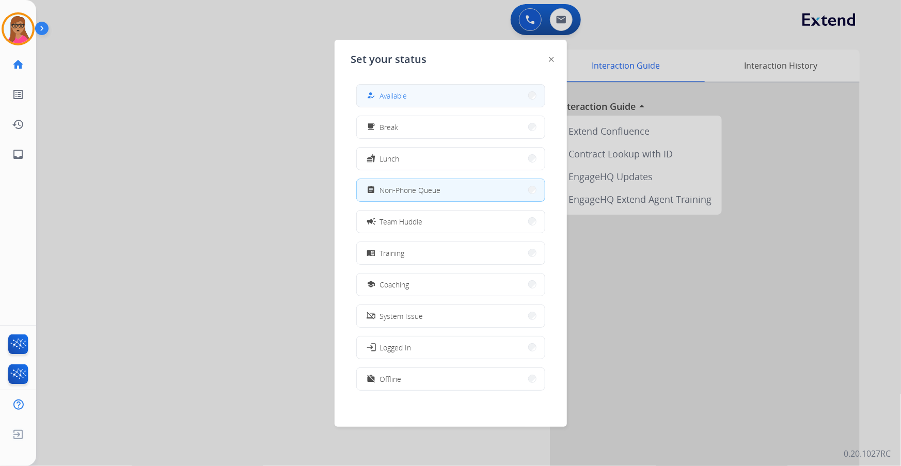
click at [474, 89] on button "how_to_reg Available" at bounding box center [451, 96] width 188 height 22
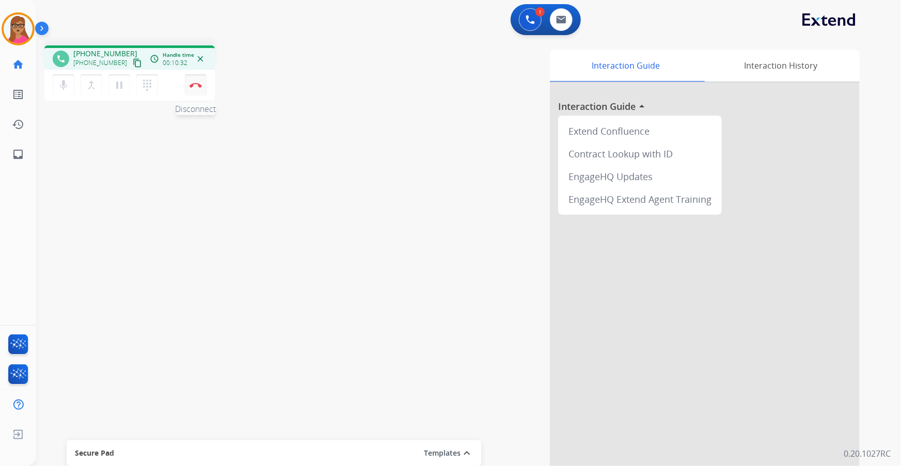
click at [199, 79] on button "Disconnect" at bounding box center [196, 85] width 22 height 22
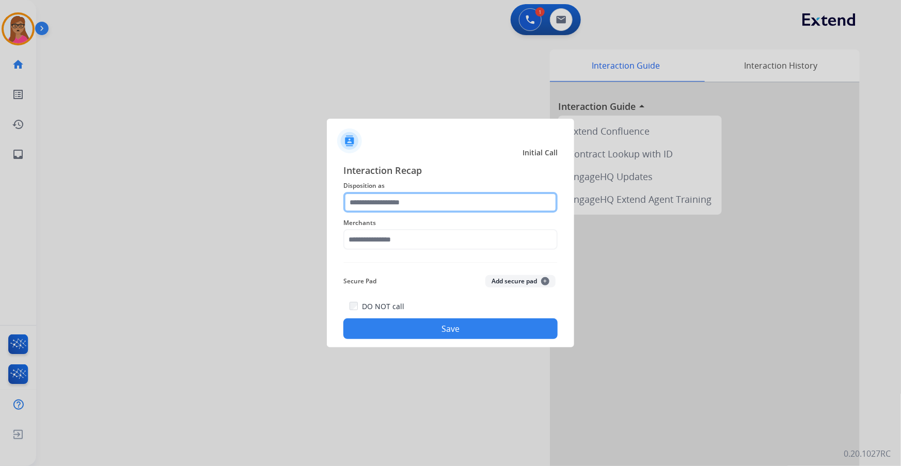
click at [406, 204] on input "text" at bounding box center [450, 202] width 214 height 21
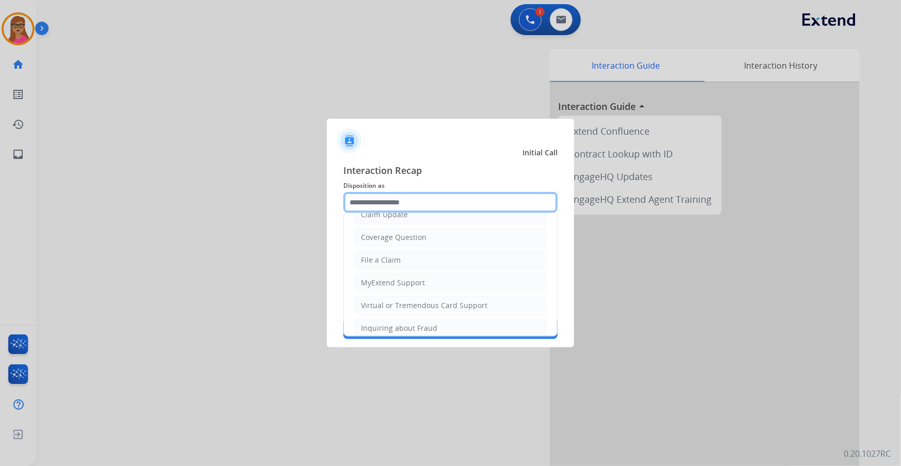
scroll to position [160, 0]
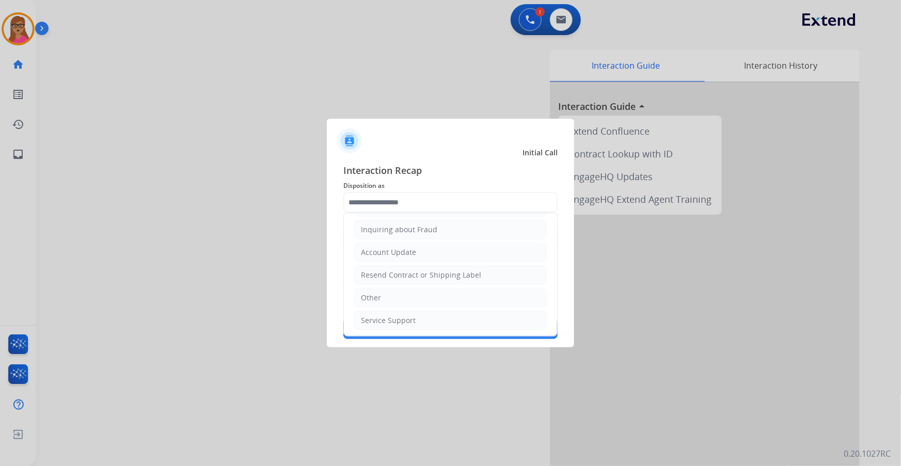
click at [377, 266] on div "Other" at bounding box center [371, 298] width 20 height 10
type input "*****"
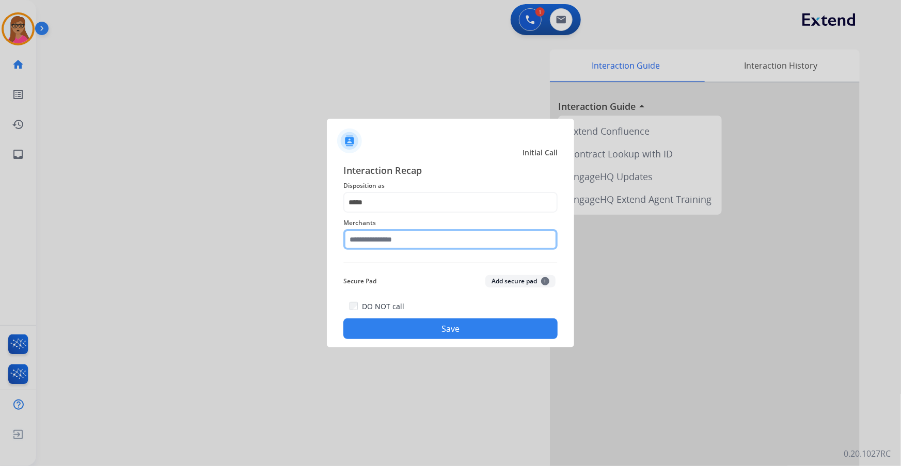
click at [390, 242] on input "text" at bounding box center [450, 239] width 214 height 21
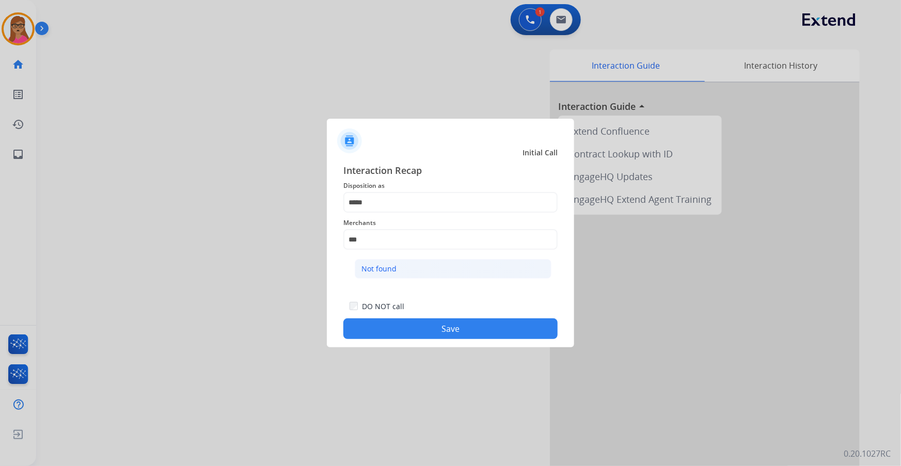
click at [382, 264] on div "Not found" at bounding box center [378, 269] width 35 height 10
type input "*********"
drag, startPoint x: 427, startPoint y: 331, endPoint x: 365, endPoint y: 272, distance: 85.4
click at [427, 266] on button "Save" at bounding box center [450, 329] width 214 height 21
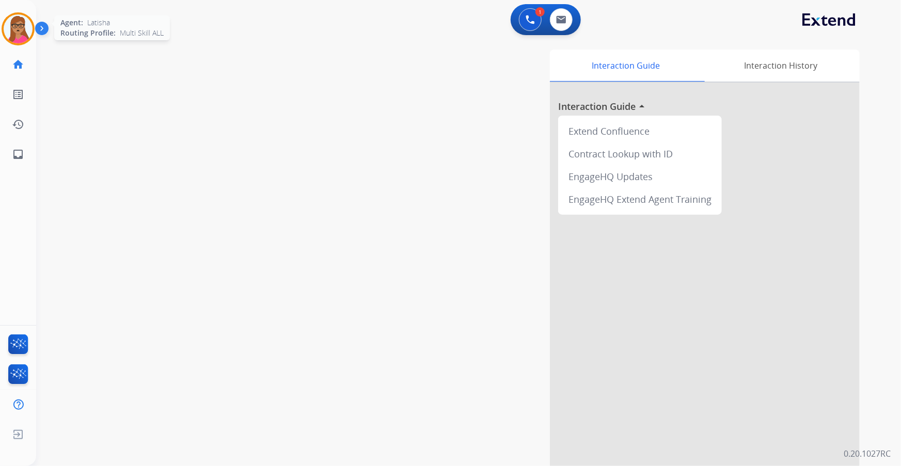
click at [30, 35] on img at bounding box center [18, 28] width 29 height 29
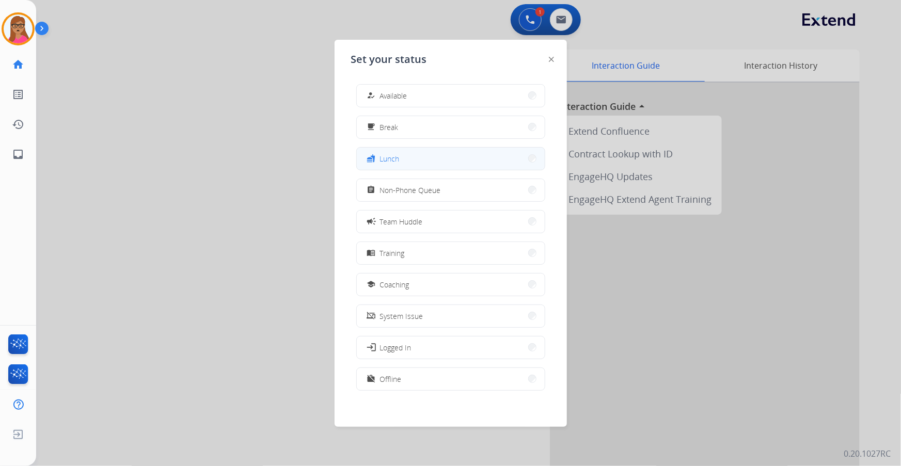
click at [424, 158] on button "fastfood Lunch" at bounding box center [451, 159] width 188 height 22
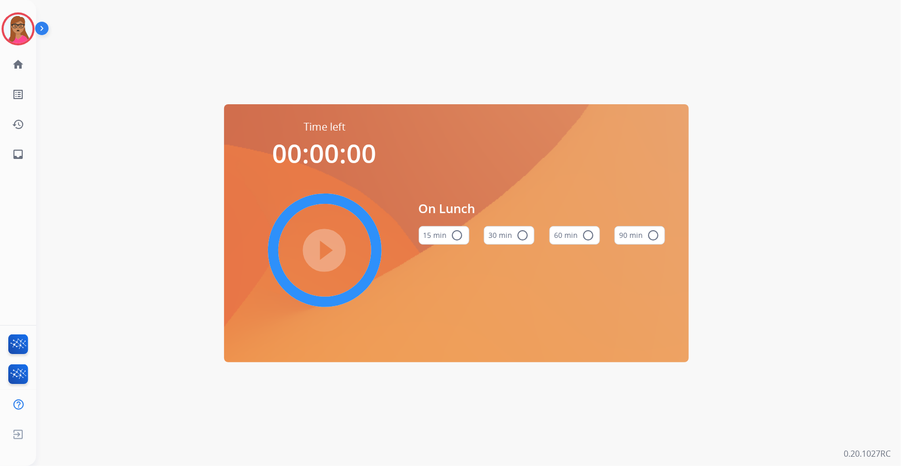
click at [592, 237] on button "60 min radio_button_unchecked" at bounding box center [574, 235] width 51 height 19
click at [322, 250] on mat-icon "play_circle_filled" at bounding box center [325, 250] width 12 height 12
